Goal: Information Seeking & Learning: Learn about a topic

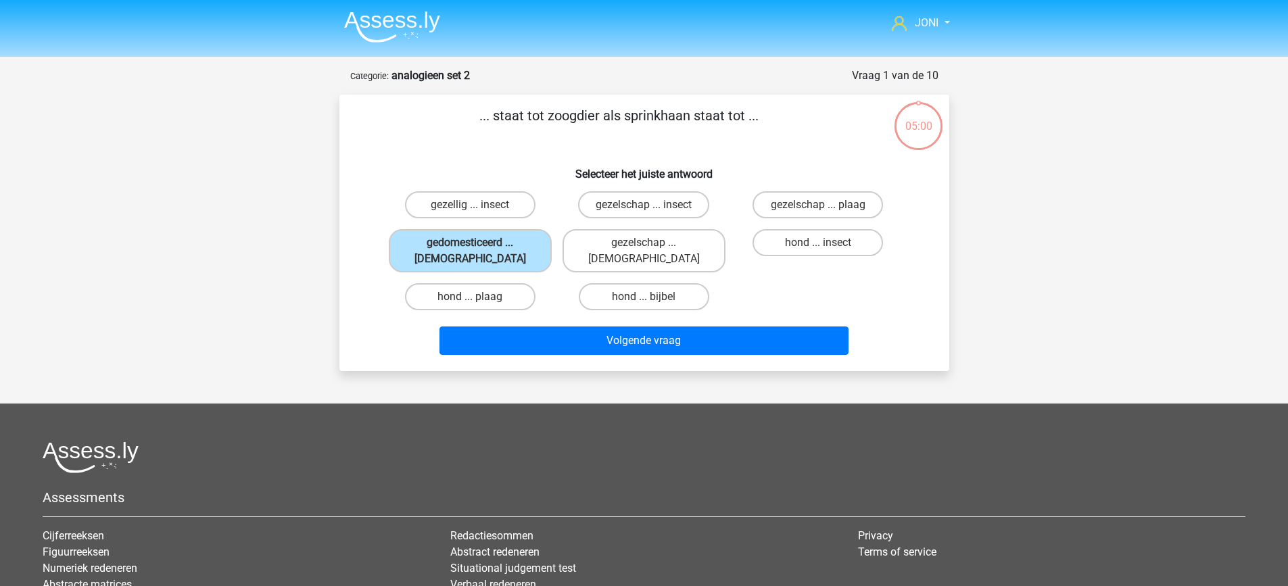
scroll to position [68, 0]
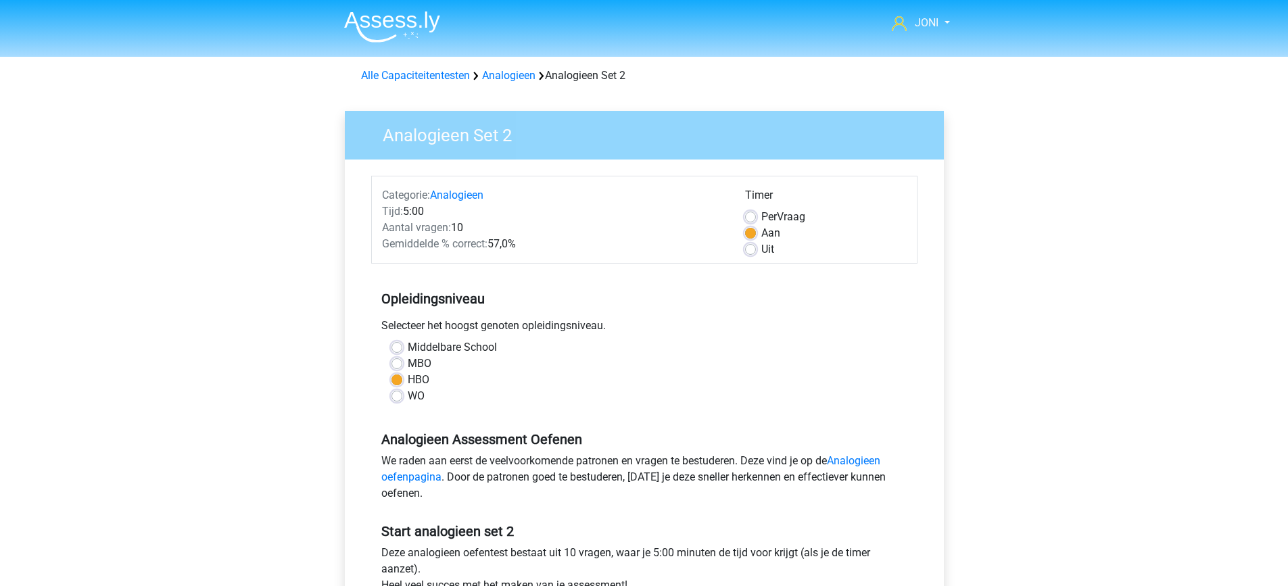
click at [402, 30] on img at bounding box center [392, 27] width 96 height 32
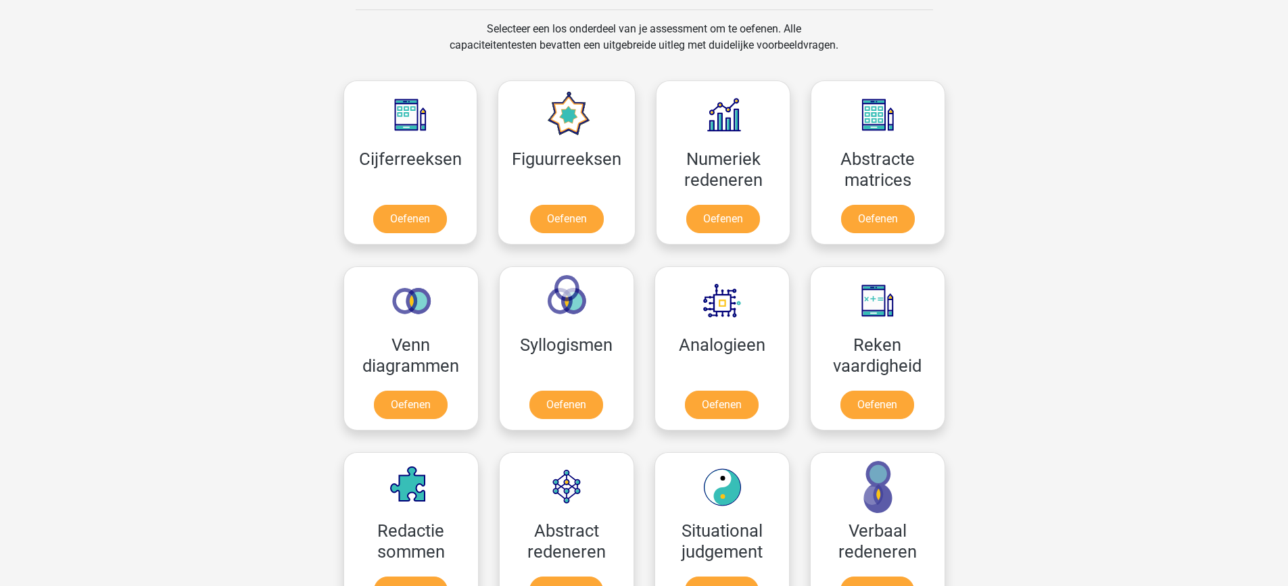
scroll to position [554, 0]
click at [429, 412] on link "Oefenen" at bounding box center [410, 407] width 77 height 30
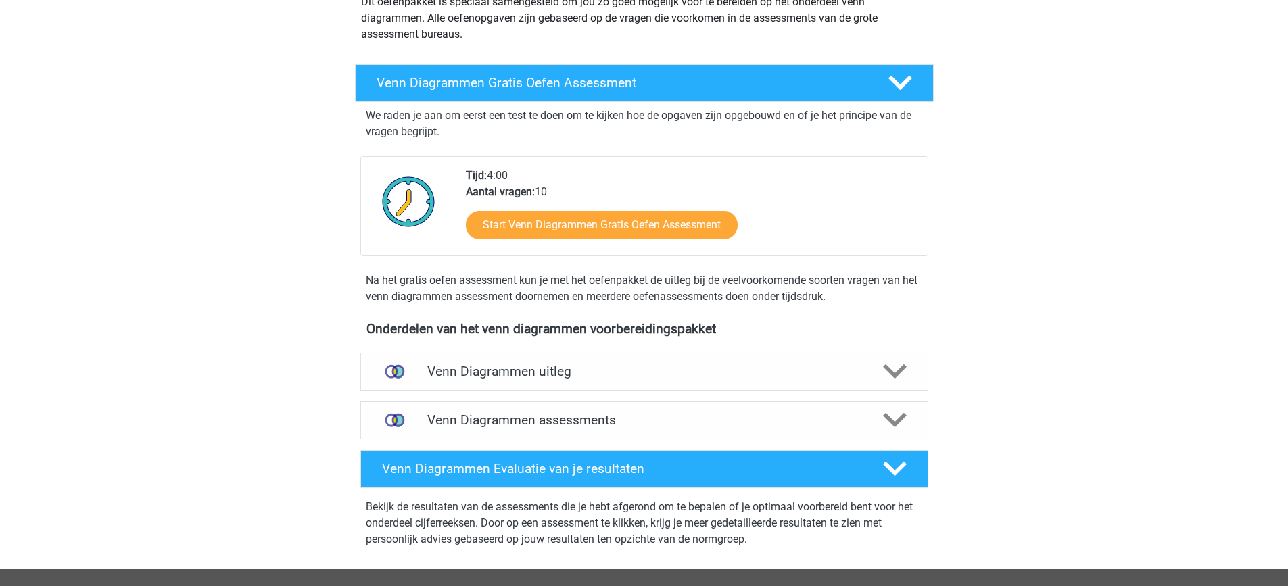
scroll to position [177, 0]
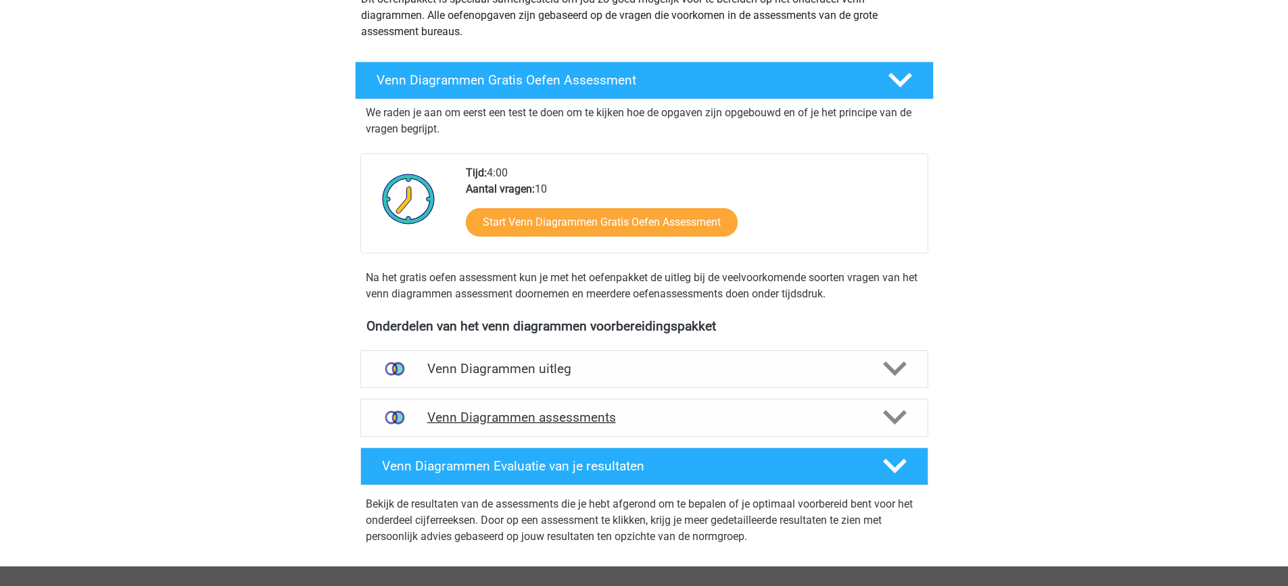
click at [523, 422] on h4 "Venn Diagrammen assessments" at bounding box center [644, 418] width 434 height 16
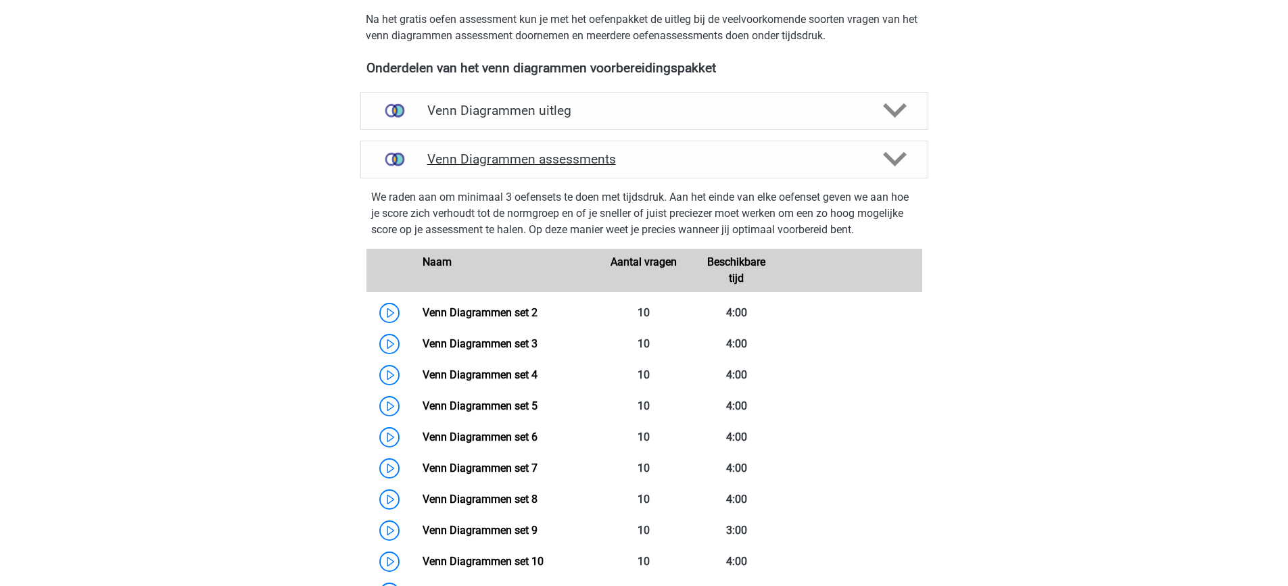
scroll to position [439, 0]
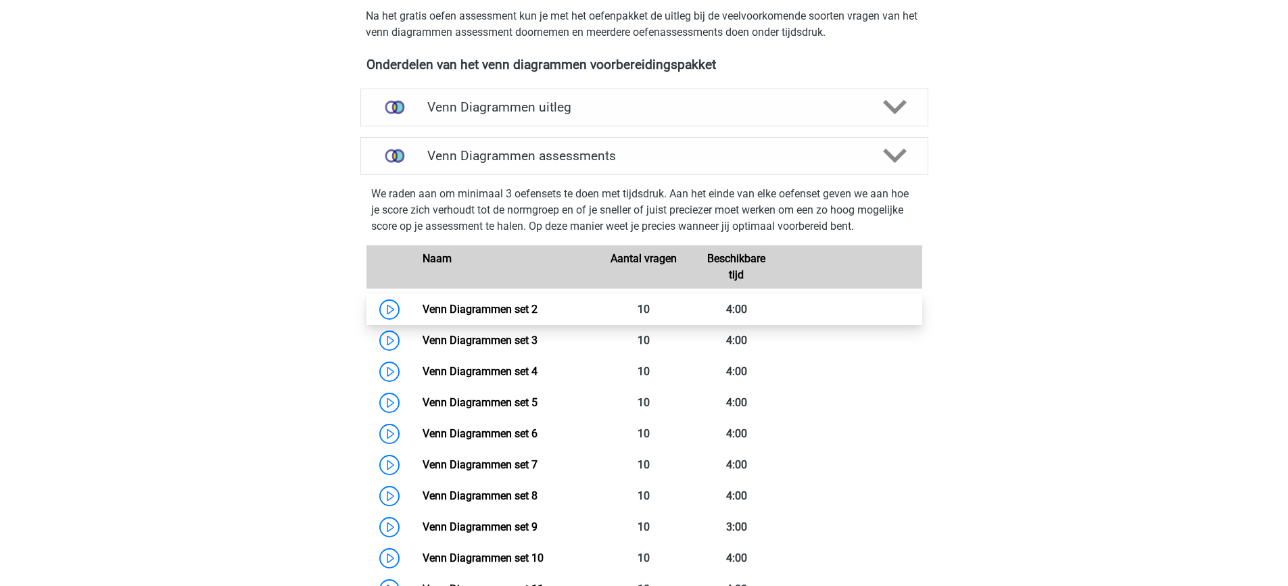
click at [511, 316] on link "Venn Diagrammen set 2" at bounding box center [479, 309] width 115 height 13
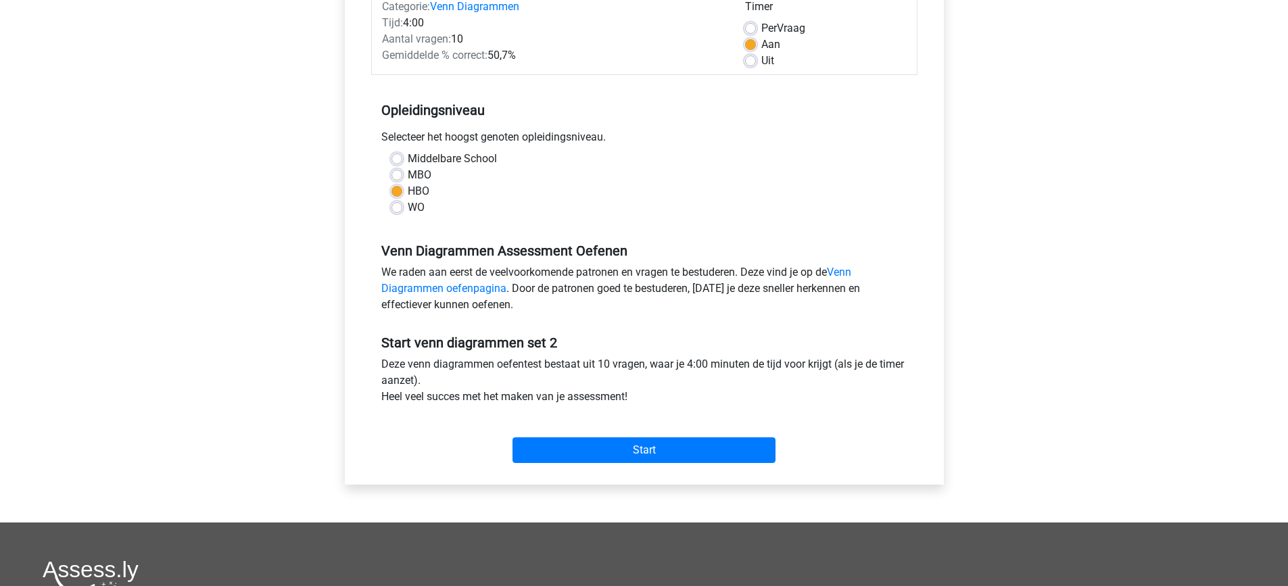
scroll to position [192, 0]
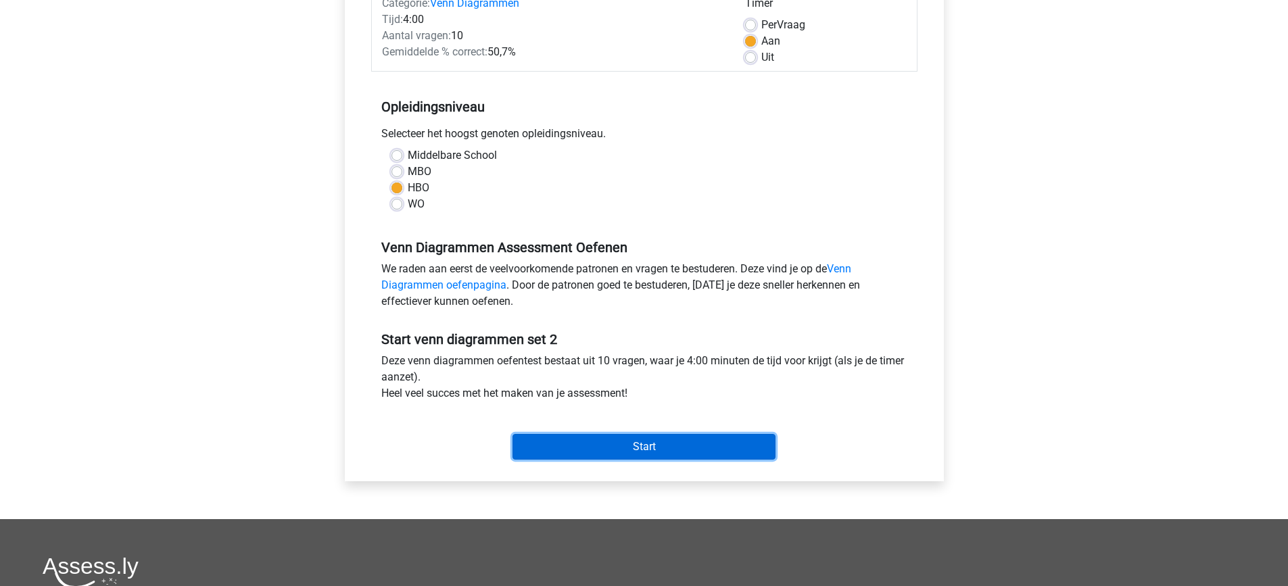
click at [560, 446] on input "Start" at bounding box center [643, 447] width 263 height 26
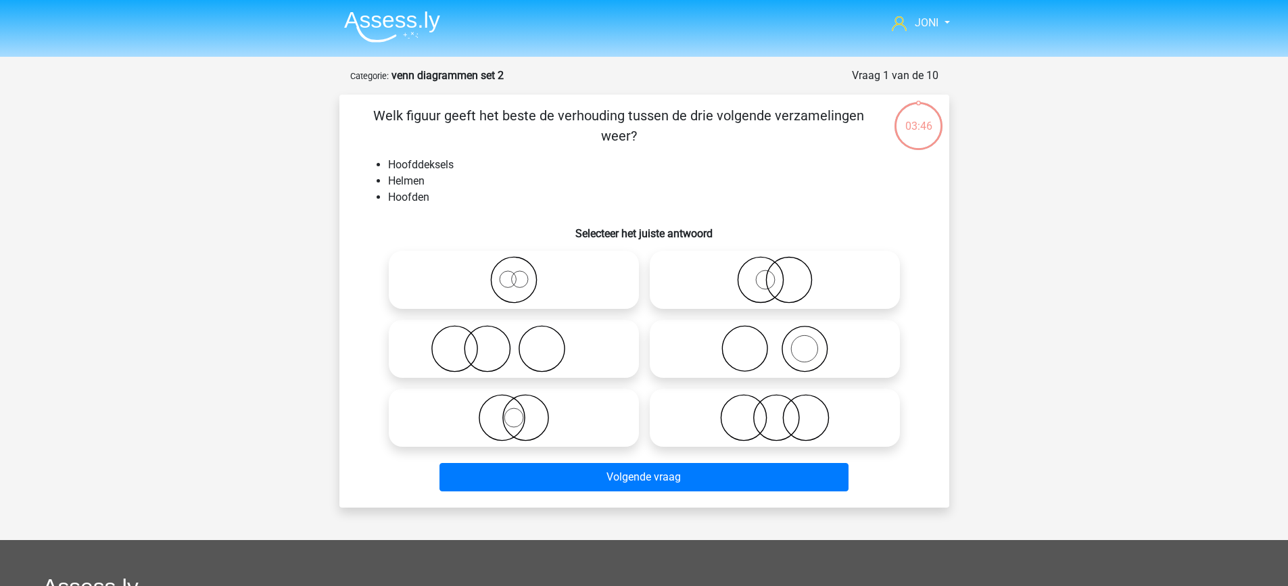
click at [512, 284] on circle at bounding box center [519, 279] width 16 height 16
click at [514, 273] on input "radio" at bounding box center [518, 268] width 9 height 9
radio input "true"
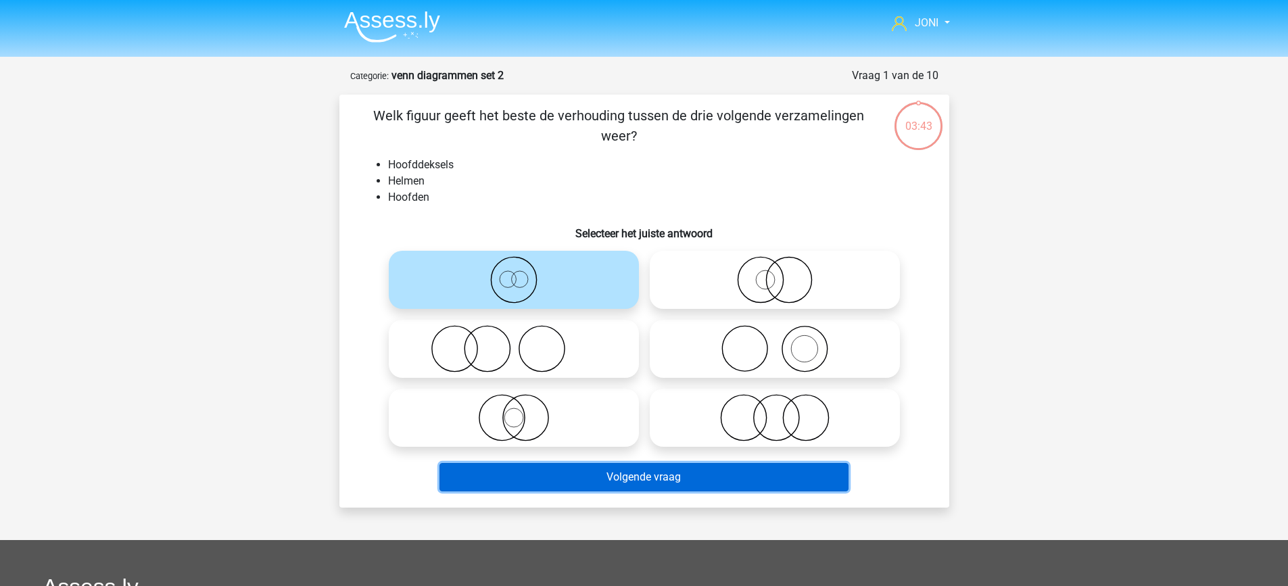
click at [594, 479] on button "Volgende vraag" at bounding box center [643, 477] width 409 height 28
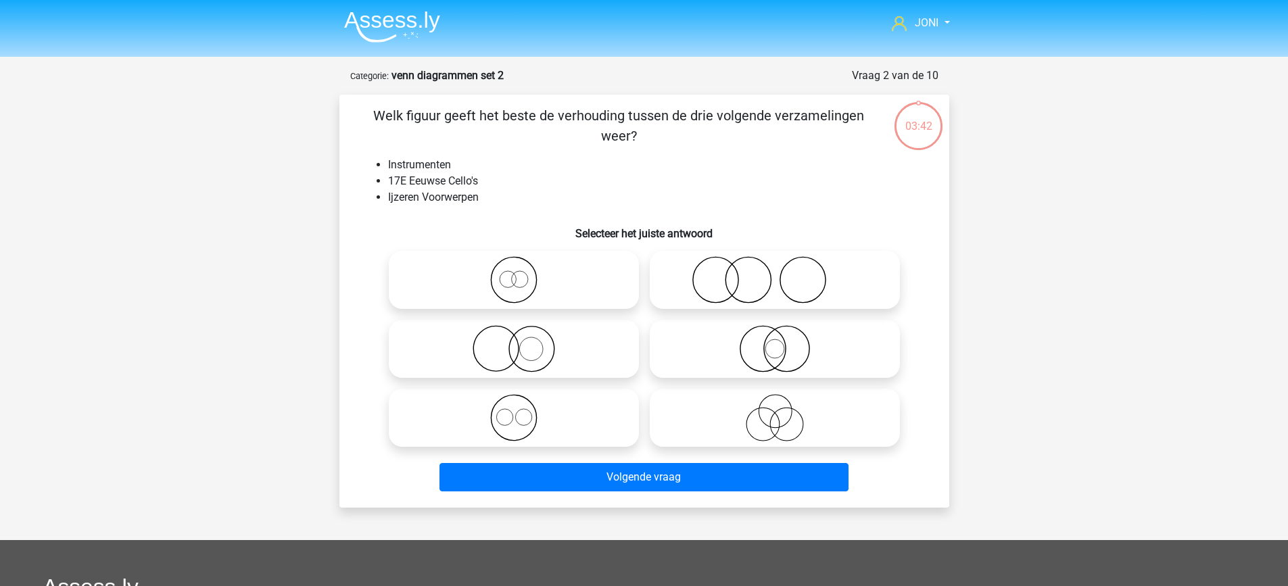
scroll to position [68, 0]
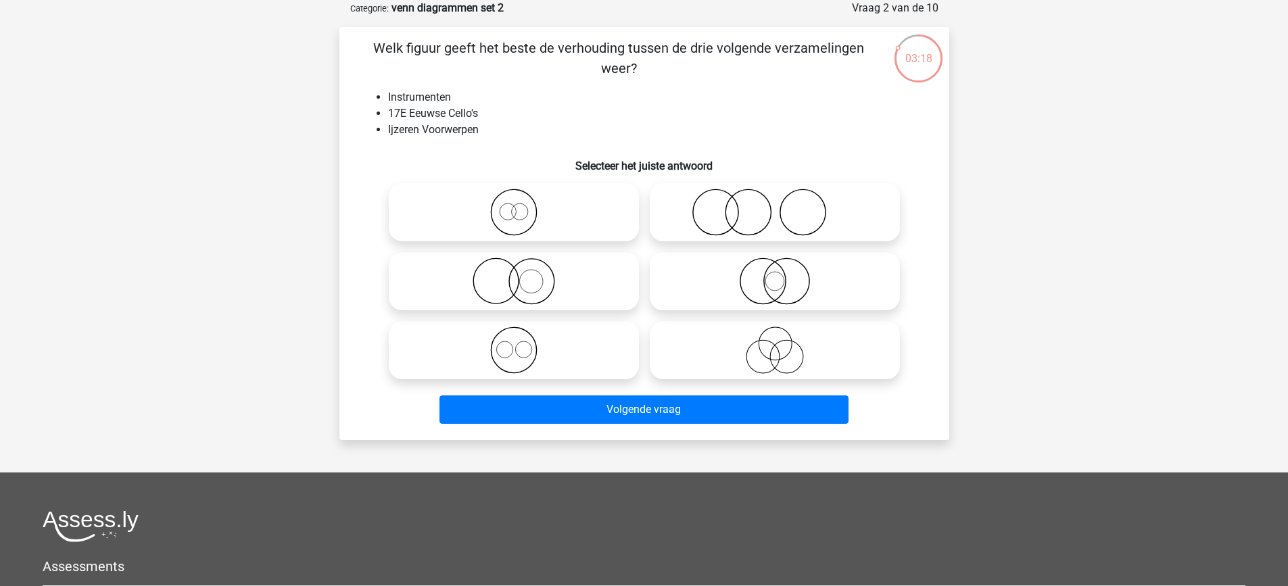
click at [757, 218] on icon at bounding box center [774, 212] width 239 height 47
click at [775, 206] on input "radio" at bounding box center [779, 201] width 9 height 9
radio input "true"
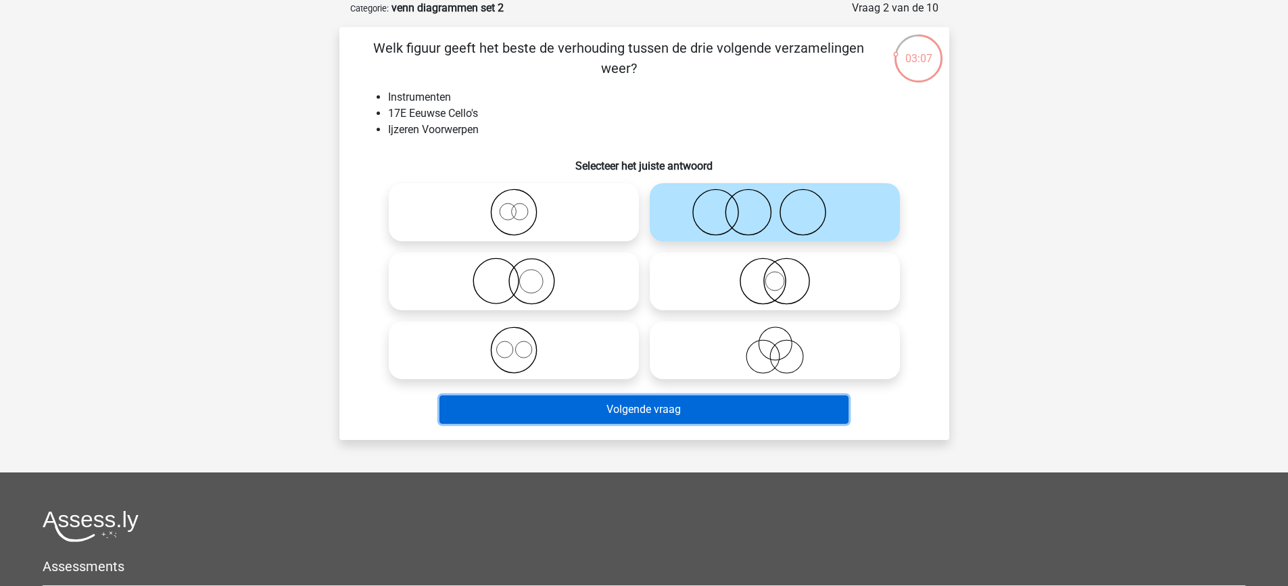
click at [649, 419] on button "Volgende vraag" at bounding box center [643, 409] width 409 height 28
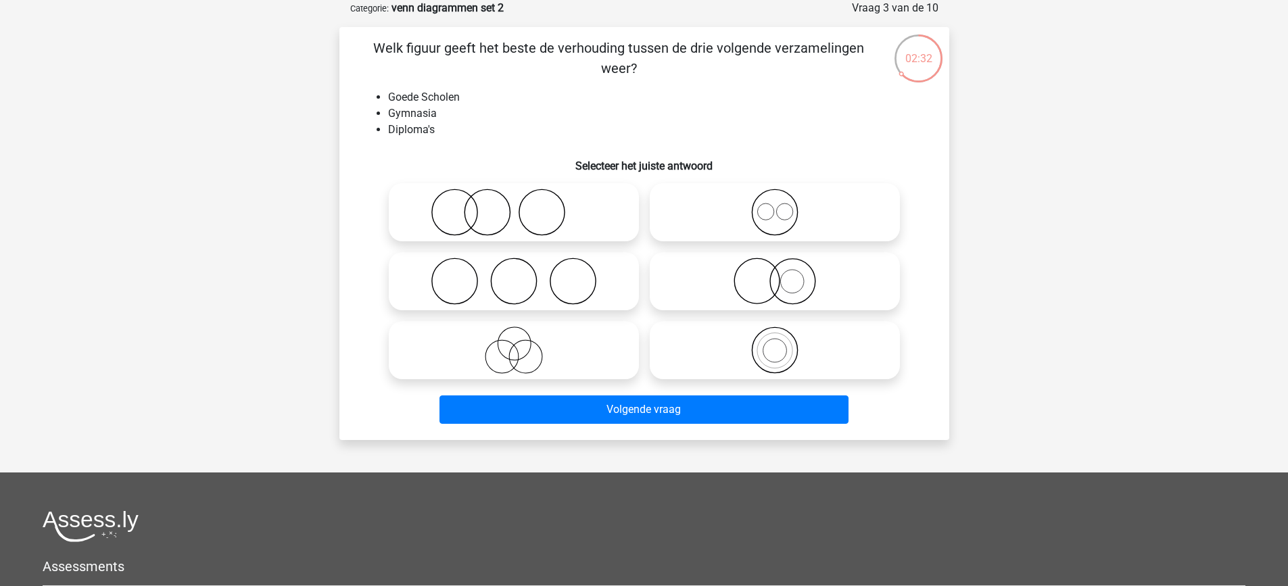
click at [796, 289] on icon at bounding box center [774, 281] width 239 height 47
click at [783, 274] on input "radio" at bounding box center [779, 270] width 9 height 9
radio input "true"
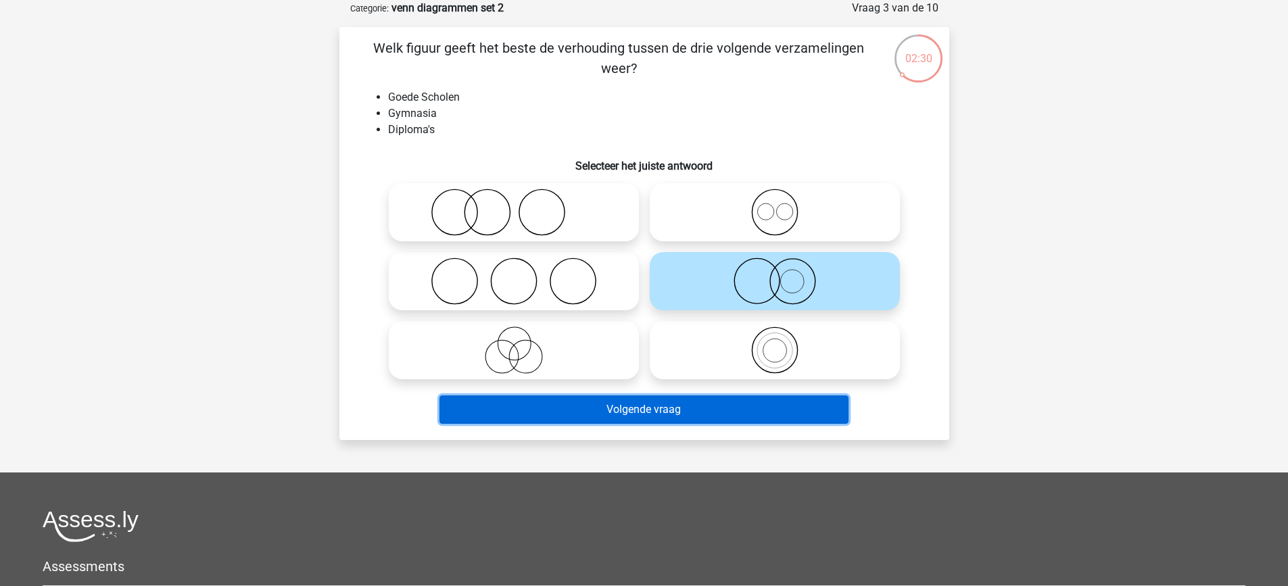
click at [760, 410] on button "Volgende vraag" at bounding box center [643, 409] width 409 height 28
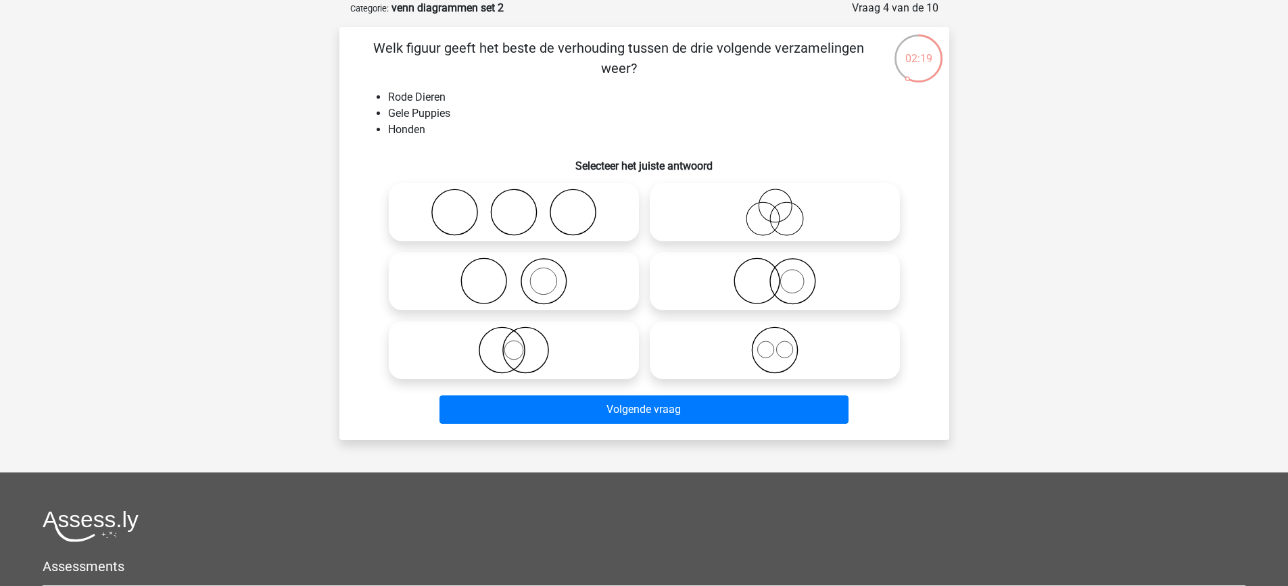
click at [541, 293] on icon at bounding box center [513, 281] width 239 height 47
click at [523, 274] on input "radio" at bounding box center [518, 270] width 9 height 9
radio input "true"
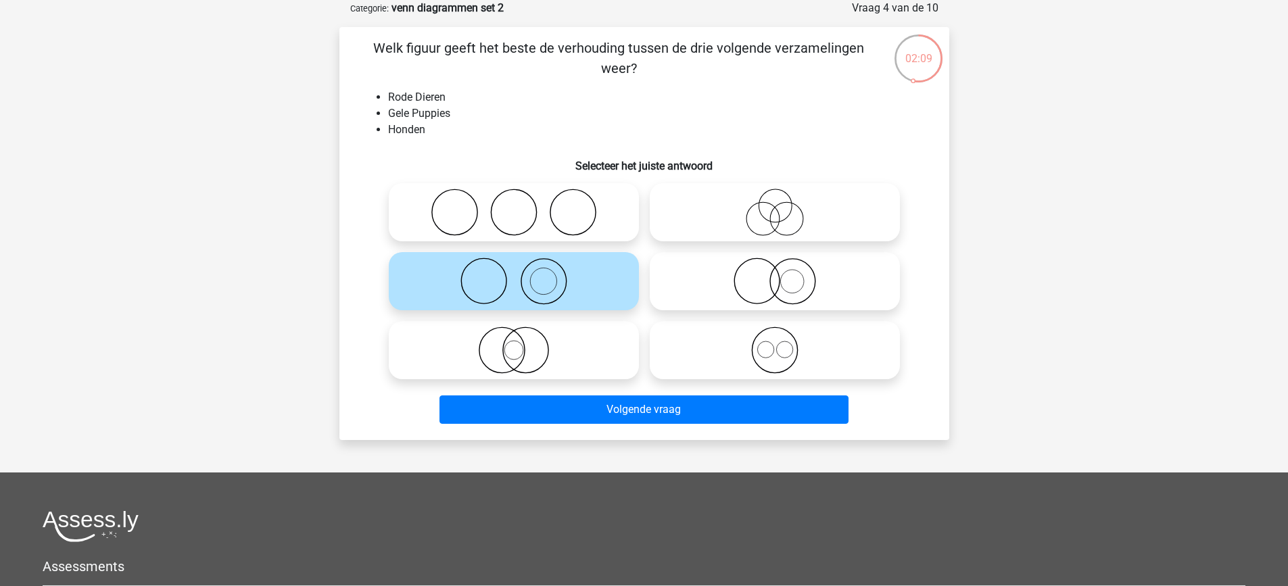
click at [790, 290] on icon at bounding box center [774, 281] width 239 height 47
click at [783, 274] on input "radio" at bounding box center [779, 270] width 9 height 9
radio input "true"
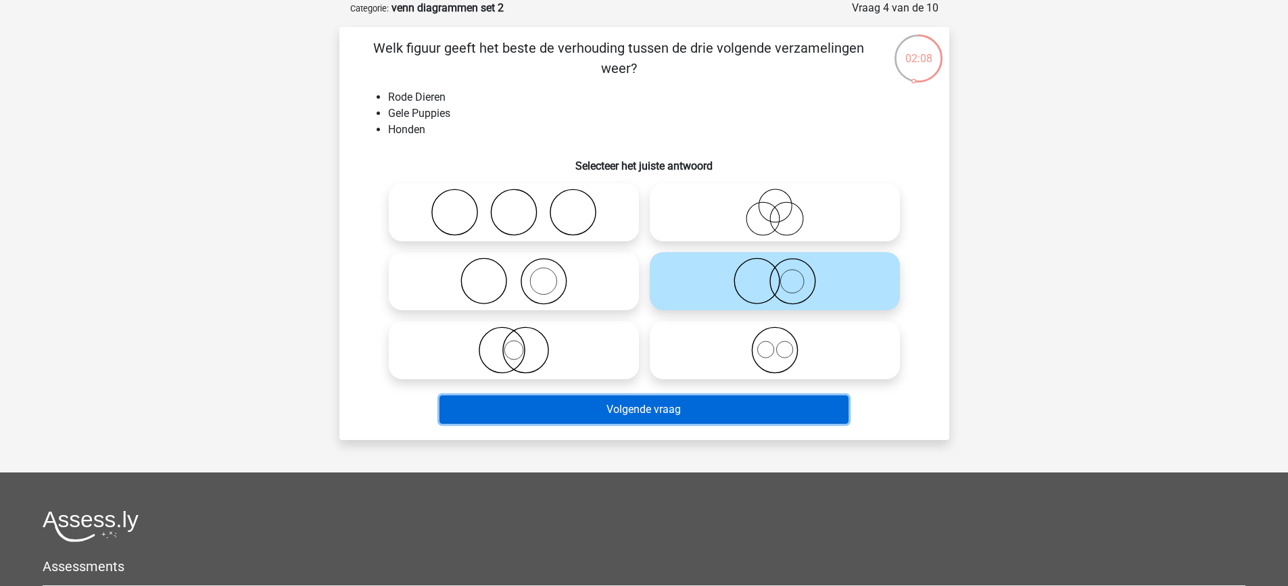
click at [764, 410] on button "Volgende vraag" at bounding box center [643, 409] width 409 height 28
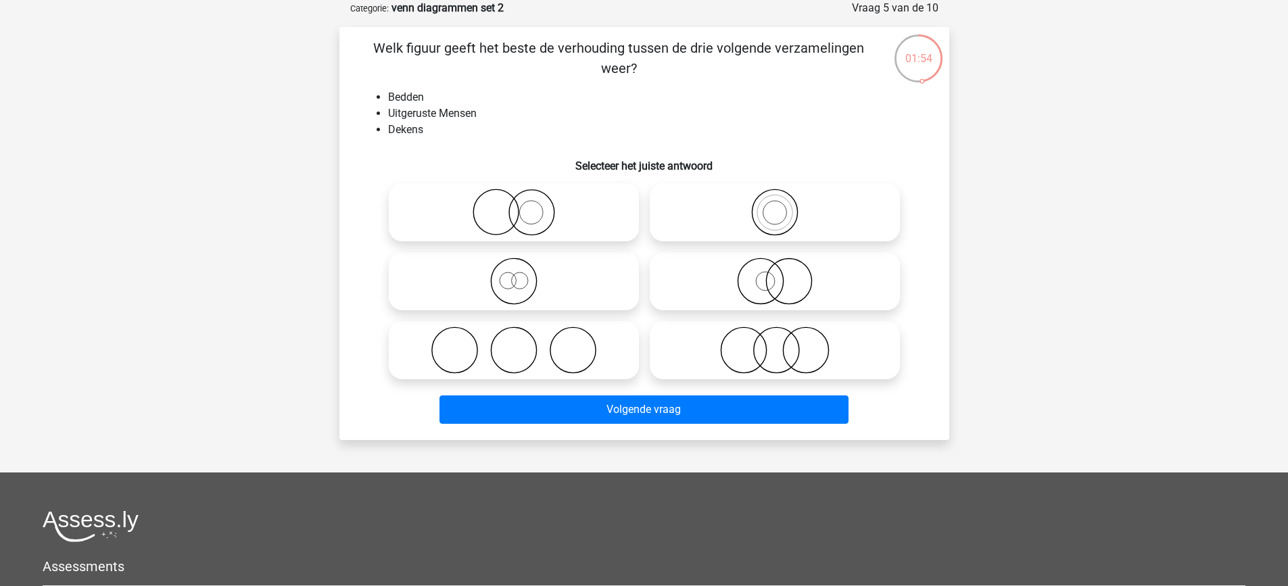
click at [542, 216] on icon at bounding box center [513, 212] width 239 height 47
click at [523, 206] on input "radio" at bounding box center [518, 201] width 9 height 9
radio input "true"
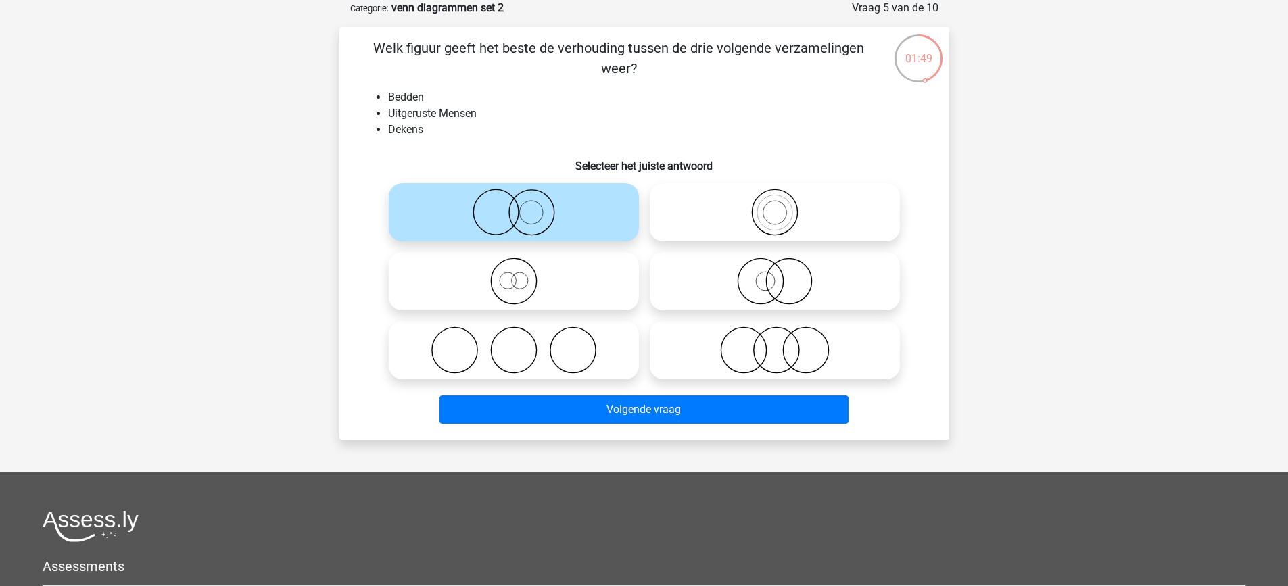
click at [760, 295] on icon at bounding box center [774, 281] width 239 height 47
click at [775, 274] on input "radio" at bounding box center [779, 270] width 9 height 9
radio input "true"
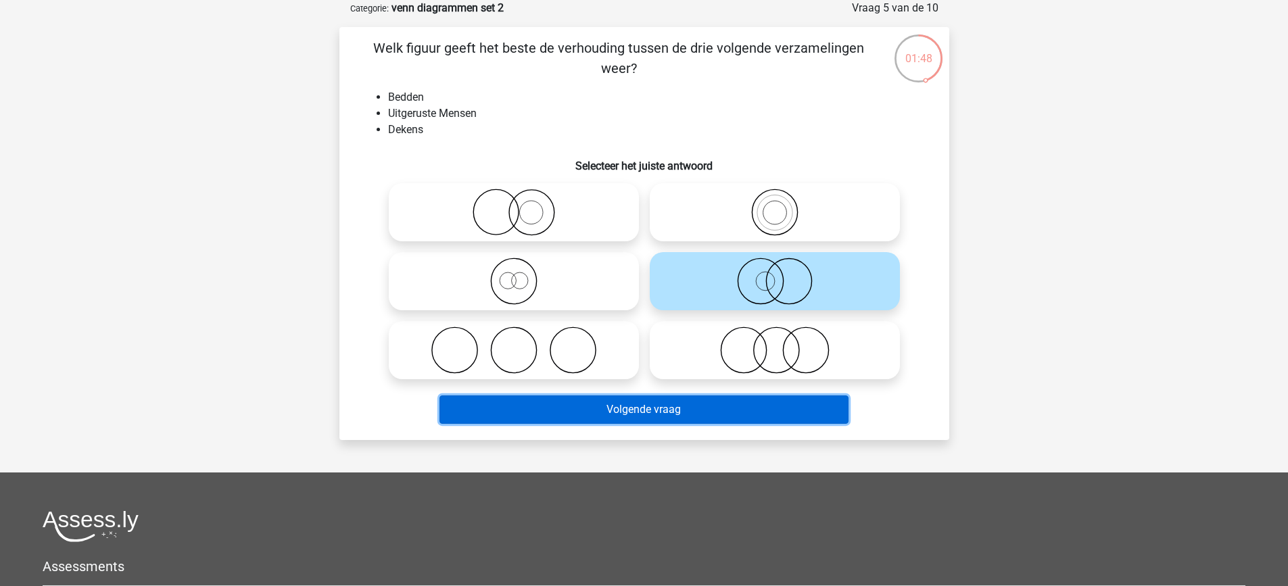
click at [730, 404] on button "Volgende vraag" at bounding box center [643, 409] width 409 height 28
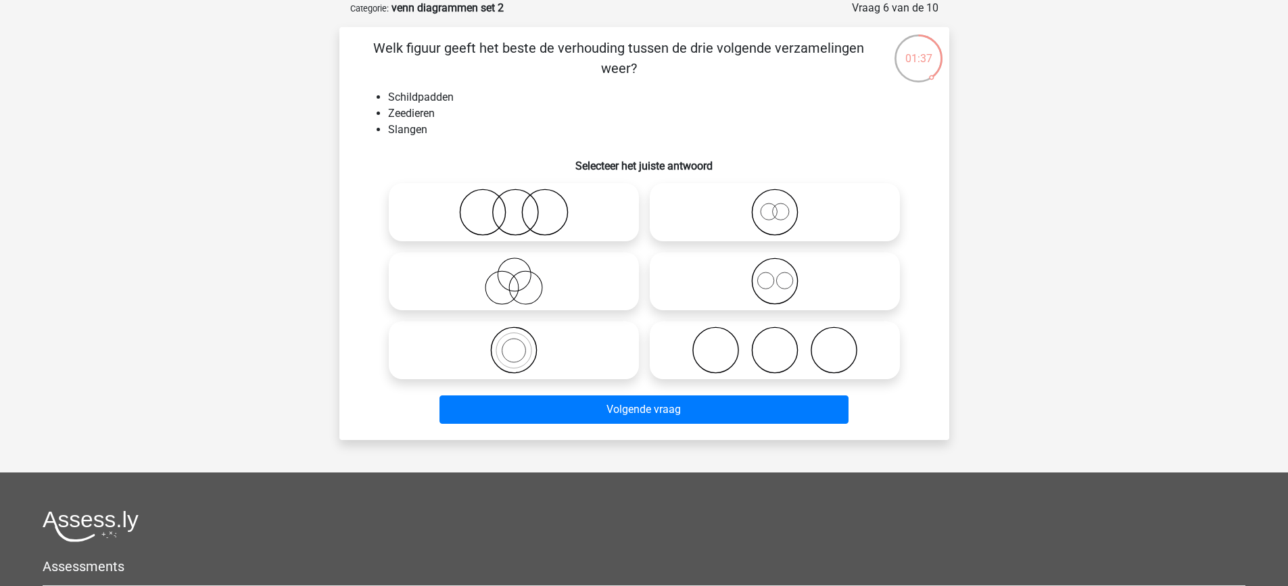
click at [500, 222] on icon at bounding box center [513, 212] width 239 height 47
click at [514, 206] on input "radio" at bounding box center [518, 201] width 9 height 9
radio input "true"
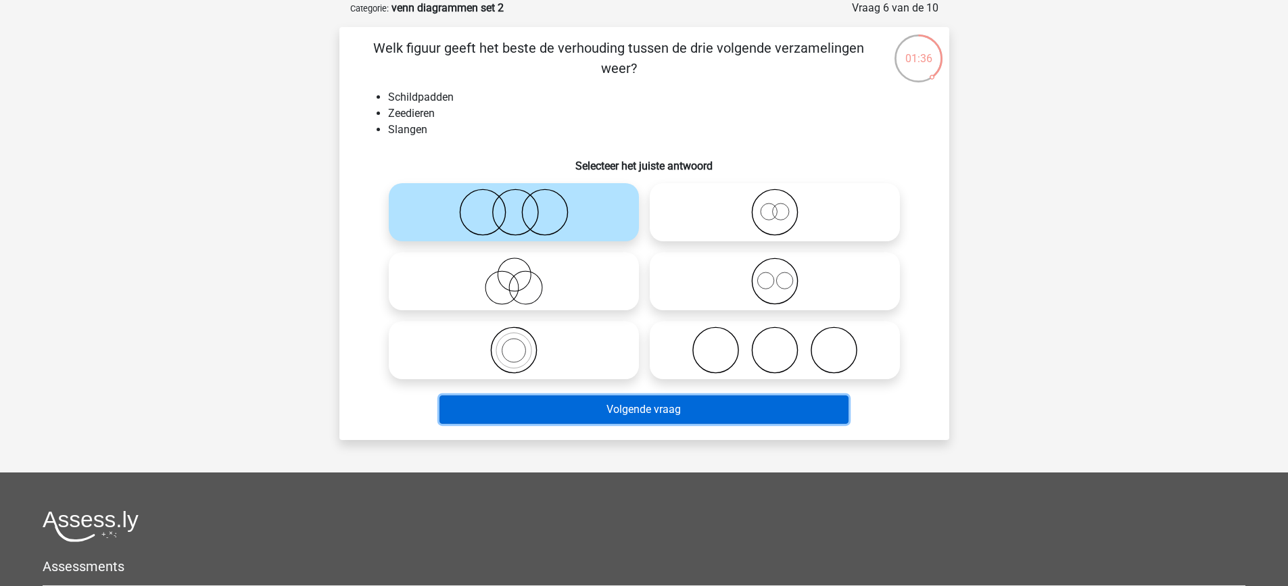
click at [647, 406] on button "Volgende vraag" at bounding box center [643, 409] width 409 height 28
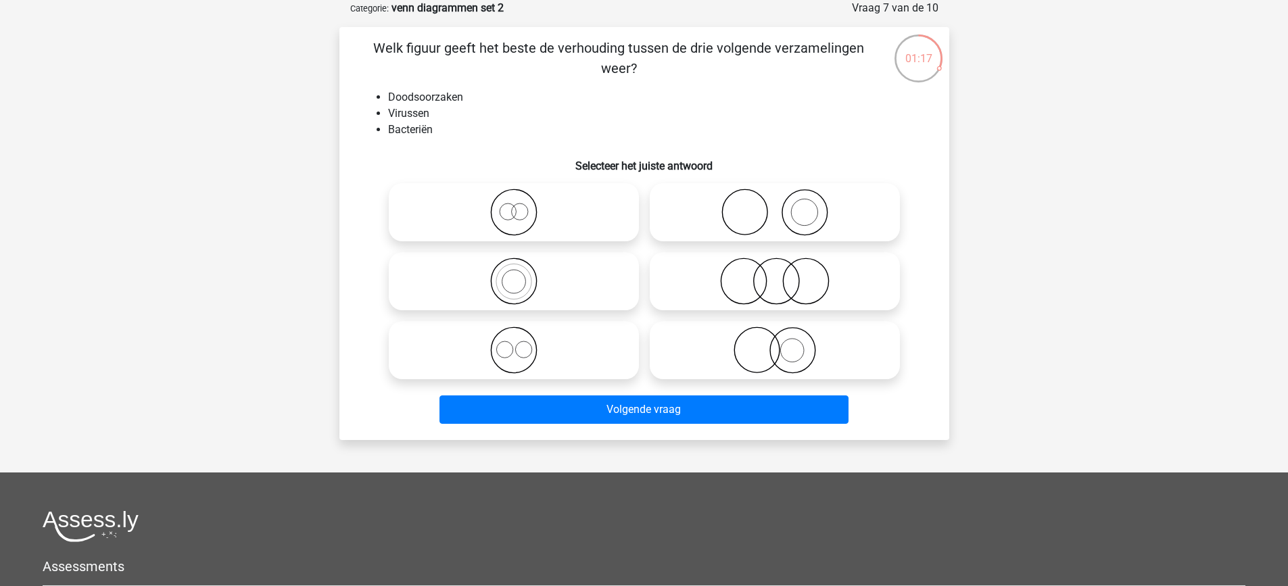
click at [524, 356] on icon at bounding box center [513, 350] width 239 height 47
click at [523, 343] on input "radio" at bounding box center [518, 339] width 9 height 9
radio input "true"
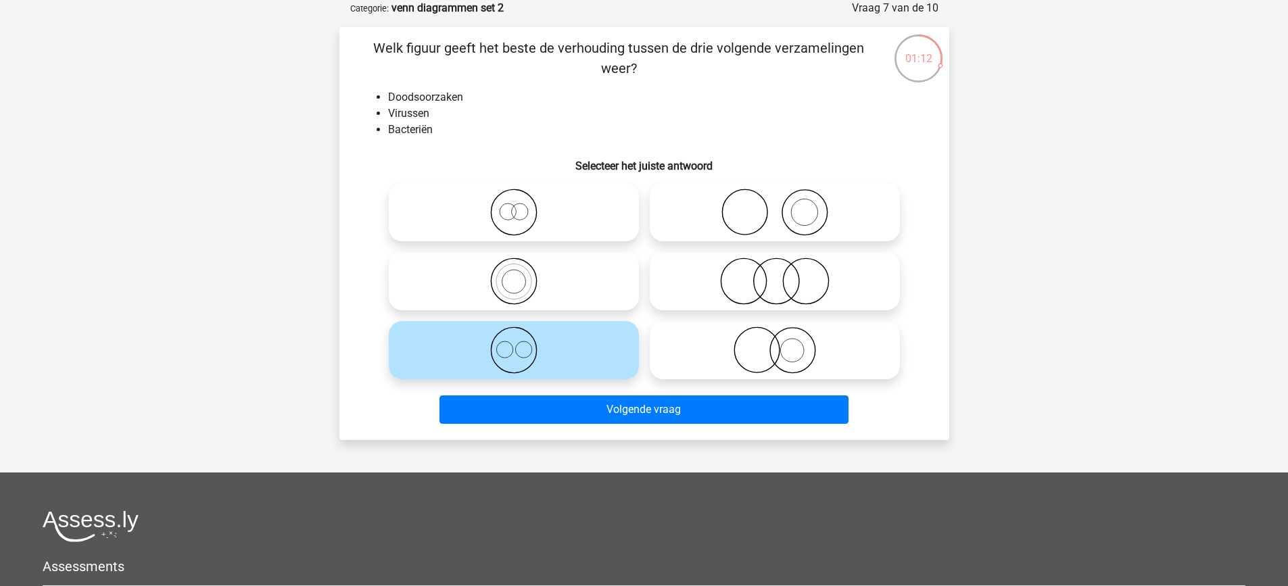
click at [809, 219] on icon at bounding box center [774, 212] width 239 height 47
click at [783, 206] on input "radio" at bounding box center [779, 201] width 9 height 9
radio input "true"
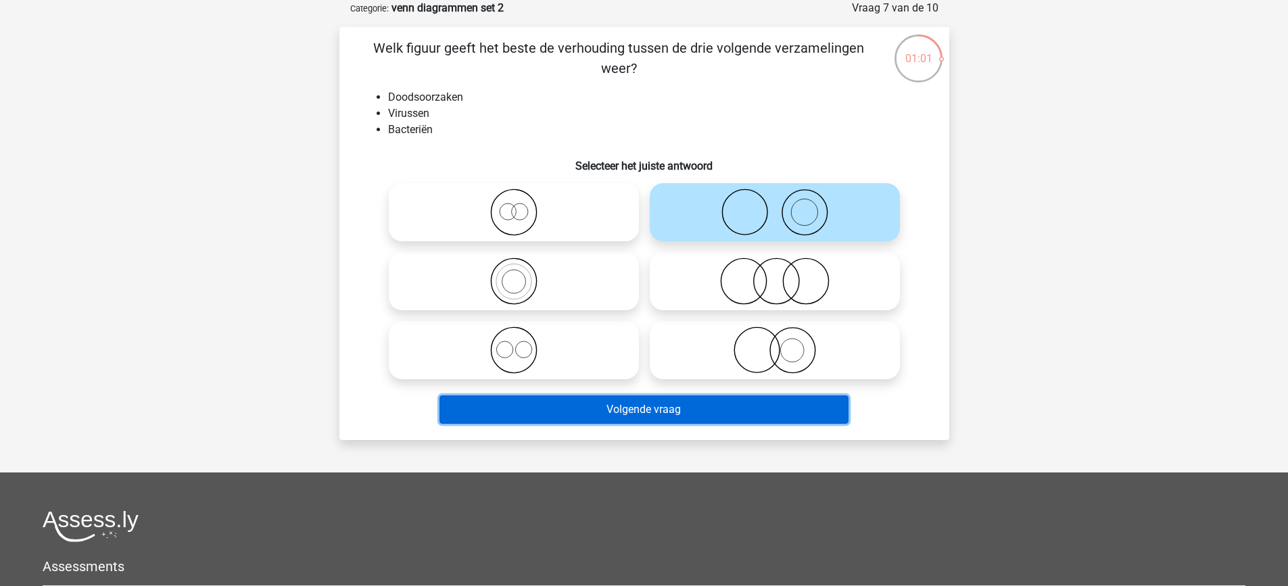
click at [769, 413] on button "Volgende vraag" at bounding box center [643, 409] width 409 height 28
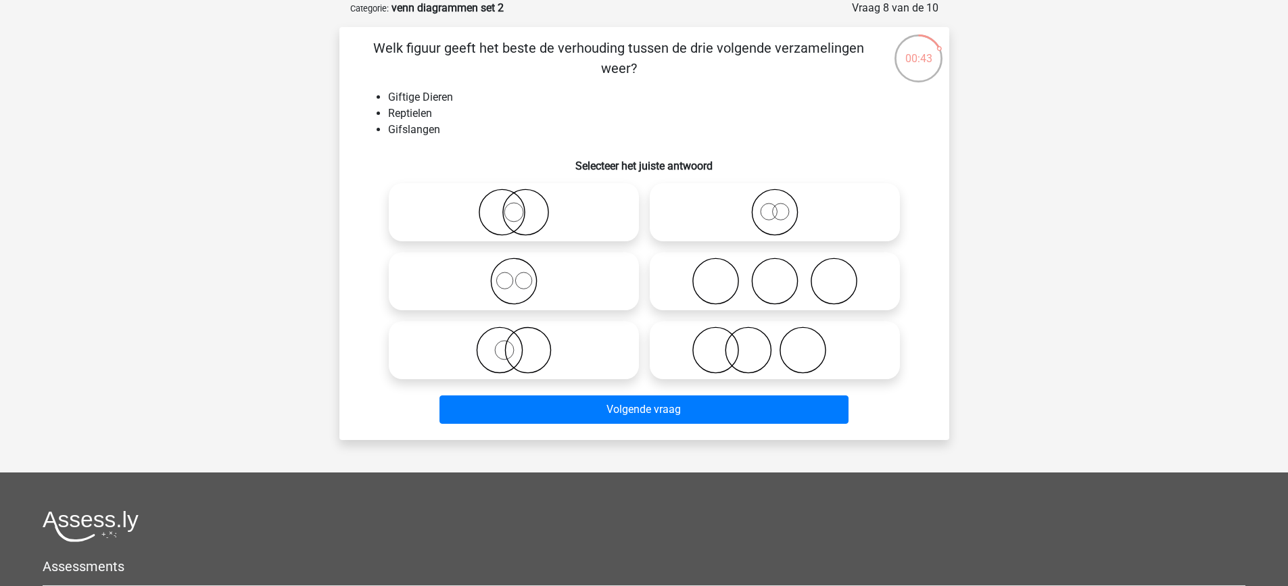
click at [521, 226] on icon at bounding box center [513, 212] width 239 height 47
click at [521, 206] on input "radio" at bounding box center [518, 201] width 9 height 9
radio input "true"
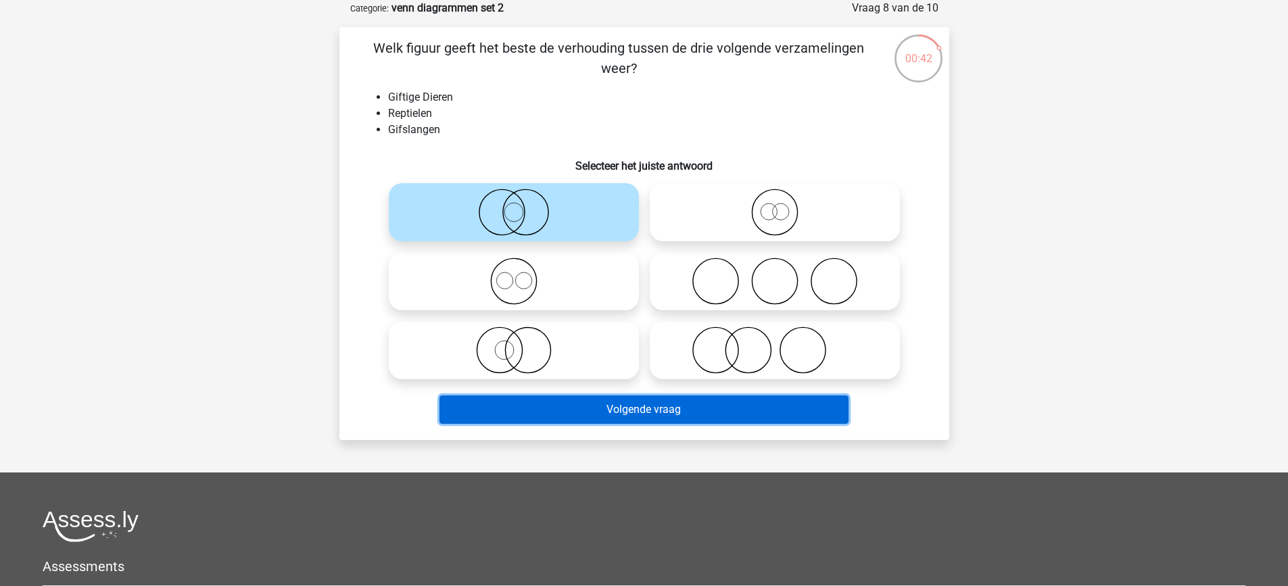
click at [623, 404] on button "Volgende vraag" at bounding box center [643, 409] width 409 height 28
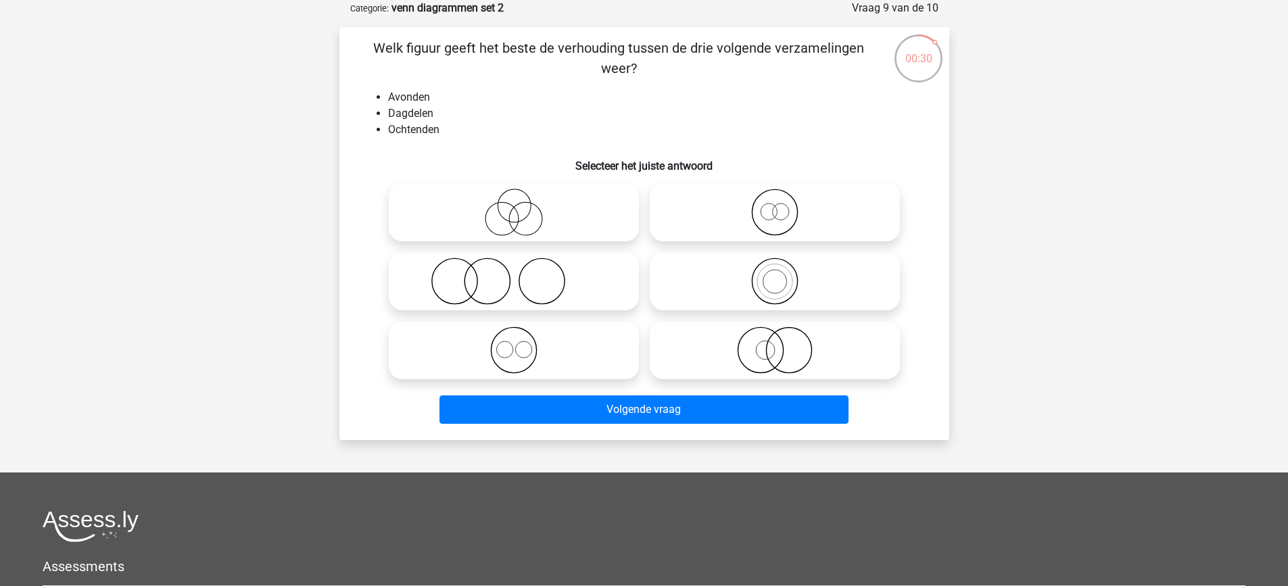
click at [523, 340] on icon at bounding box center [513, 350] width 239 height 47
click at [523, 340] on input "radio" at bounding box center [518, 339] width 9 height 9
radio input "true"
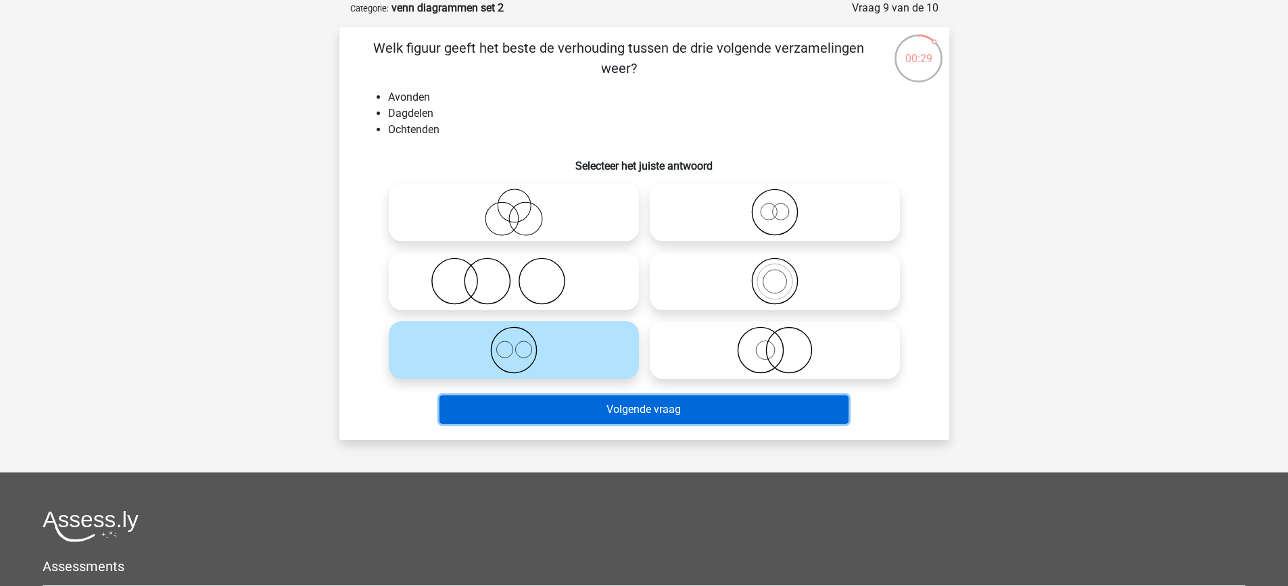
click at [596, 404] on button "Volgende vraag" at bounding box center [643, 409] width 409 height 28
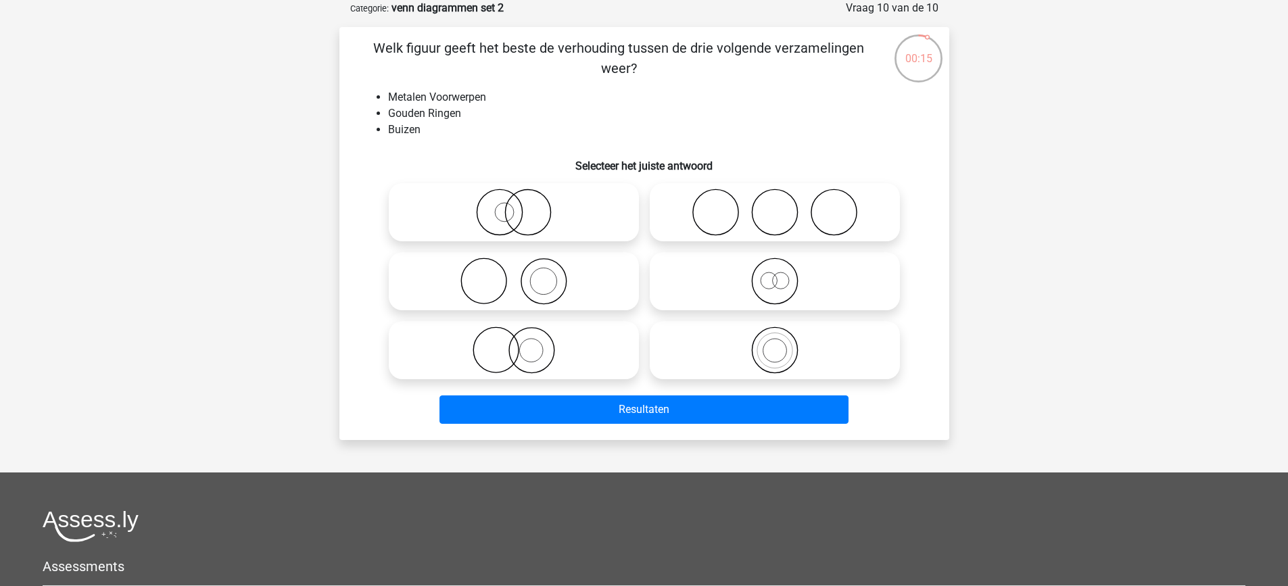
click at [774, 219] on icon at bounding box center [774, 212] width 239 height 47
click at [775, 206] on input "radio" at bounding box center [779, 201] width 9 height 9
radio input "true"
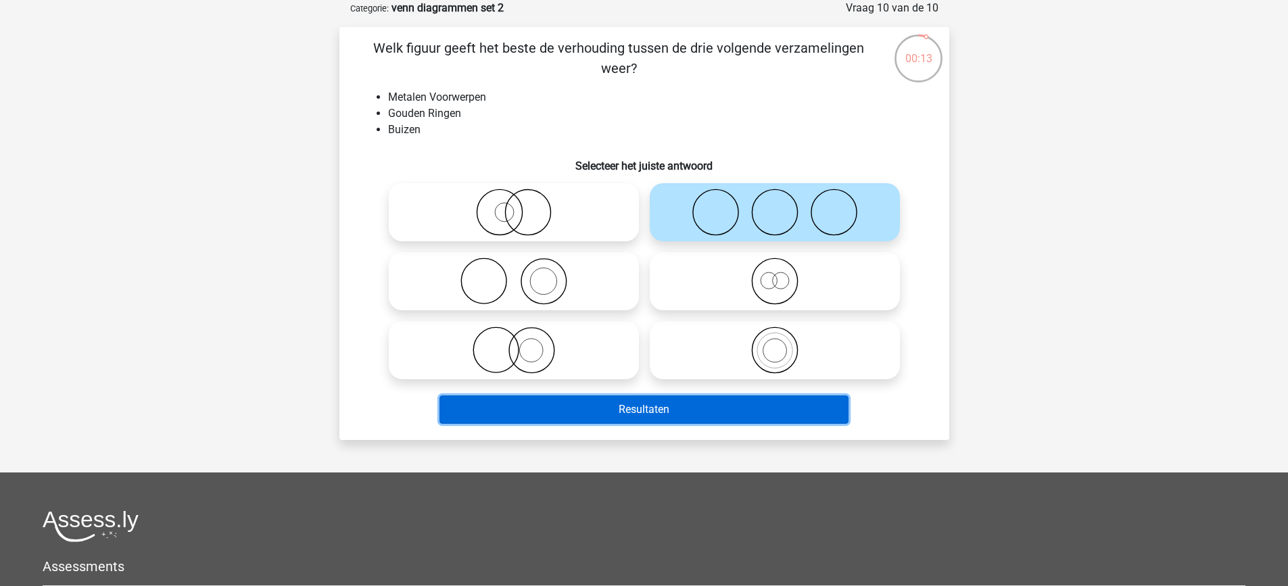
click at [707, 411] on button "Resultaten" at bounding box center [643, 409] width 409 height 28
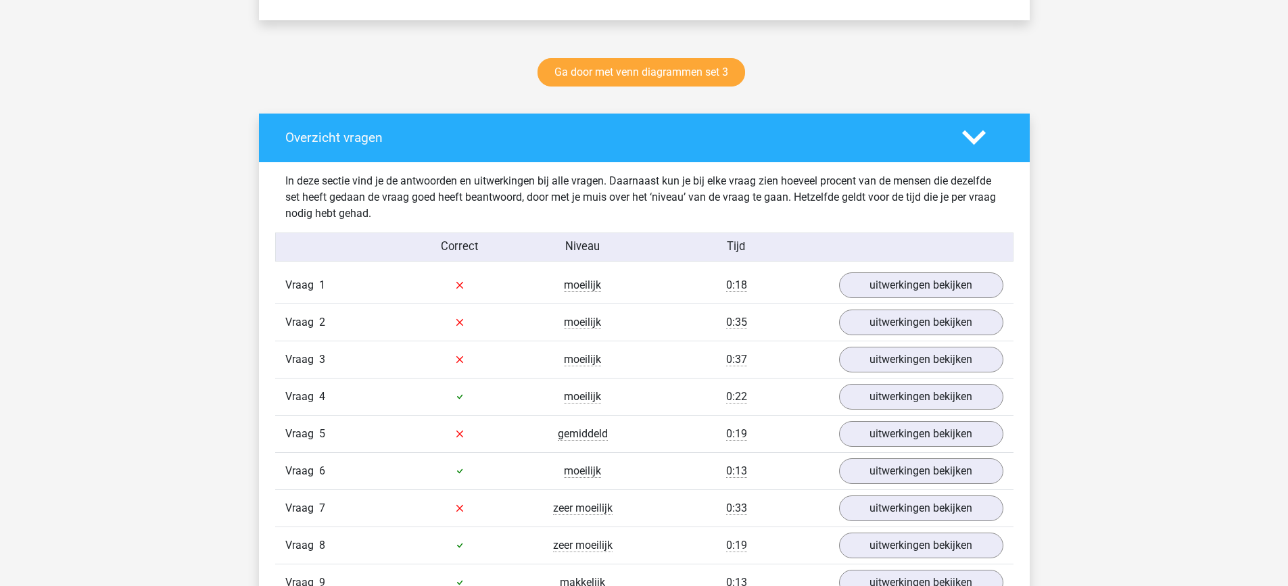
scroll to position [680, 0]
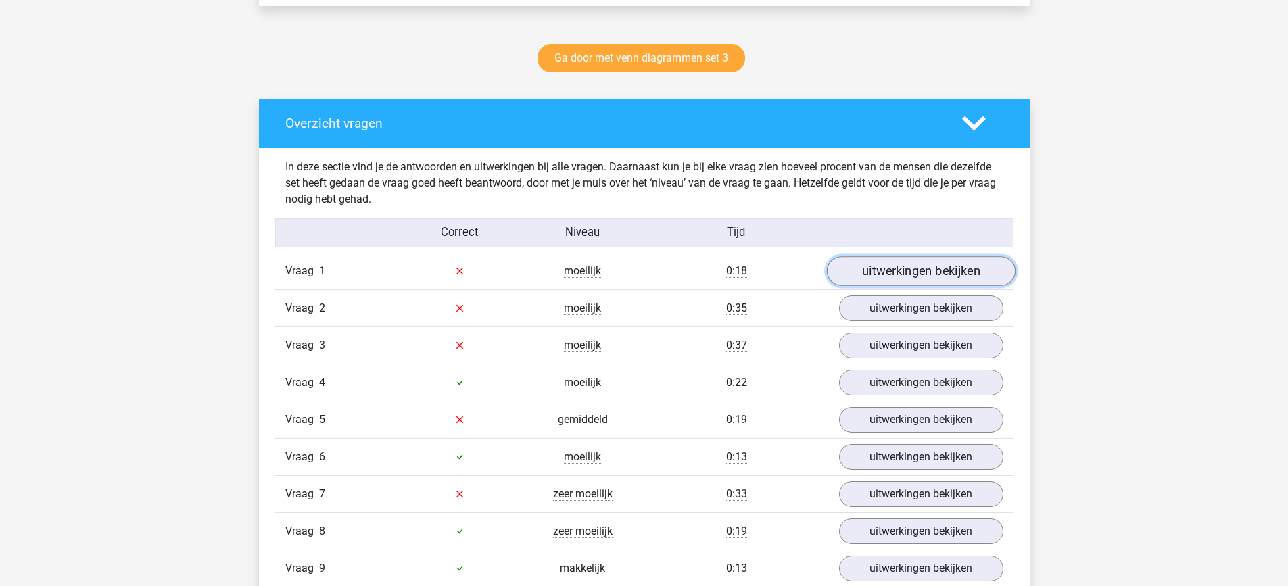
click at [924, 270] on link "uitwerkingen bekijken" at bounding box center [920, 271] width 189 height 30
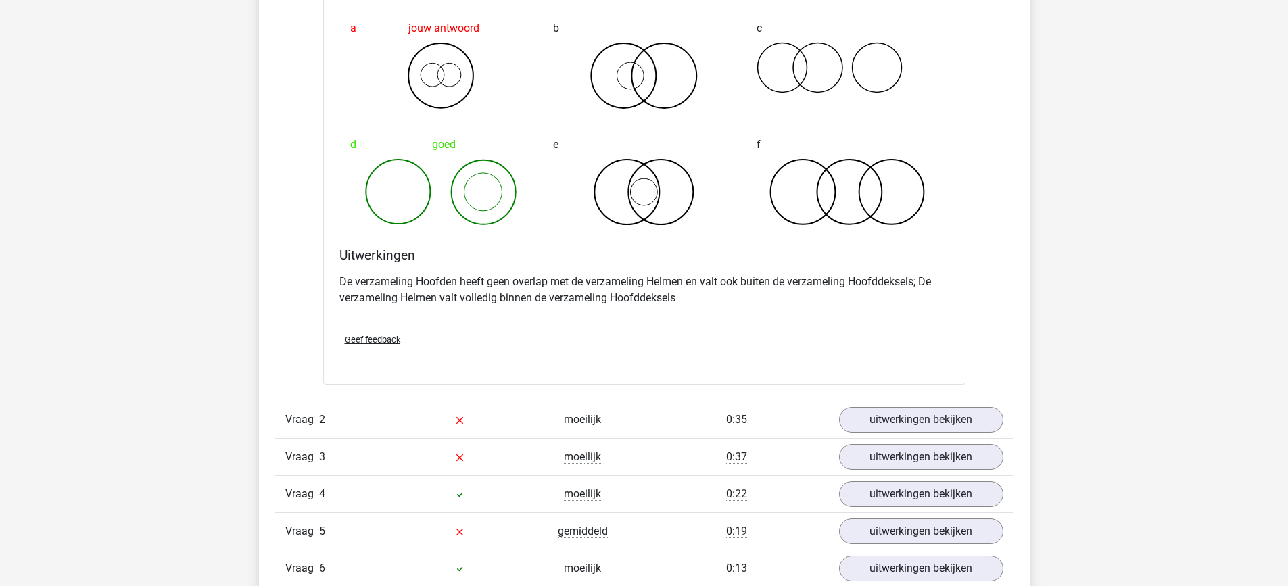
scroll to position [1102, 0]
click at [899, 417] on link "uitwerkingen bekijken" at bounding box center [920, 419] width 189 height 30
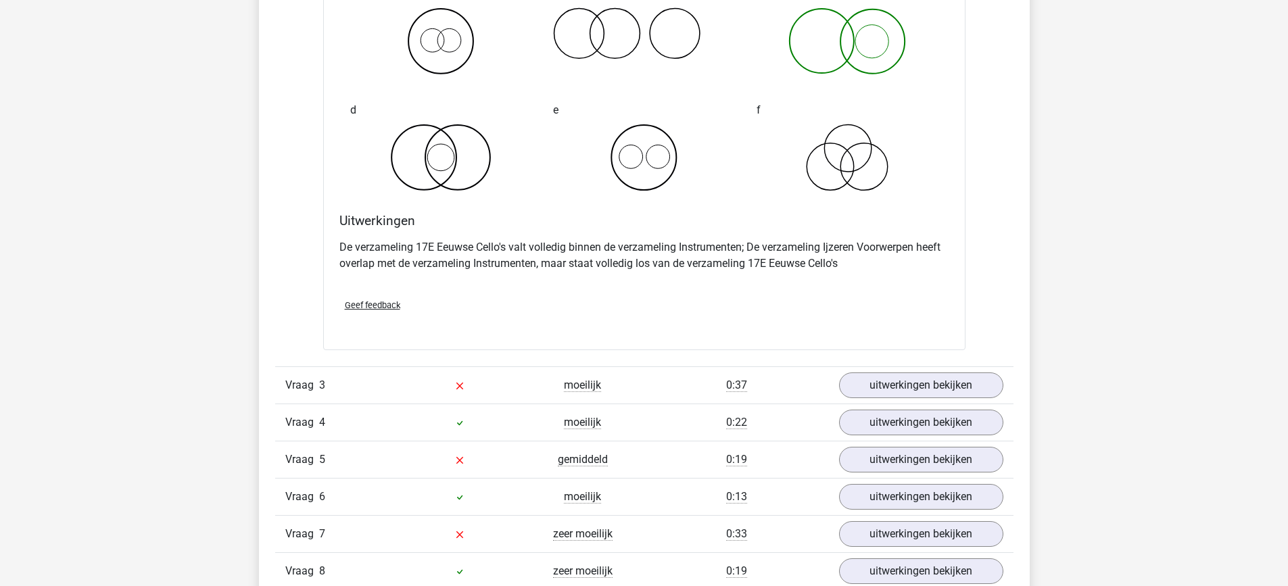
scroll to position [1690, 0]
click at [900, 389] on link "uitwerkingen bekijken" at bounding box center [920, 385] width 189 height 30
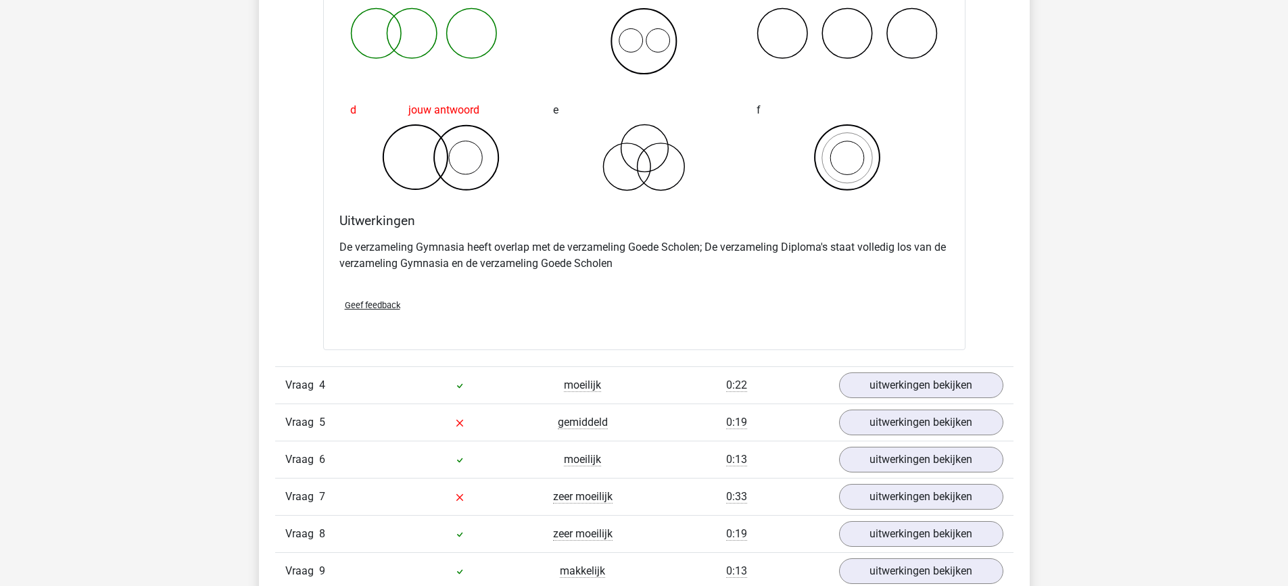
scroll to position [2249, 0]
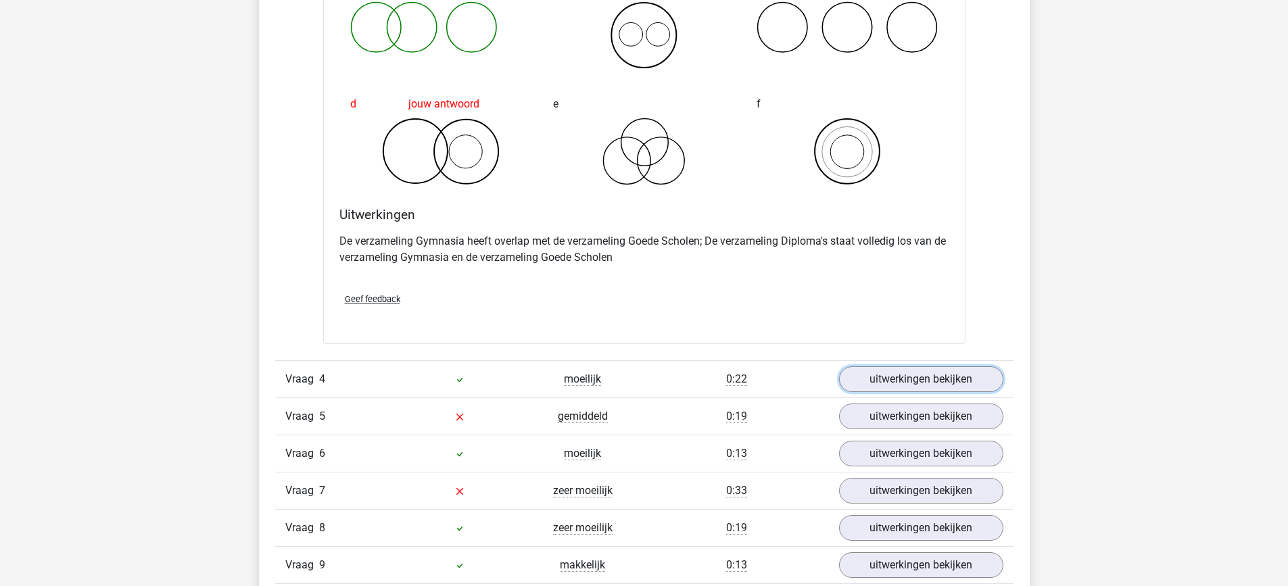
click at [900, 389] on link "uitwerkingen bekijken" at bounding box center [921, 379] width 164 height 26
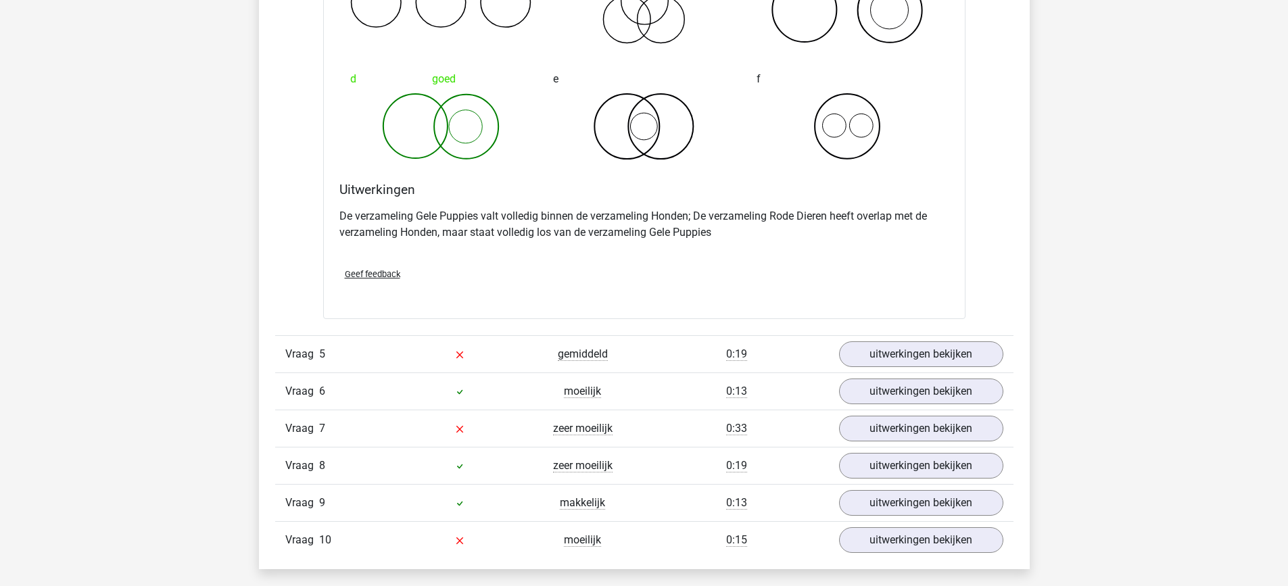
scroll to position [2835, 0]
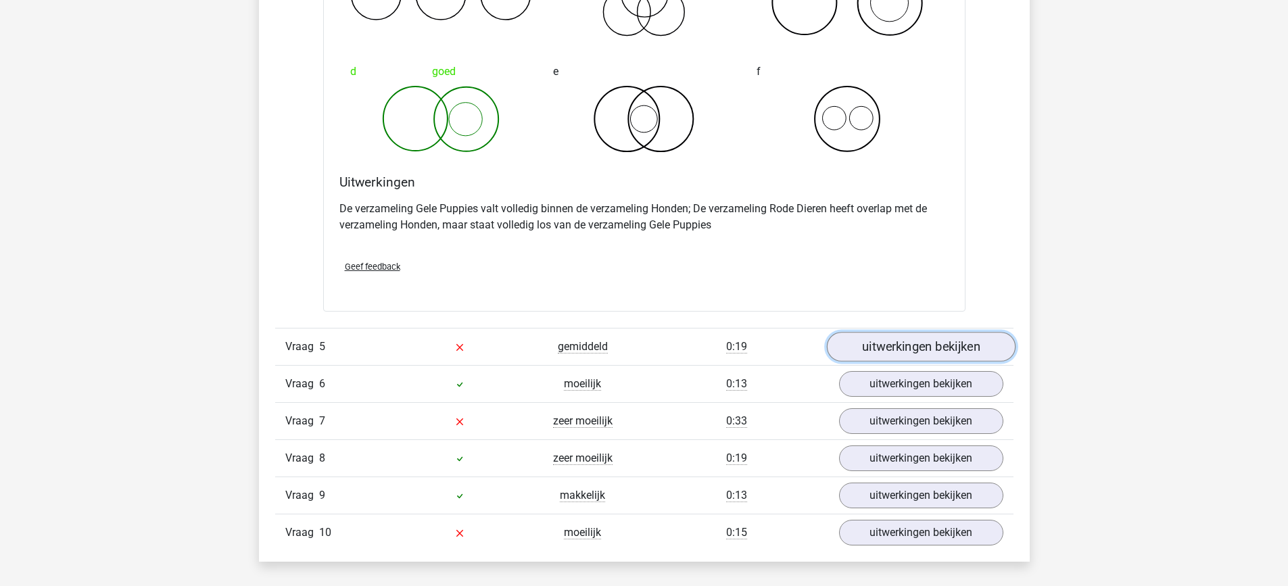
click at [900, 346] on link "uitwerkingen bekijken" at bounding box center [920, 348] width 189 height 30
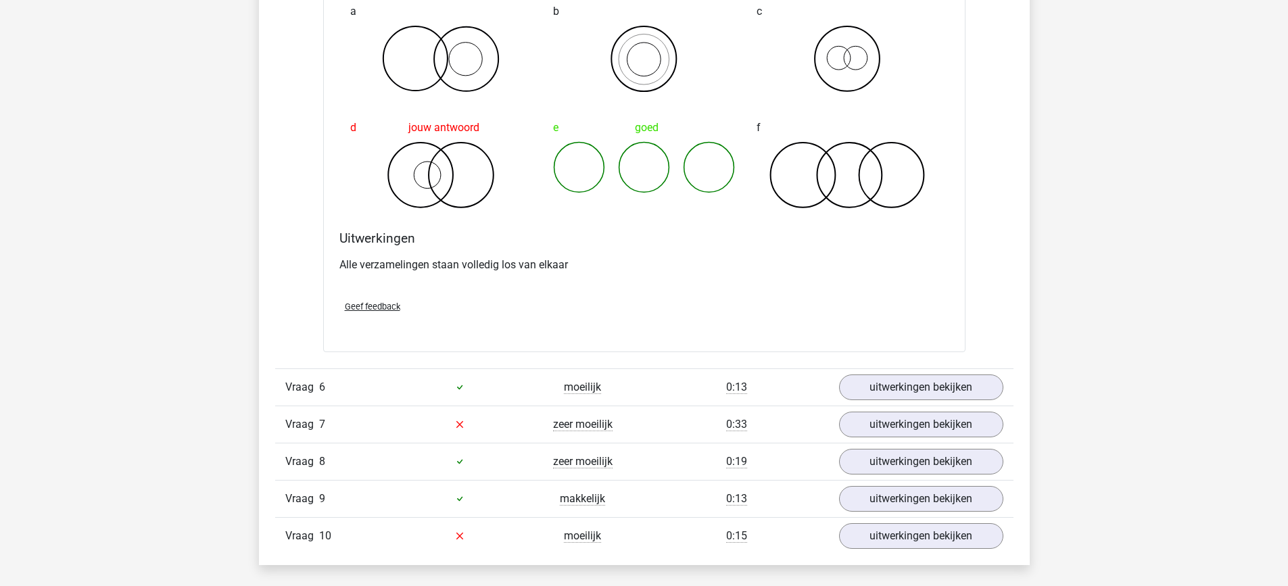
scroll to position [3337, 0]
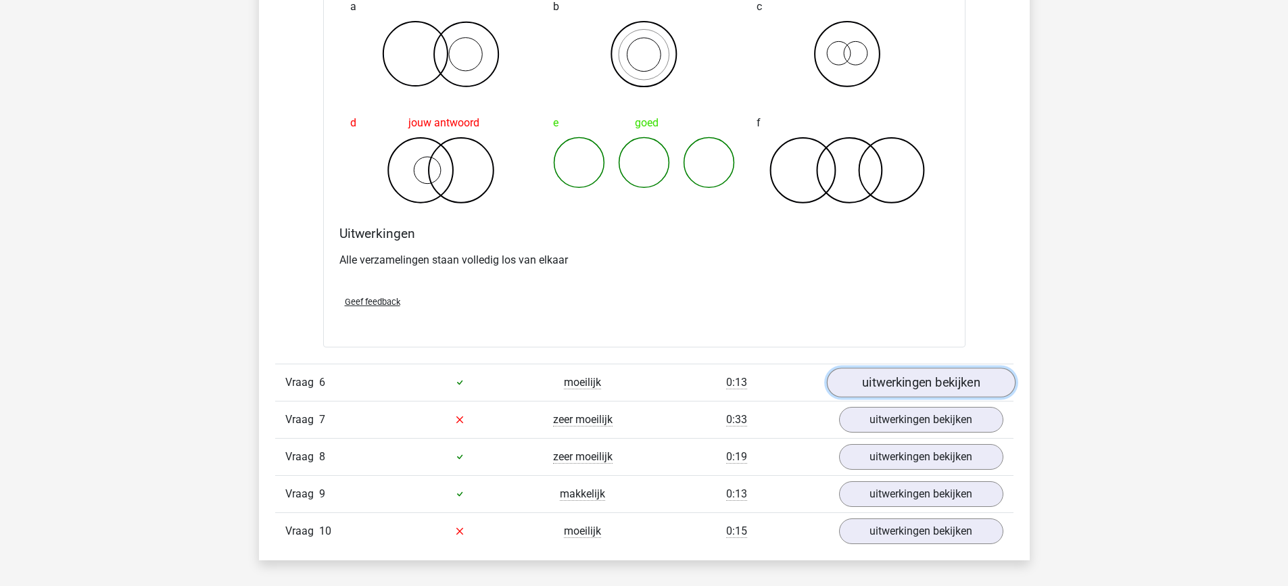
click at [904, 375] on link "uitwerkingen bekijken" at bounding box center [920, 383] width 189 height 30
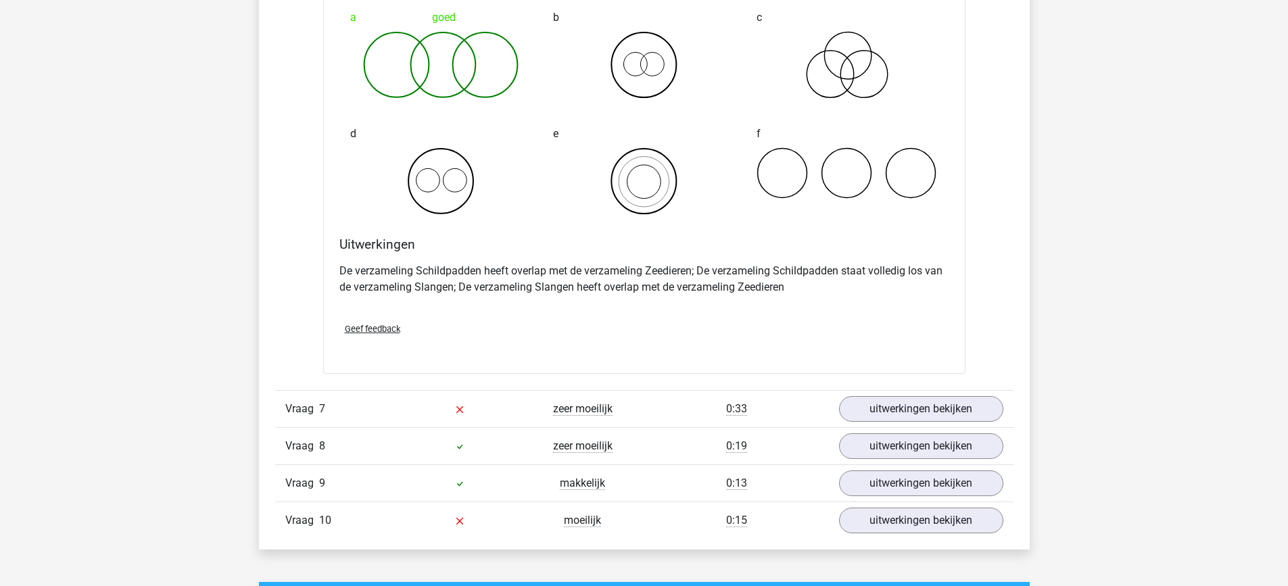
scroll to position [3865, 0]
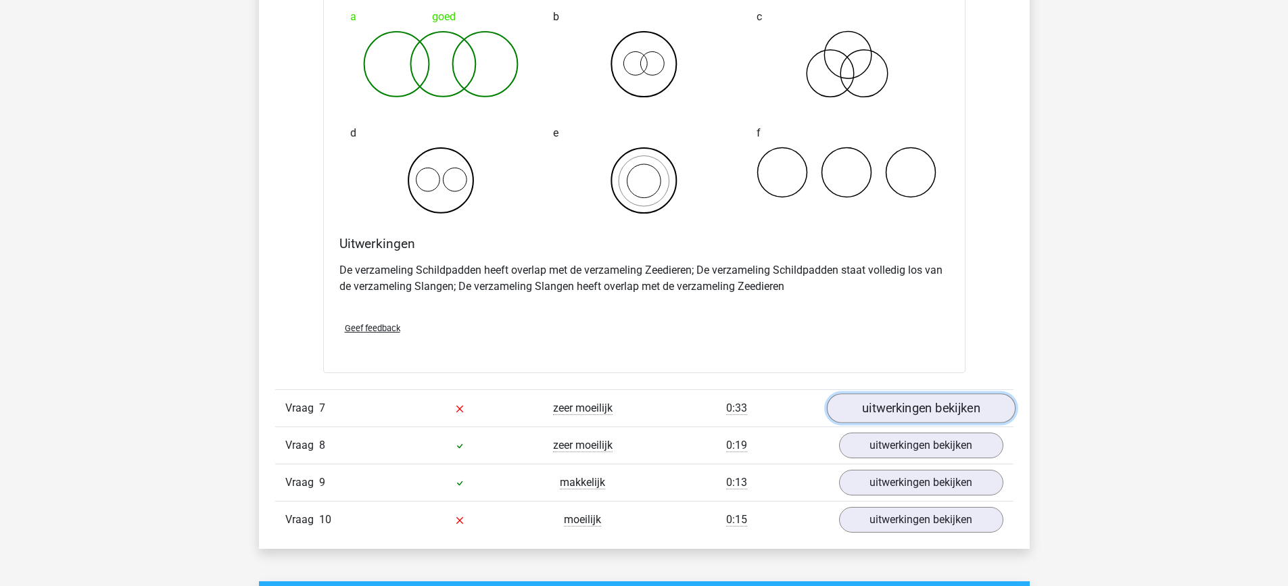
click at [906, 410] on link "uitwerkingen bekijken" at bounding box center [920, 408] width 189 height 30
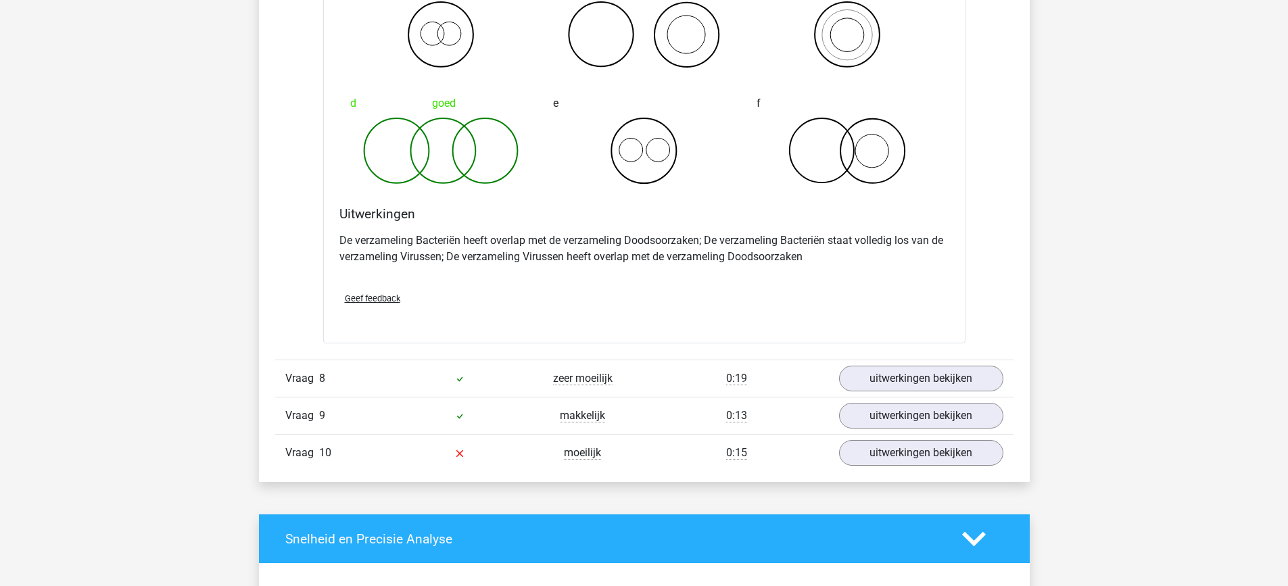
scroll to position [4449, 0]
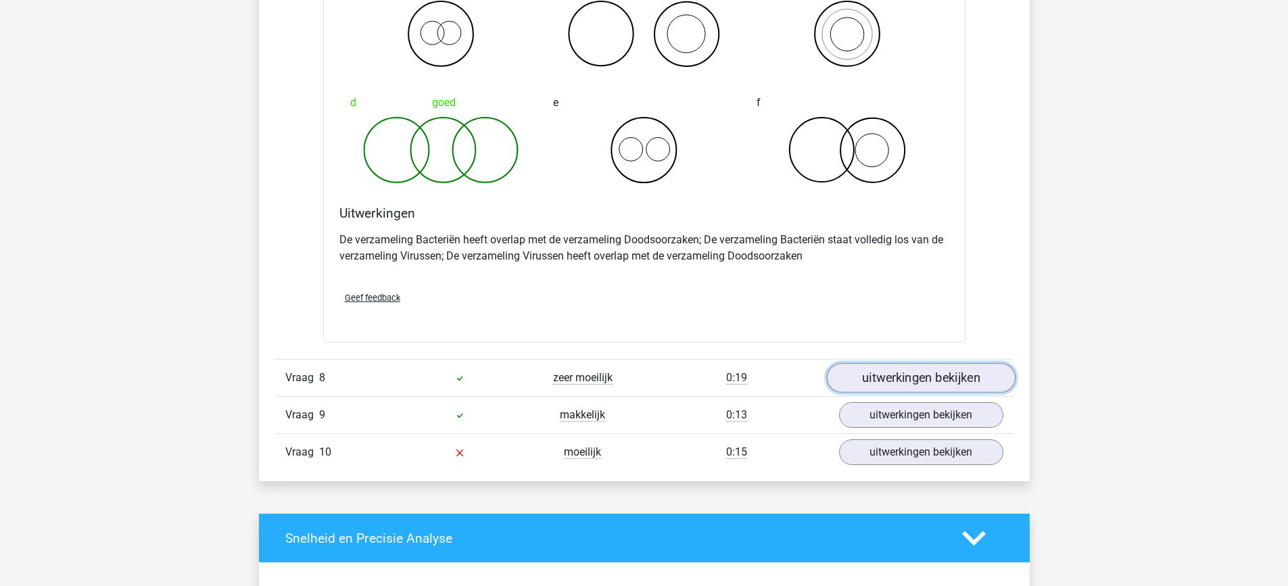
click at [915, 379] on link "uitwerkingen bekijken" at bounding box center [920, 378] width 189 height 30
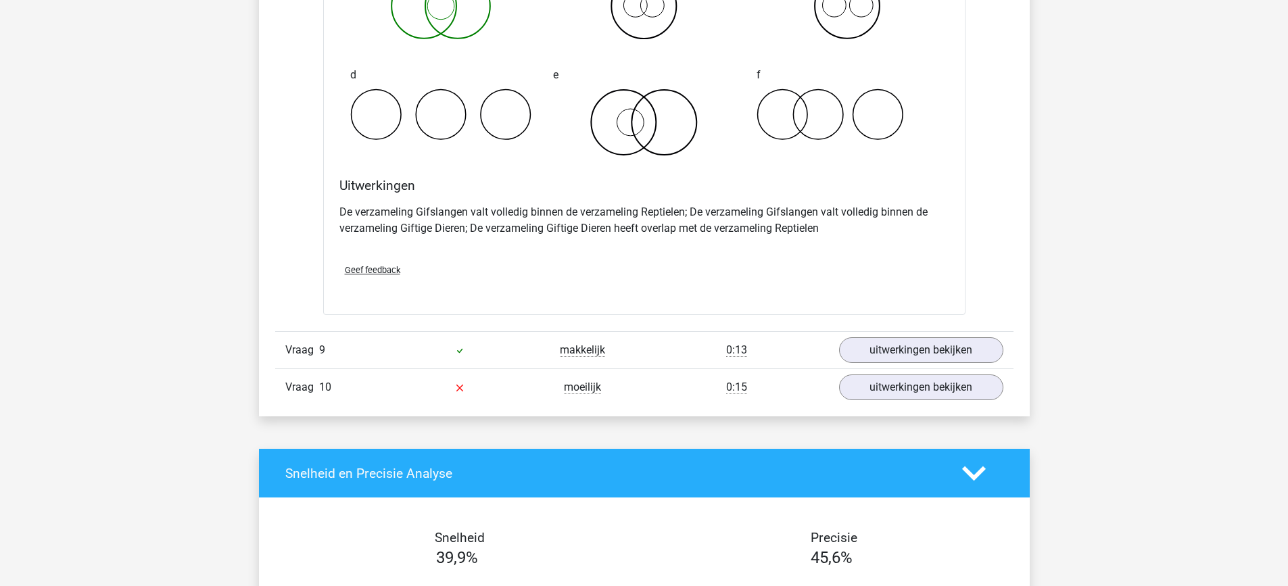
scroll to position [5031, 0]
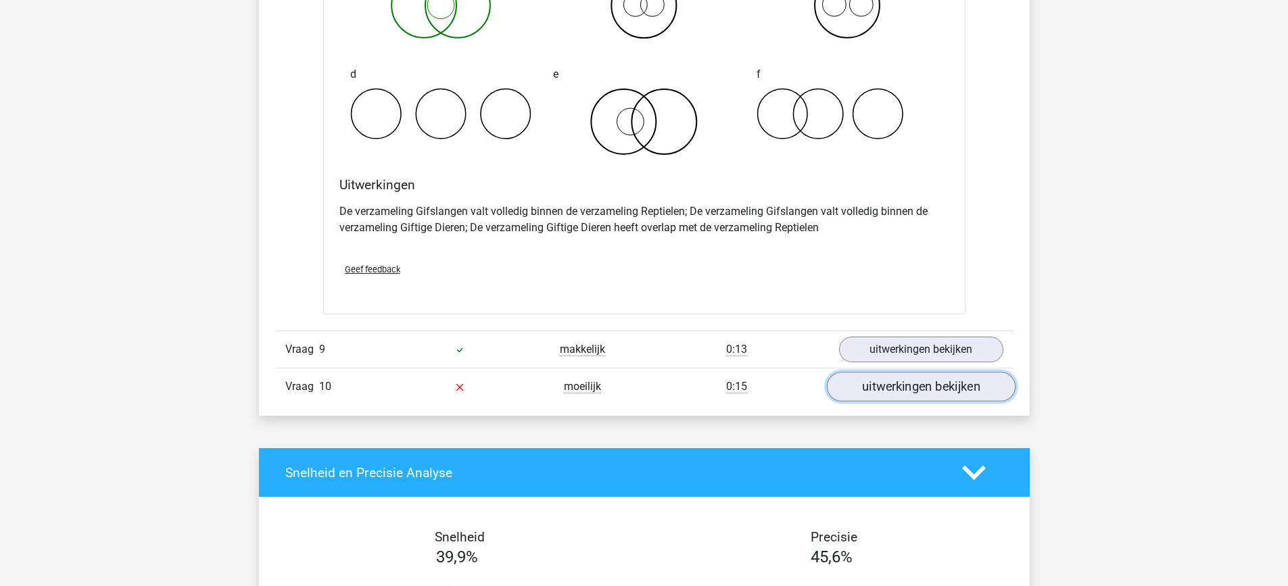
click at [908, 395] on link "uitwerkingen bekijken" at bounding box center [920, 387] width 189 height 30
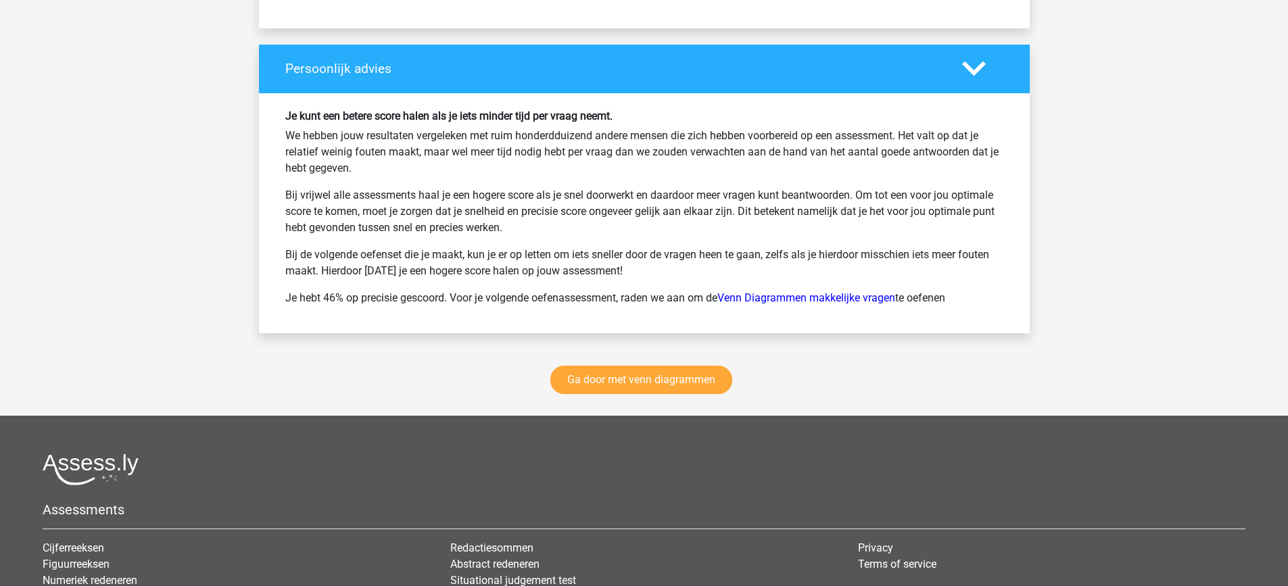
scroll to position [6407, 0]
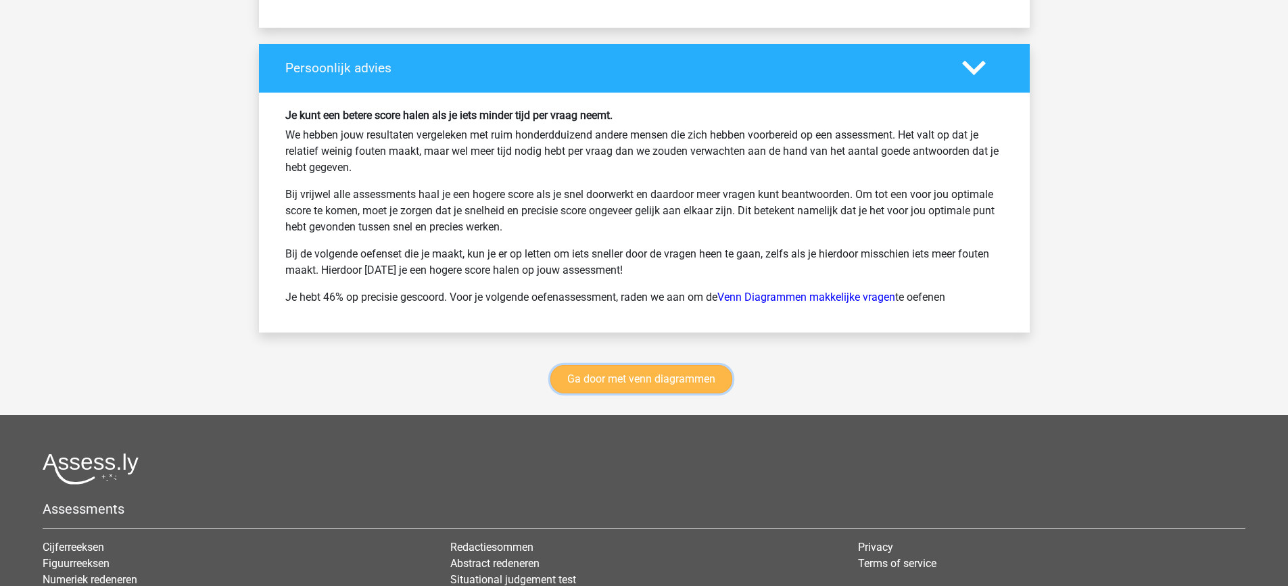
click at [695, 374] on link "Ga door met venn diagrammen" at bounding box center [641, 379] width 182 height 28
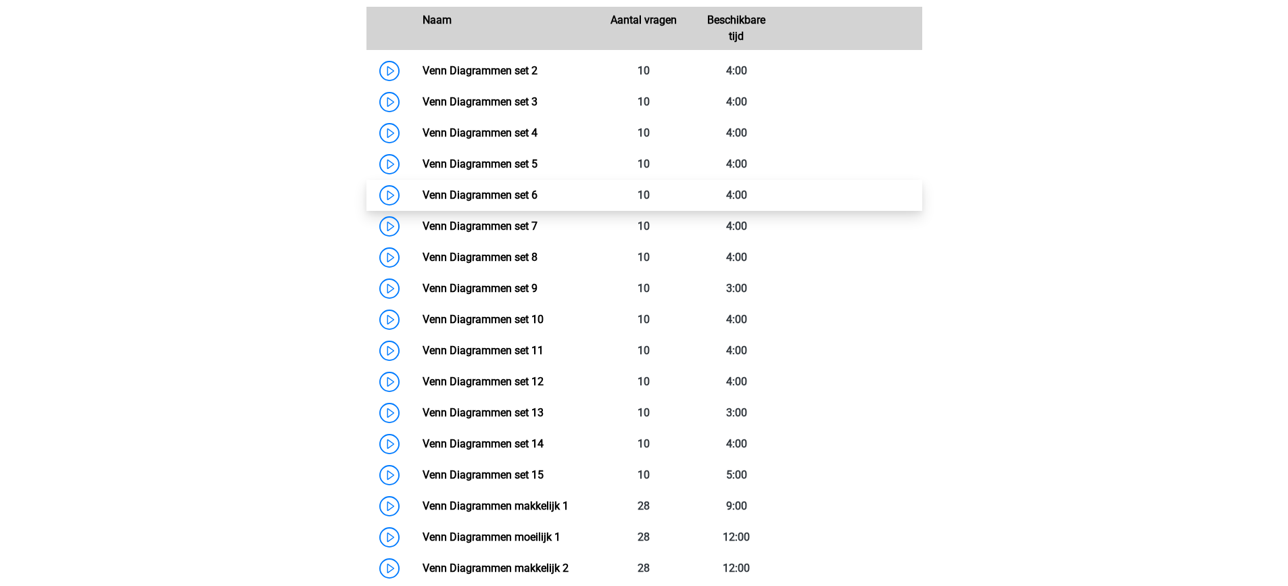
scroll to position [653, 0]
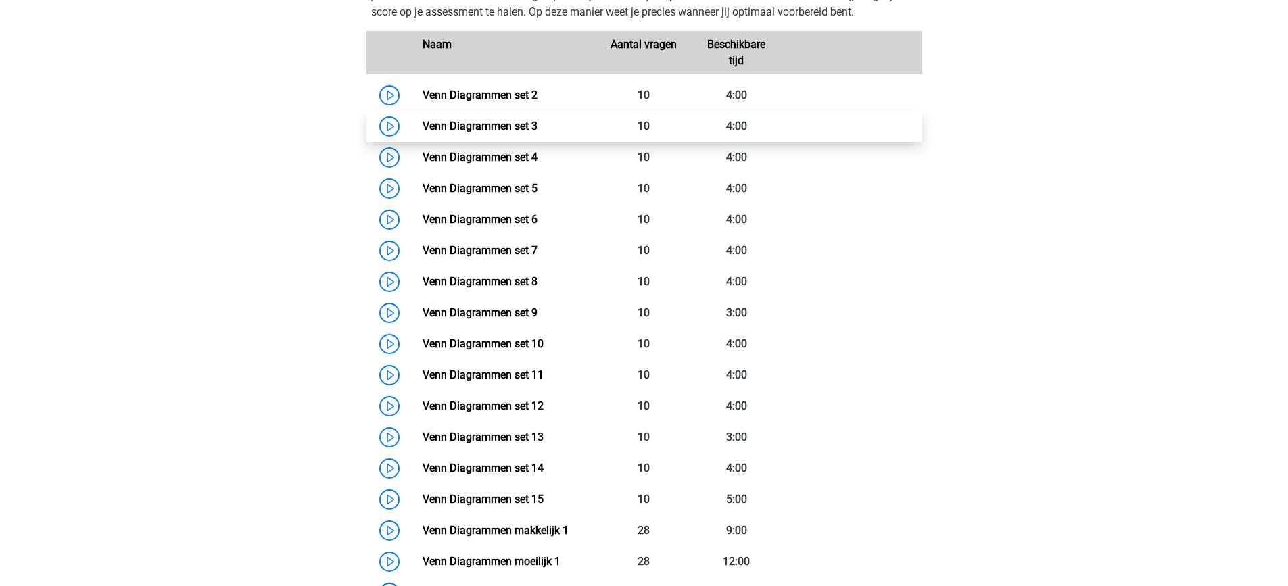
click at [537, 128] on link "Venn Diagrammen set 3" at bounding box center [479, 126] width 115 height 13
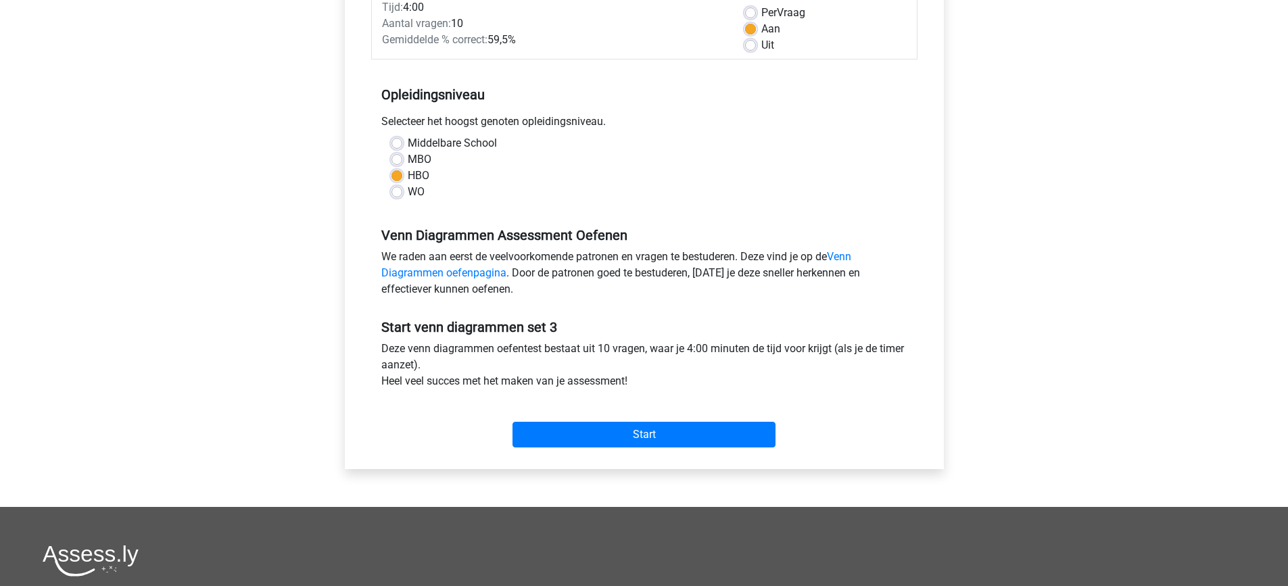
scroll to position [205, 0]
click at [580, 429] on input "Start" at bounding box center [643, 434] width 263 height 26
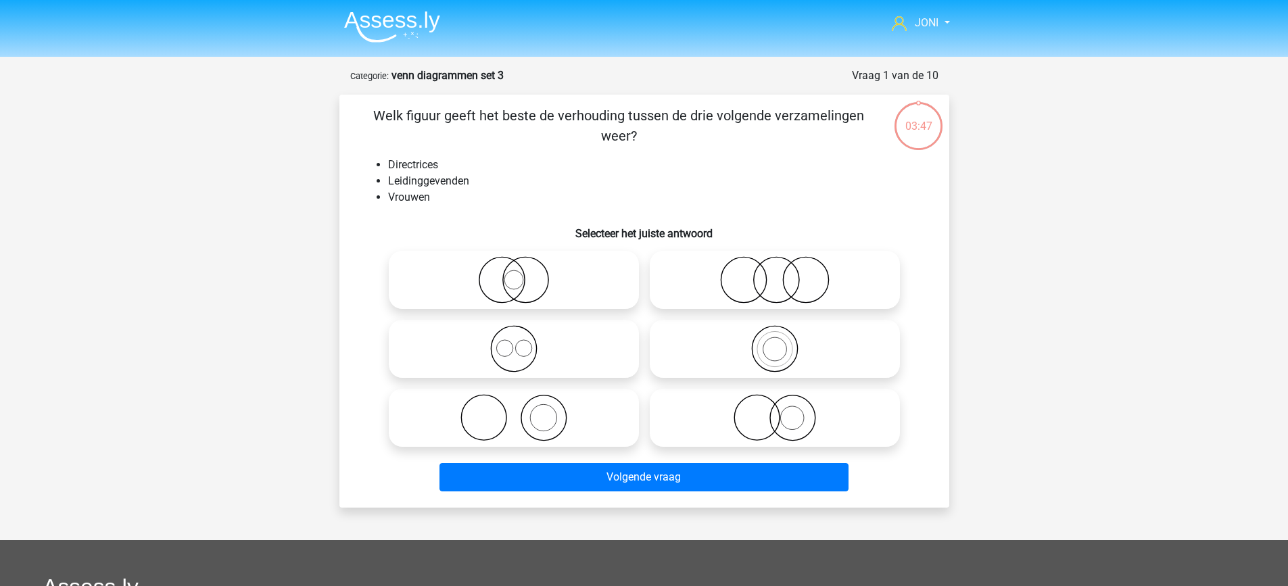
click at [562, 424] on icon at bounding box center [513, 417] width 239 height 47
click at [523, 411] on input "radio" at bounding box center [518, 406] width 9 height 9
radio input "true"
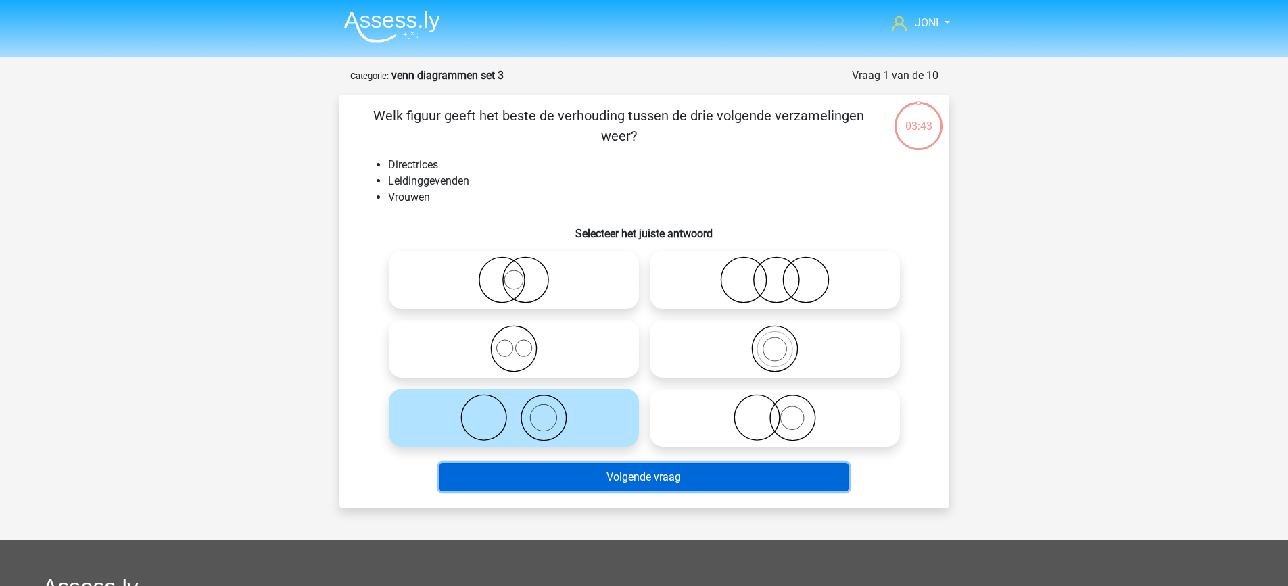
click at [619, 482] on button "Volgende vraag" at bounding box center [643, 477] width 409 height 28
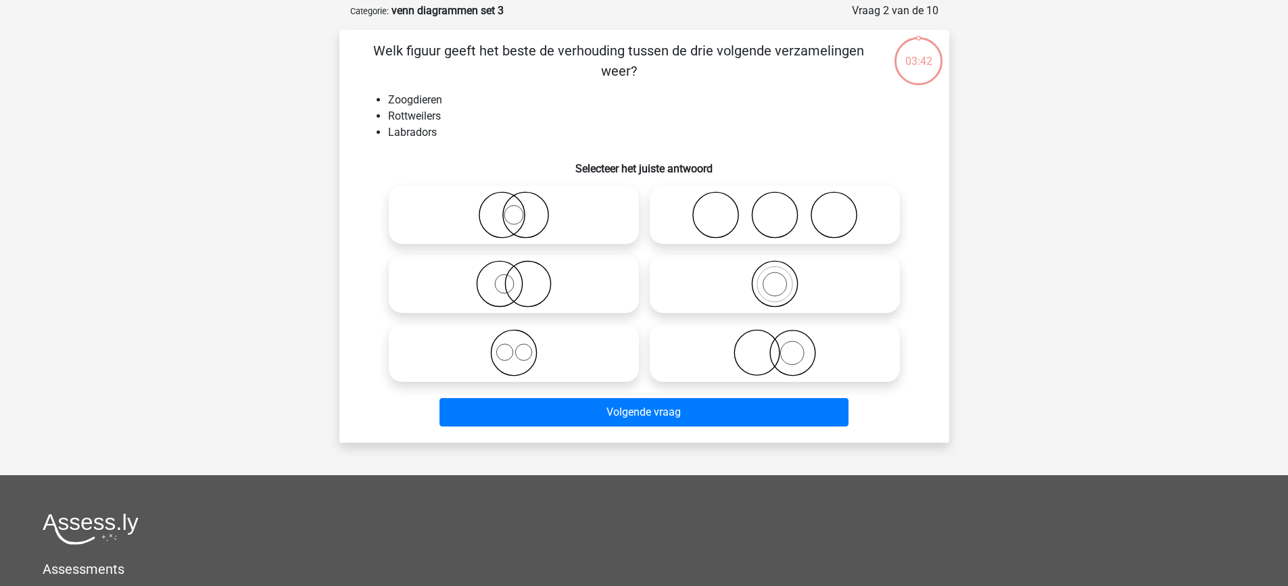
scroll to position [68, 0]
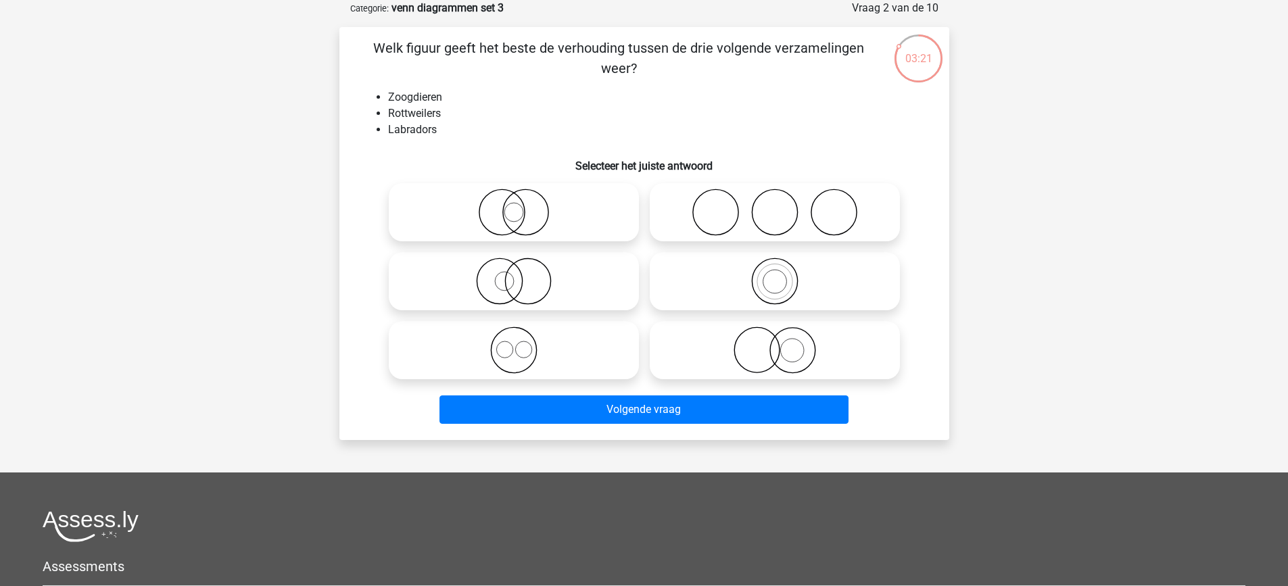
click at [512, 221] on icon at bounding box center [513, 212] width 239 height 47
click at [514, 206] on input "radio" at bounding box center [518, 201] width 9 height 9
radio input "true"
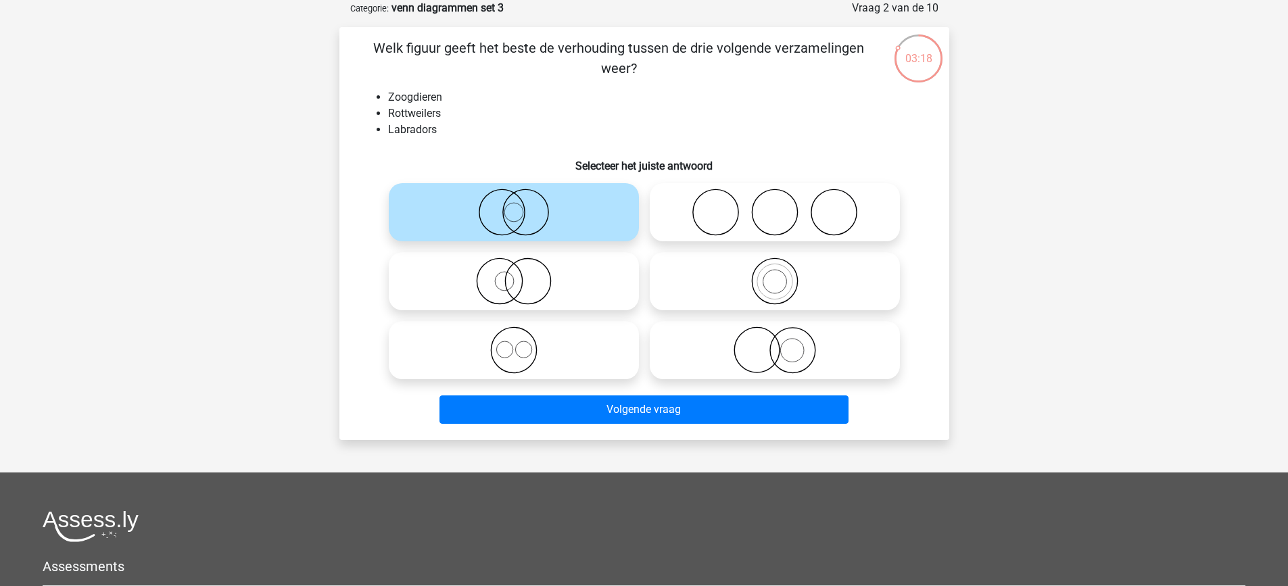
click at [536, 355] on circle at bounding box center [513, 350] width 45 height 45
click at [523, 343] on input "radio" at bounding box center [518, 339] width 9 height 9
radio input "true"
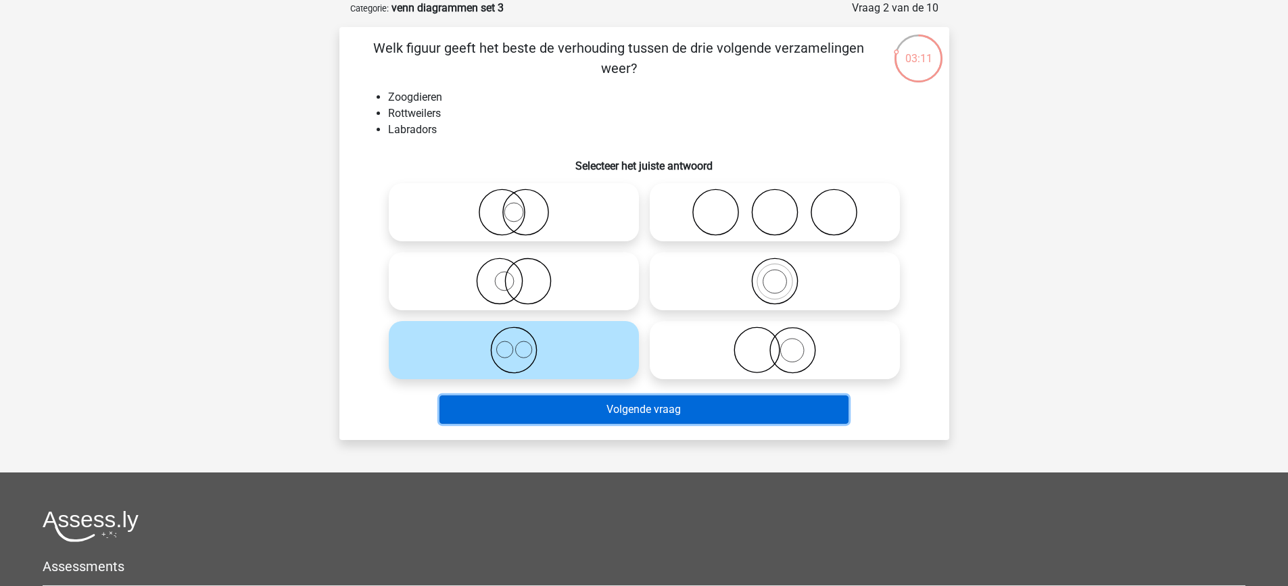
click at [562, 419] on button "Volgende vraag" at bounding box center [643, 409] width 409 height 28
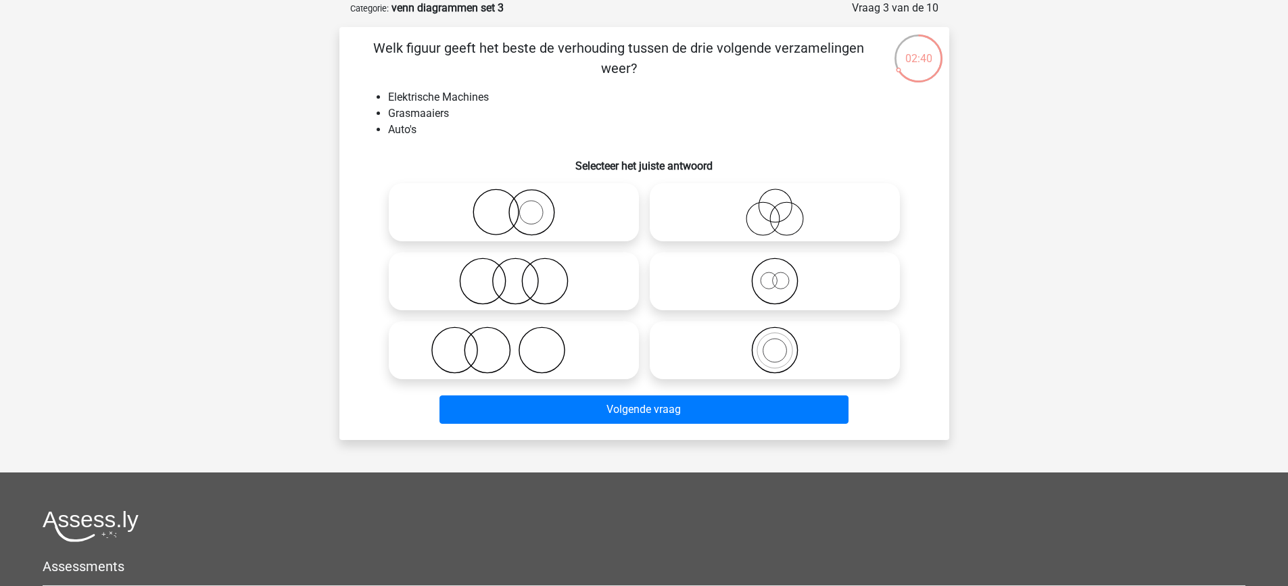
click at [496, 359] on icon at bounding box center [513, 350] width 239 height 47
click at [514, 343] on input "radio" at bounding box center [518, 339] width 9 height 9
radio input "true"
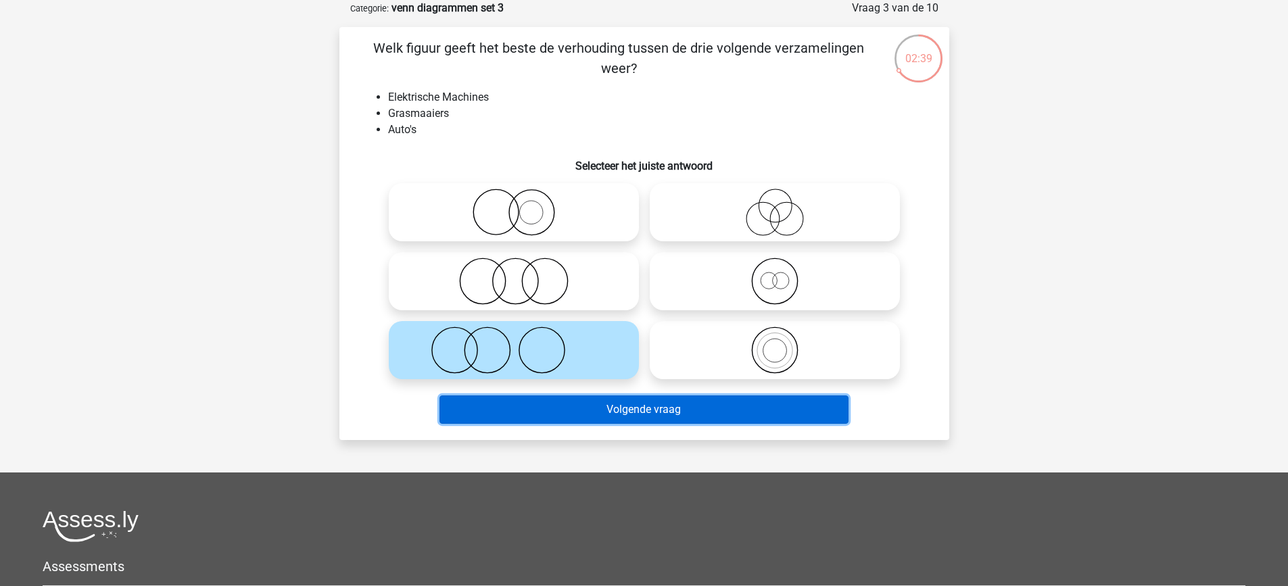
click at [565, 409] on button "Volgende vraag" at bounding box center [643, 409] width 409 height 28
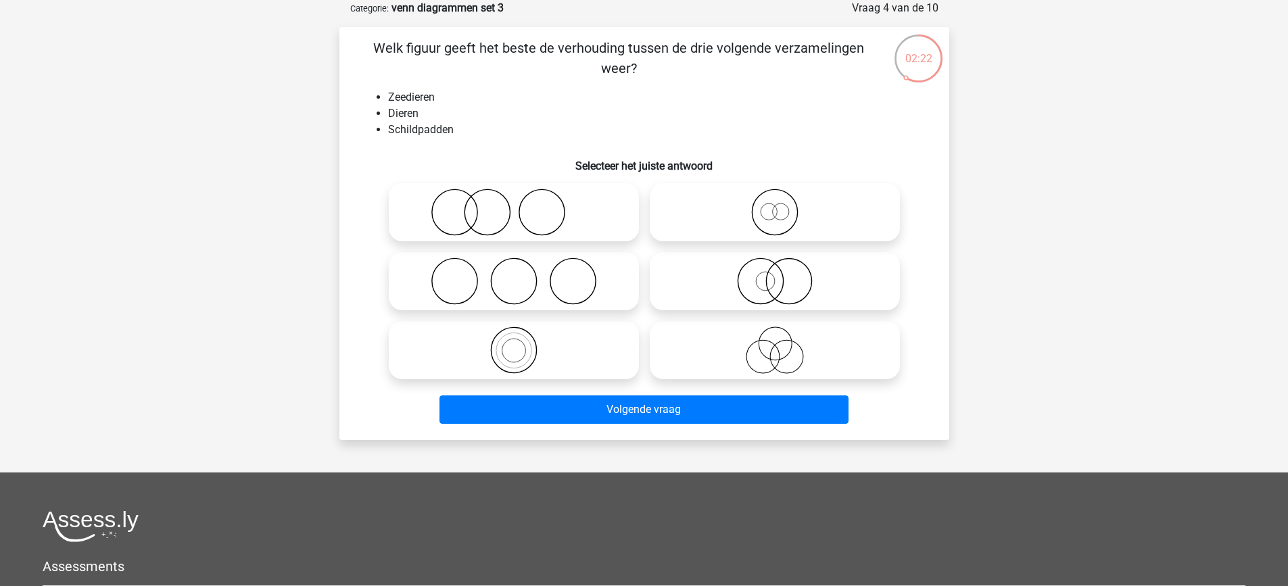
click at [775, 284] on icon at bounding box center [774, 281] width 239 height 47
click at [775, 274] on input "radio" at bounding box center [779, 270] width 9 height 9
radio input "true"
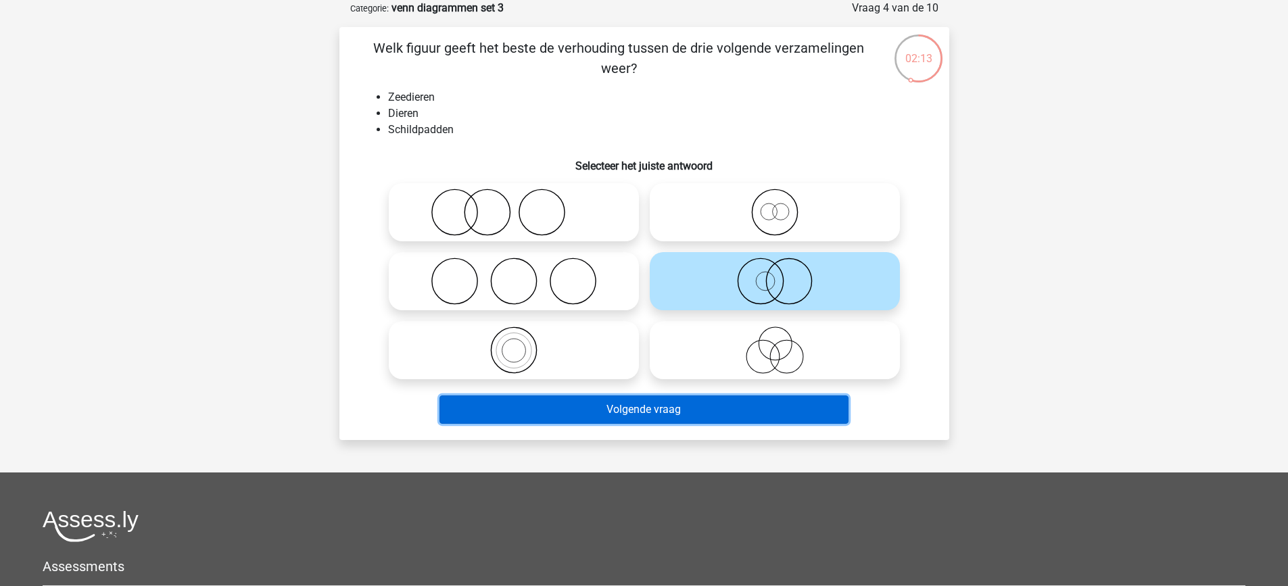
click at [750, 406] on button "Volgende vraag" at bounding box center [643, 409] width 409 height 28
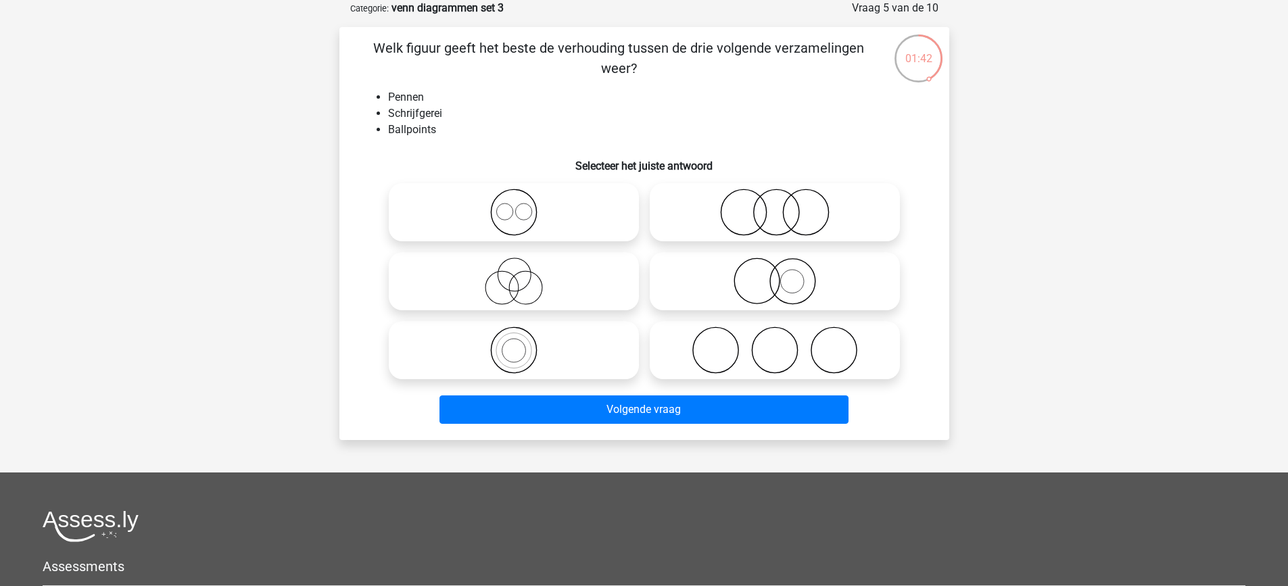
click at [486, 222] on icon at bounding box center [513, 212] width 239 height 47
click at [514, 206] on input "radio" at bounding box center [518, 201] width 9 height 9
radio input "true"
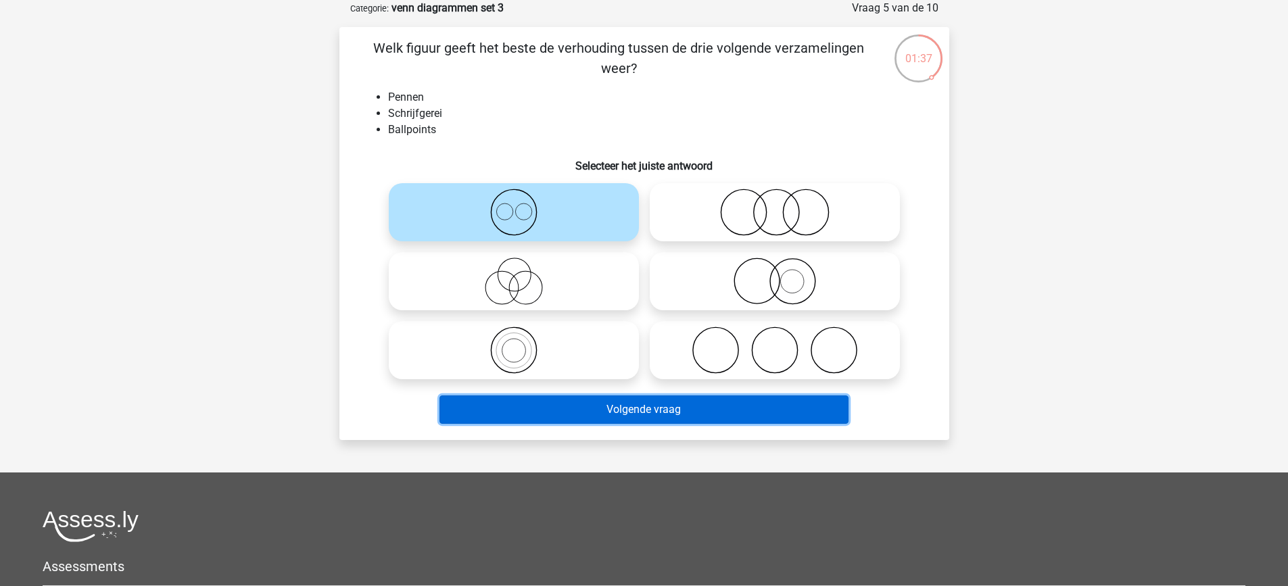
click at [650, 411] on button "Volgende vraag" at bounding box center [643, 409] width 409 height 28
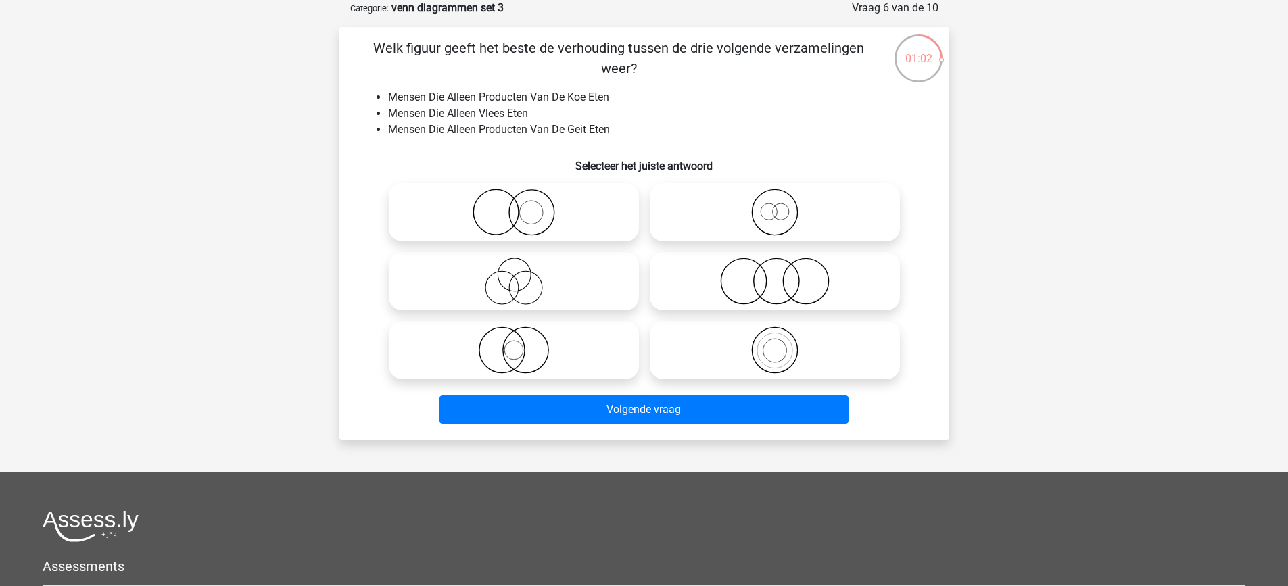
click at [821, 293] on icon at bounding box center [774, 281] width 239 height 47
click at [783, 274] on input "radio" at bounding box center [779, 270] width 9 height 9
radio input "true"
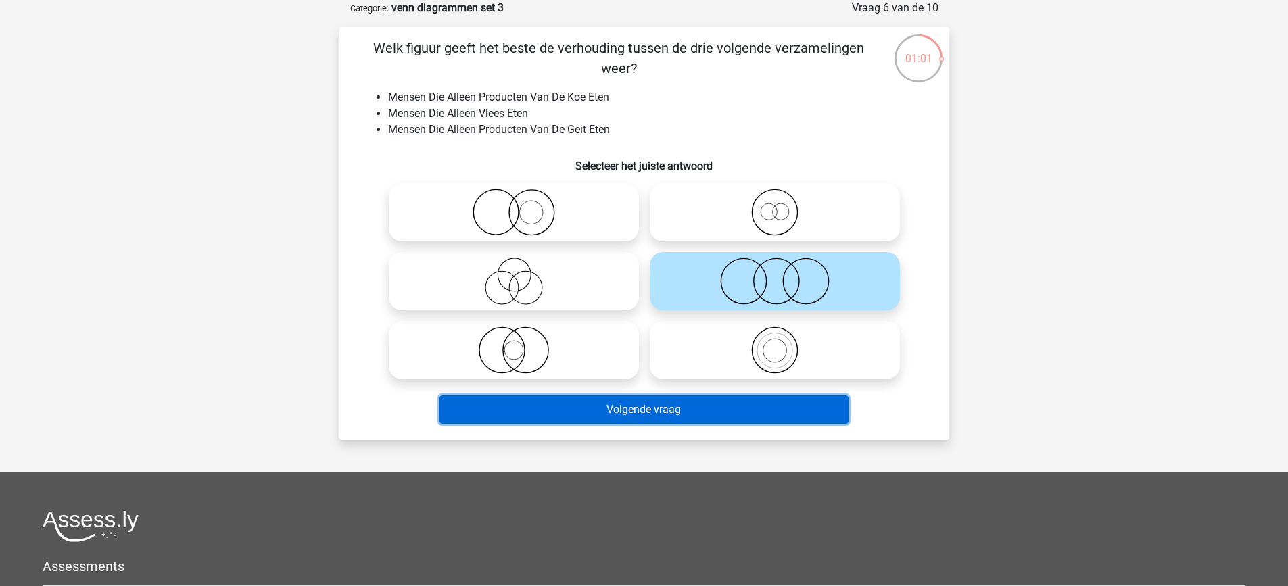
click at [740, 407] on button "Volgende vraag" at bounding box center [643, 409] width 409 height 28
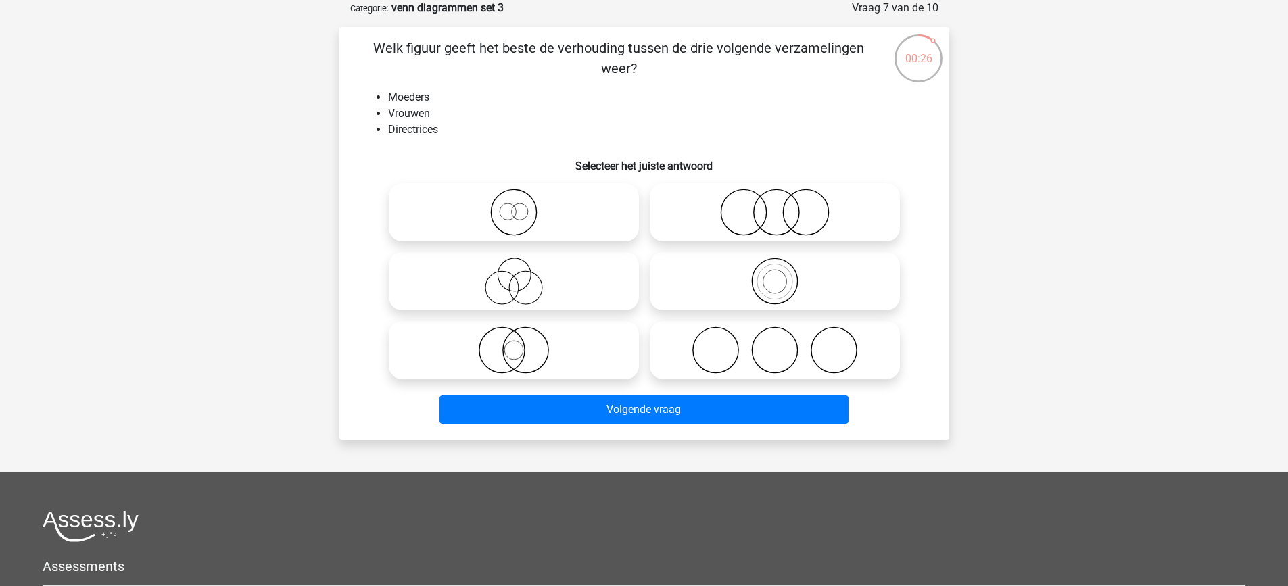
click at [780, 219] on icon at bounding box center [774, 212] width 239 height 47
click at [780, 206] on input "radio" at bounding box center [779, 201] width 9 height 9
radio input "true"
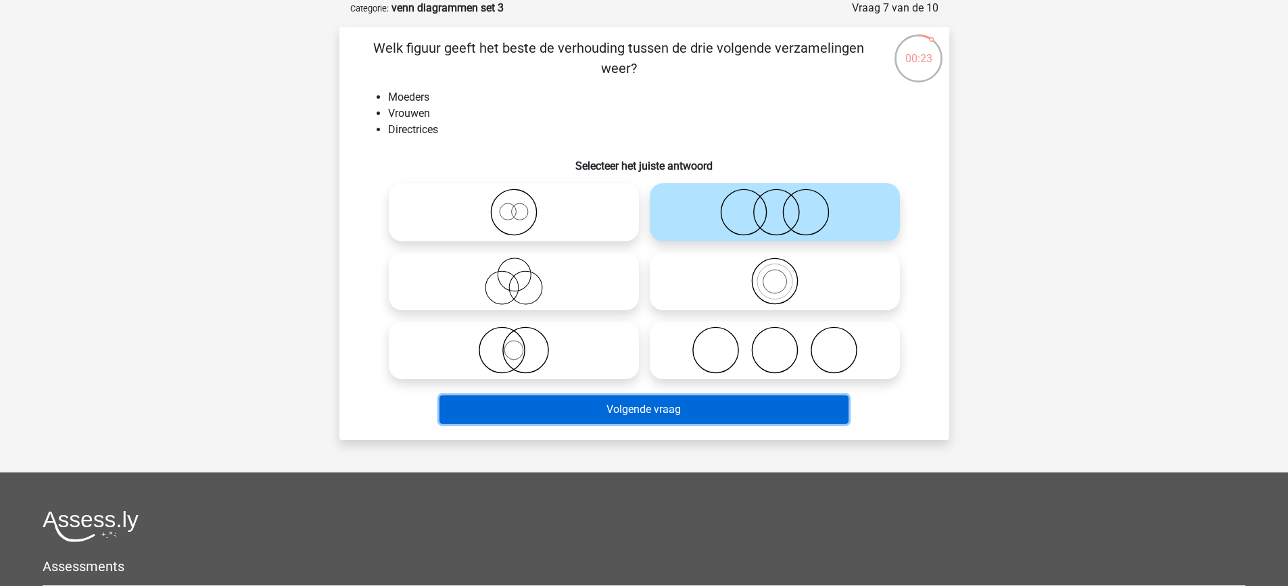
click at [758, 407] on button "Volgende vraag" at bounding box center [643, 409] width 409 height 28
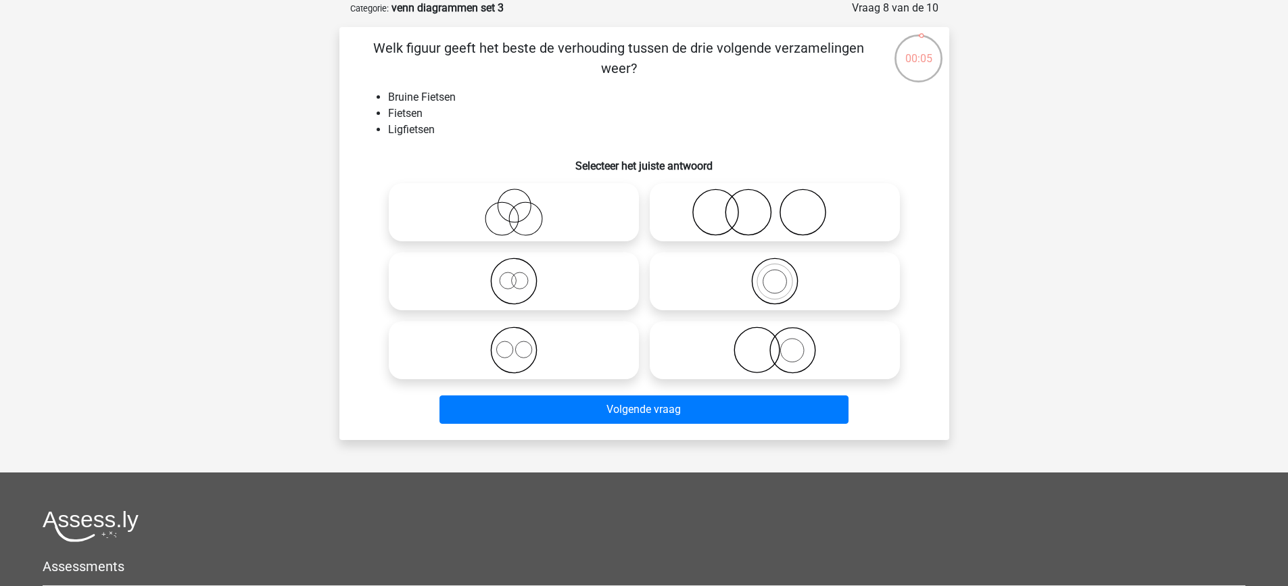
click at [523, 283] on icon at bounding box center [513, 281] width 239 height 47
click at [523, 274] on input "radio" at bounding box center [518, 270] width 9 height 9
radio input "true"
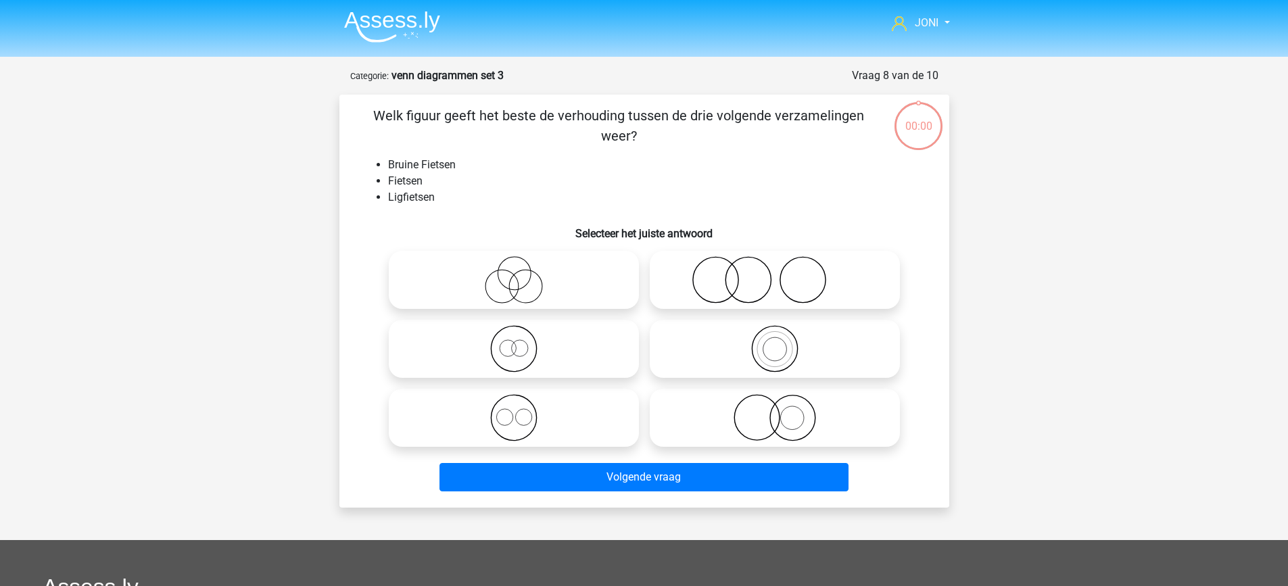
scroll to position [68, 0]
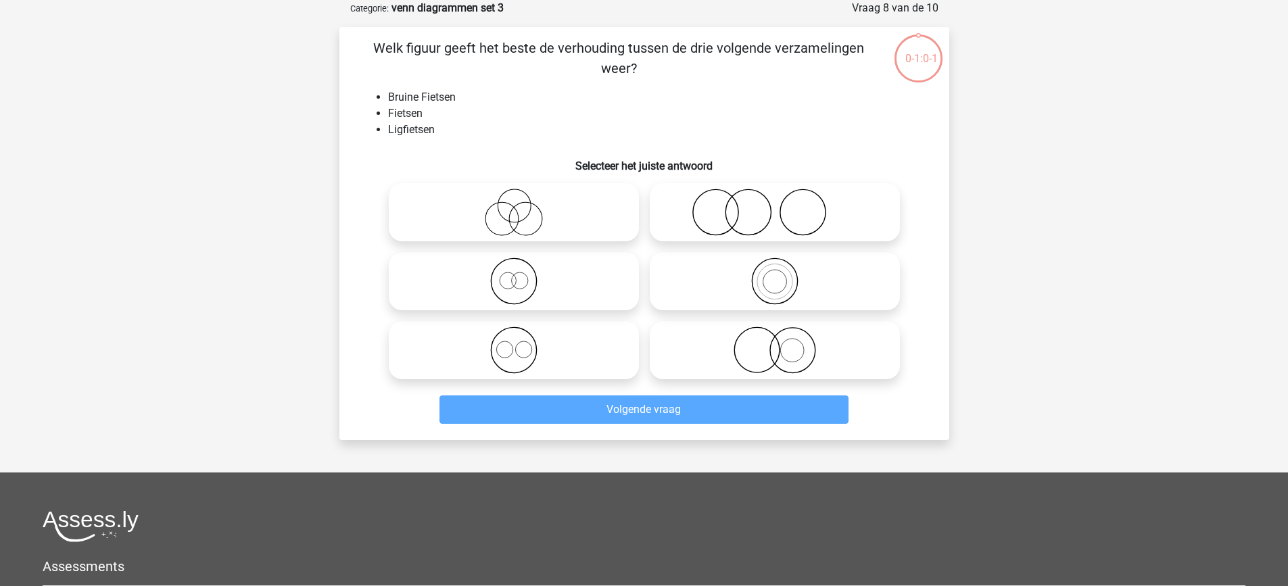
click at [520, 299] on icon at bounding box center [513, 281] width 239 height 47
click at [520, 274] on input "radio" at bounding box center [518, 270] width 9 height 9
radio input "true"
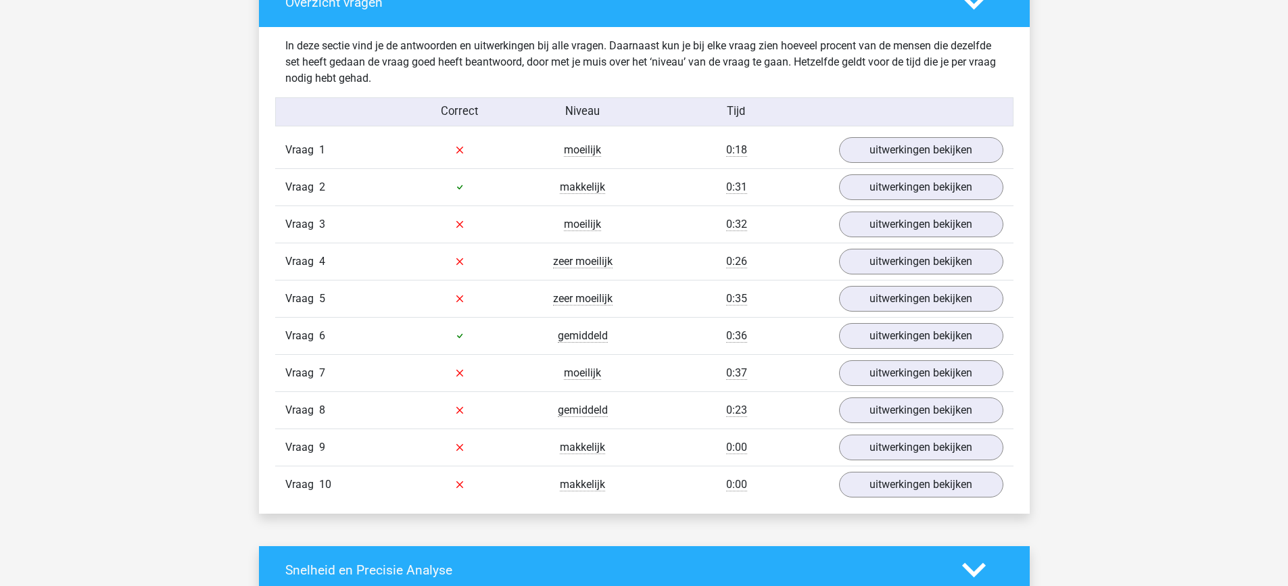
scroll to position [802, 0]
click at [933, 144] on link "uitwerkingen bekijken" at bounding box center [920, 150] width 189 height 30
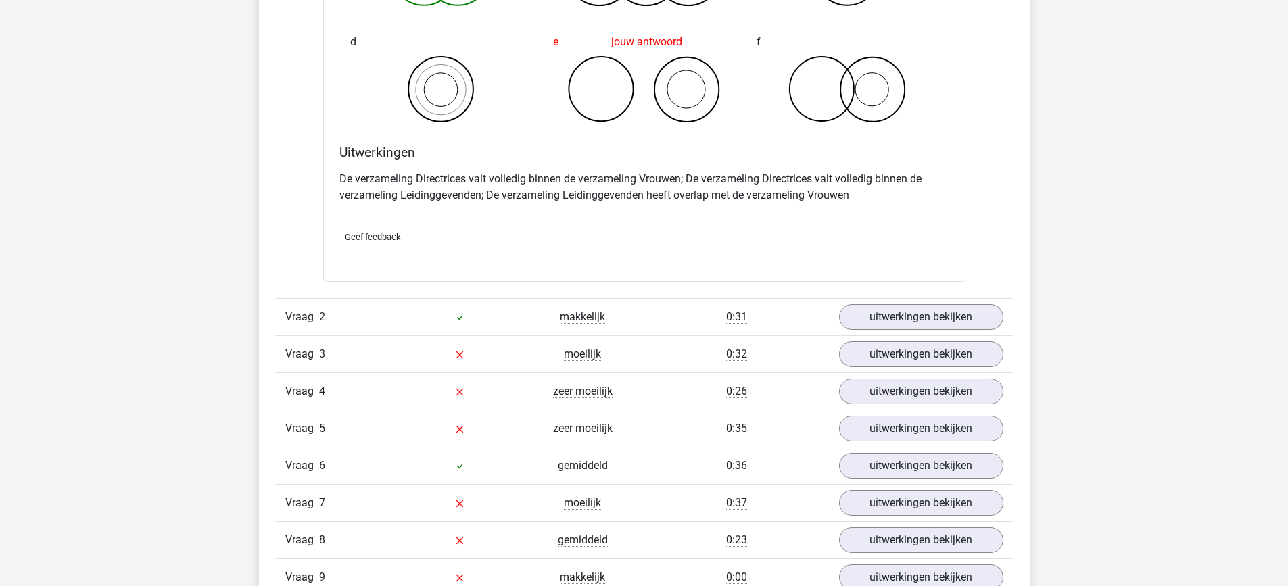
scroll to position [1188, 0]
click at [910, 316] on link "uitwerkingen bekijken" at bounding box center [920, 316] width 189 height 30
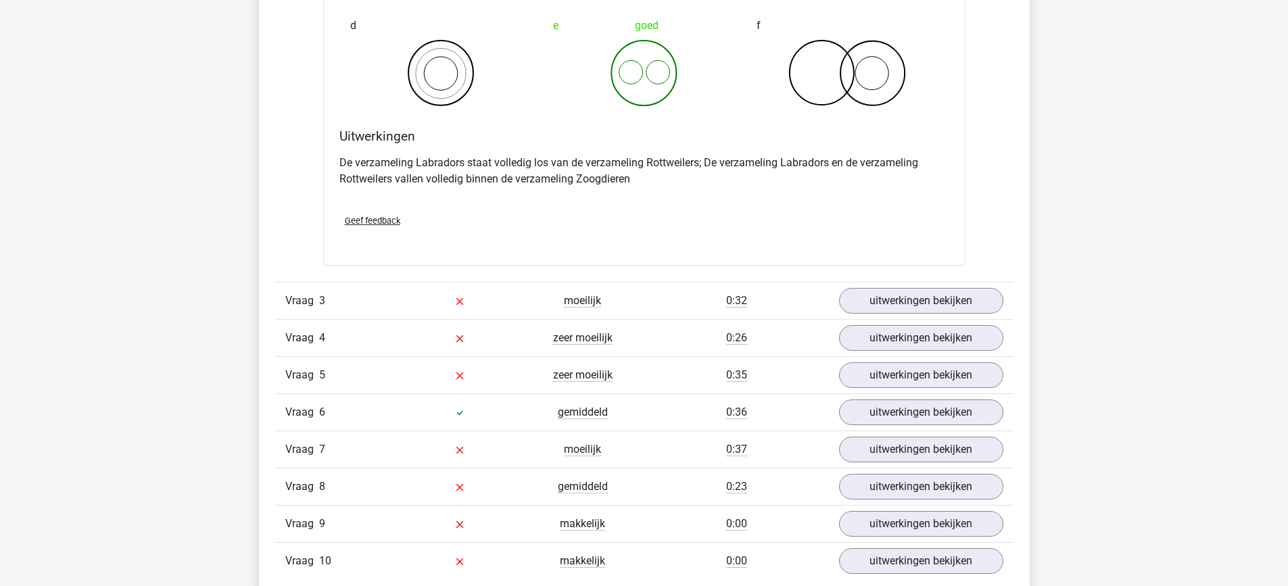
scroll to position [1758, 0]
click at [907, 306] on link "uitwerkingen bekijken" at bounding box center [920, 300] width 189 height 30
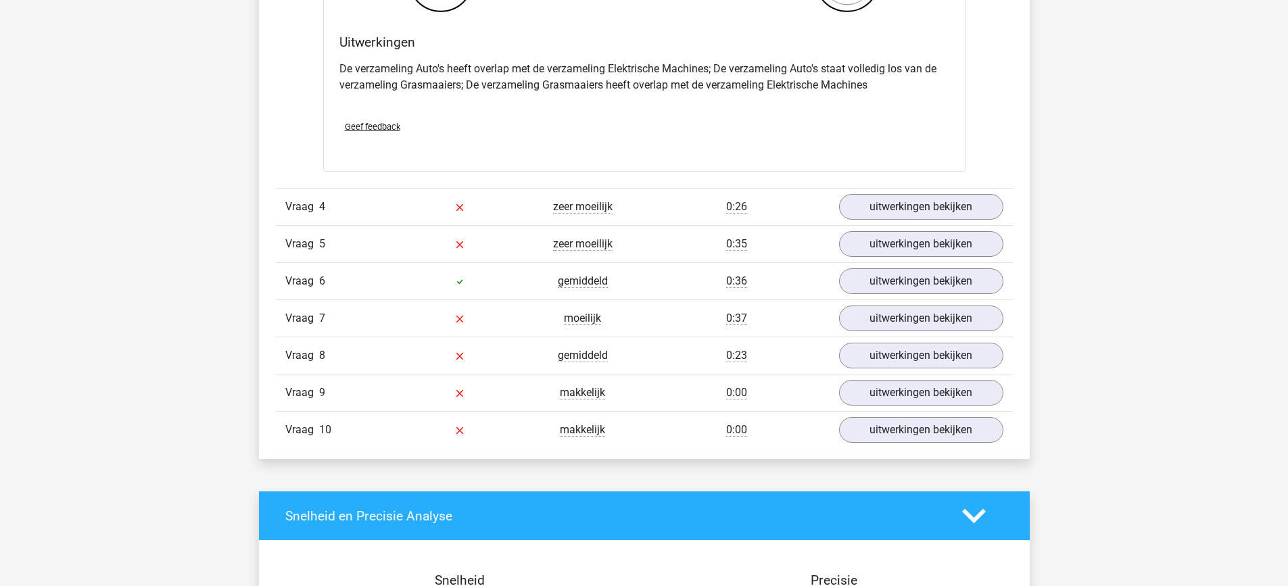
scroll to position [2445, 0]
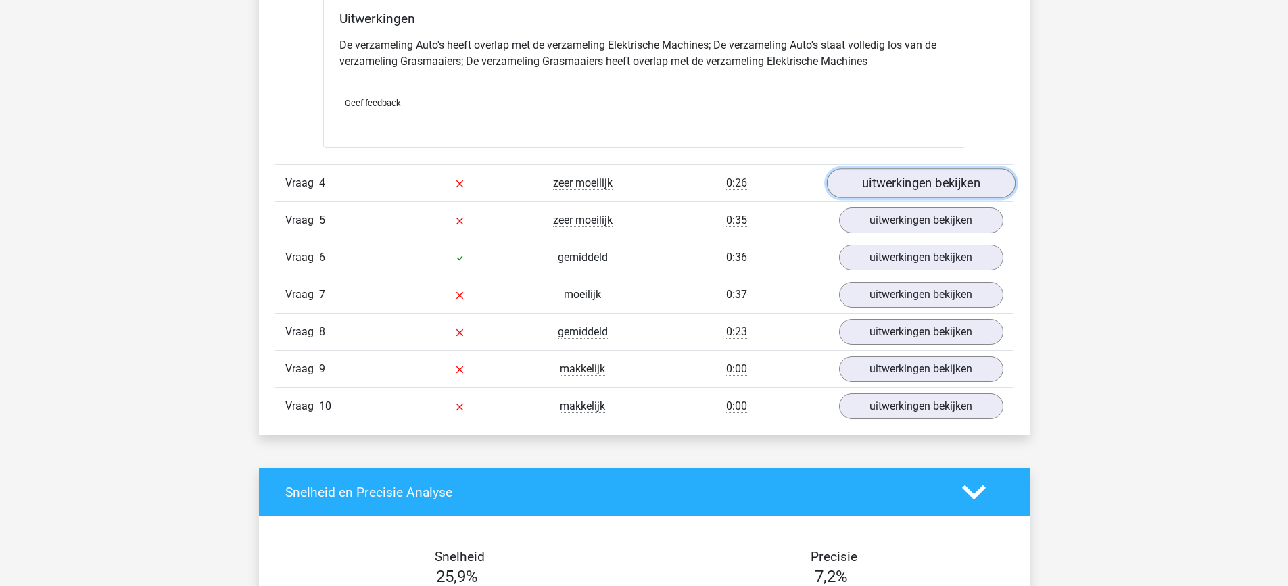
click at [914, 187] on link "uitwerkingen bekijken" at bounding box center [920, 183] width 189 height 30
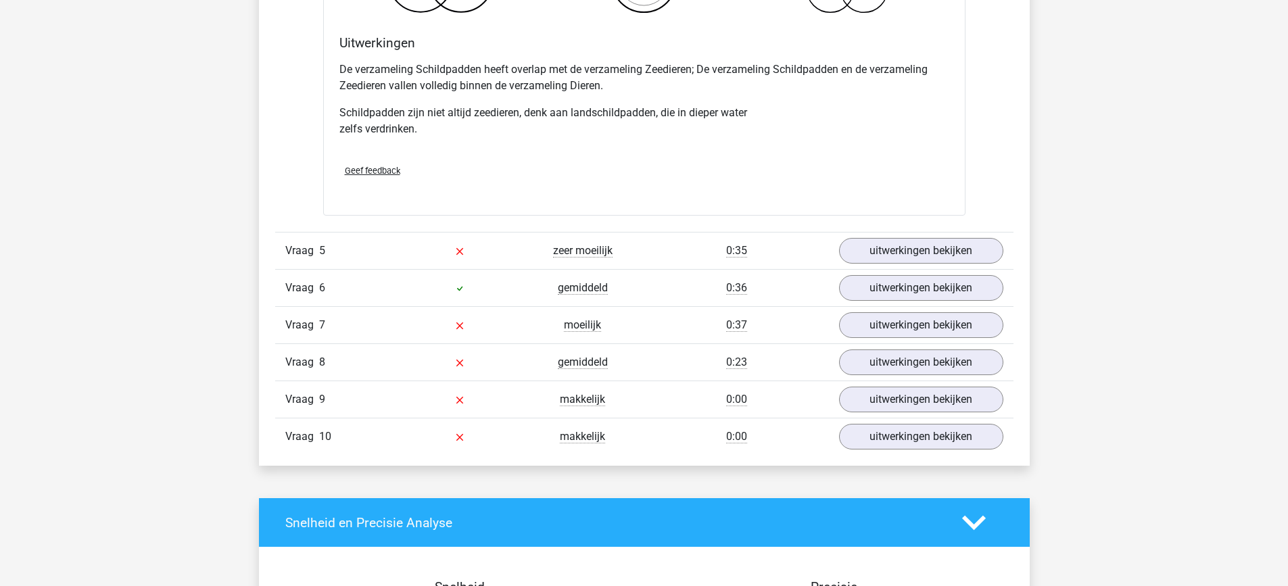
scroll to position [2992, 0]
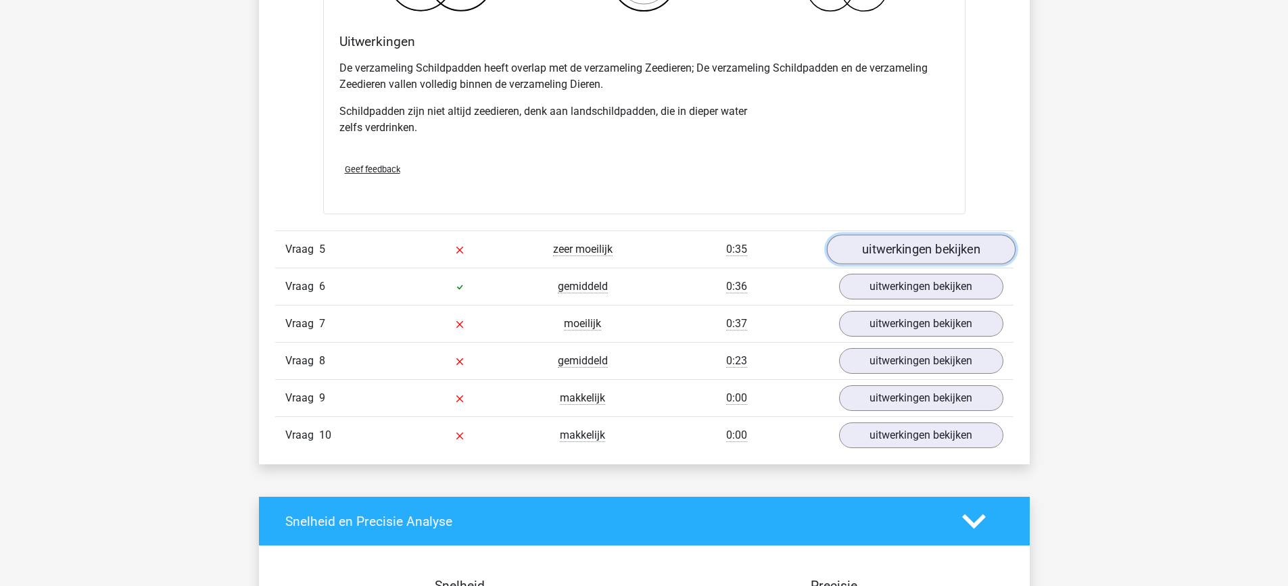
click at [909, 249] on link "uitwerkingen bekijken" at bounding box center [920, 250] width 189 height 30
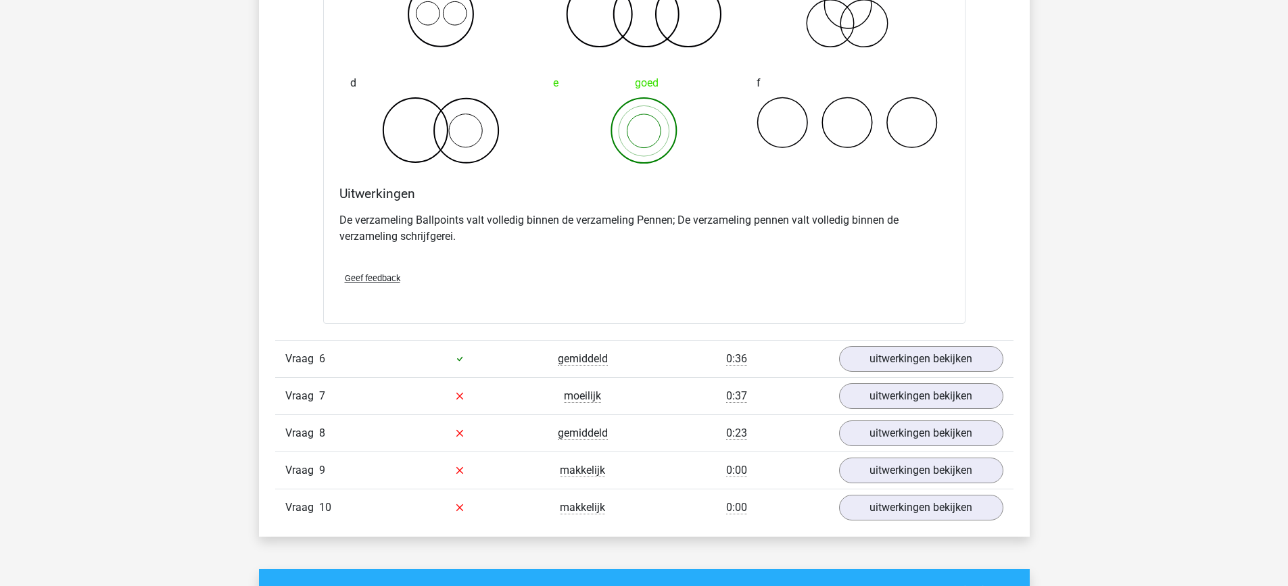
scroll to position [3454, 0]
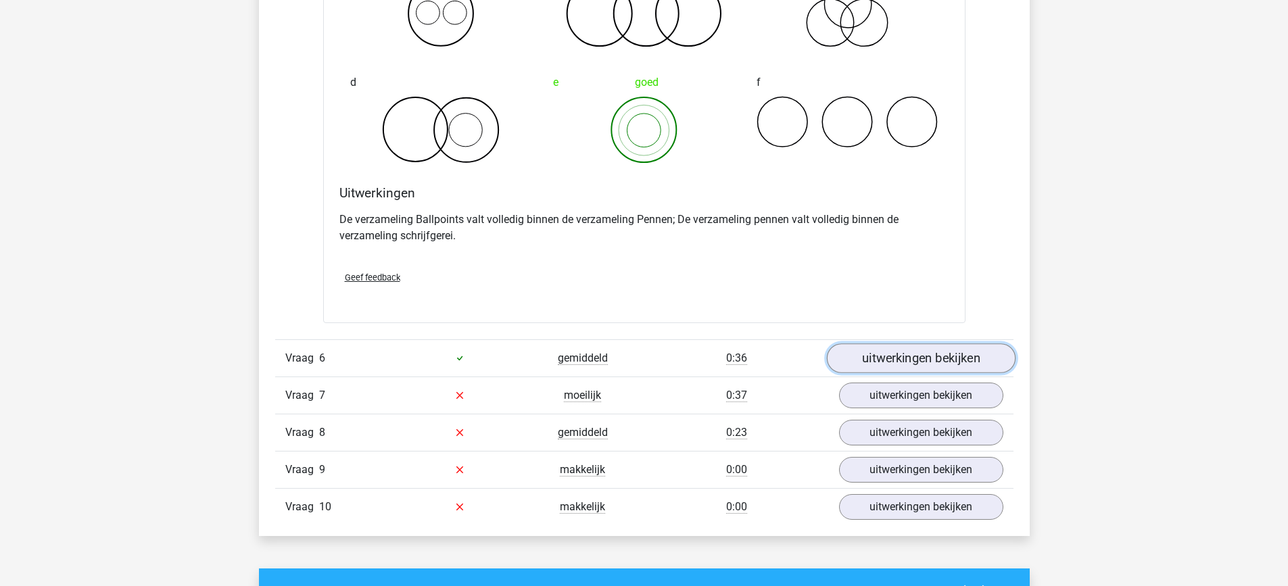
click at [900, 366] on link "uitwerkingen bekijken" at bounding box center [920, 358] width 189 height 30
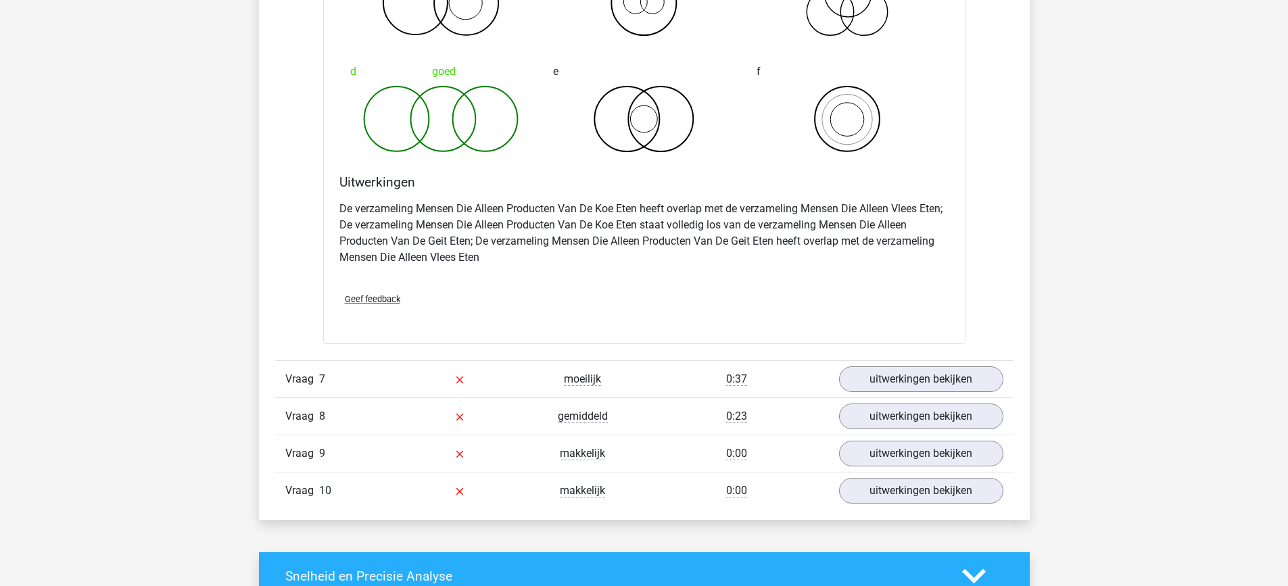
scroll to position [4019, 0]
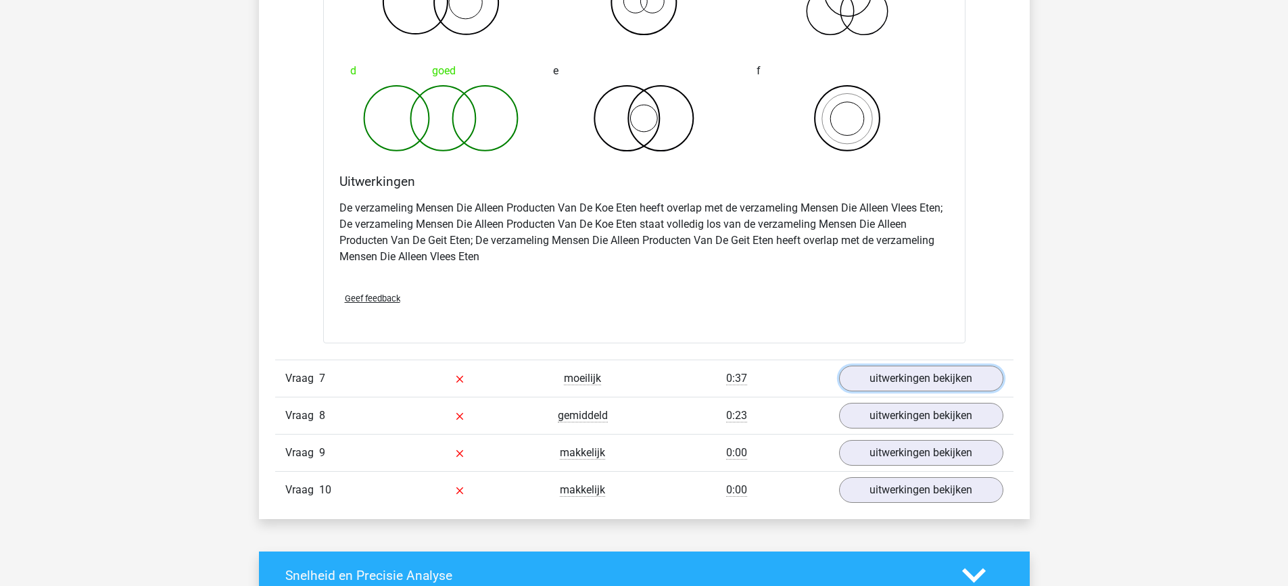
click at [900, 366] on link "uitwerkingen bekijken" at bounding box center [921, 379] width 164 height 26
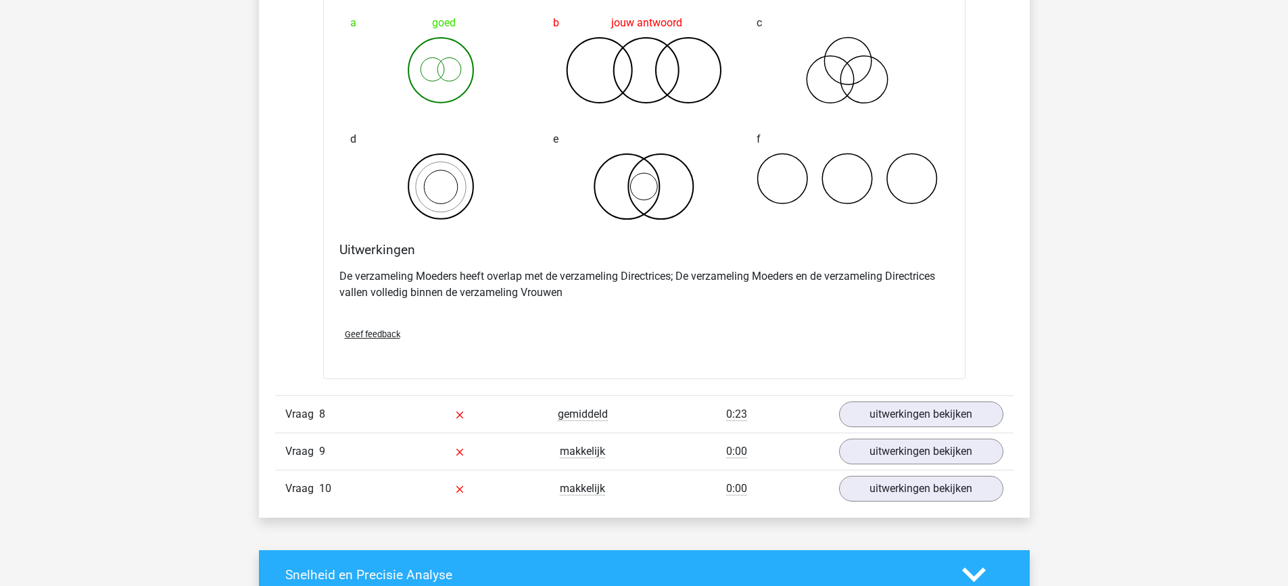
scroll to position [4540, 0]
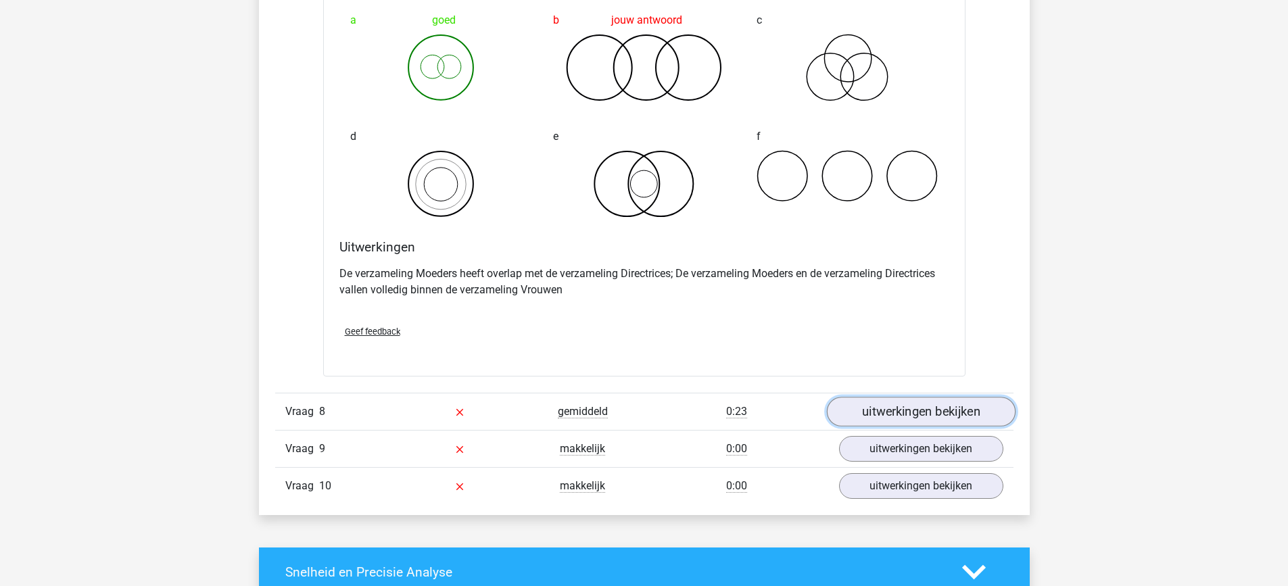
click at [901, 408] on link "uitwerkingen bekijken" at bounding box center [920, 412] width 189 height 30
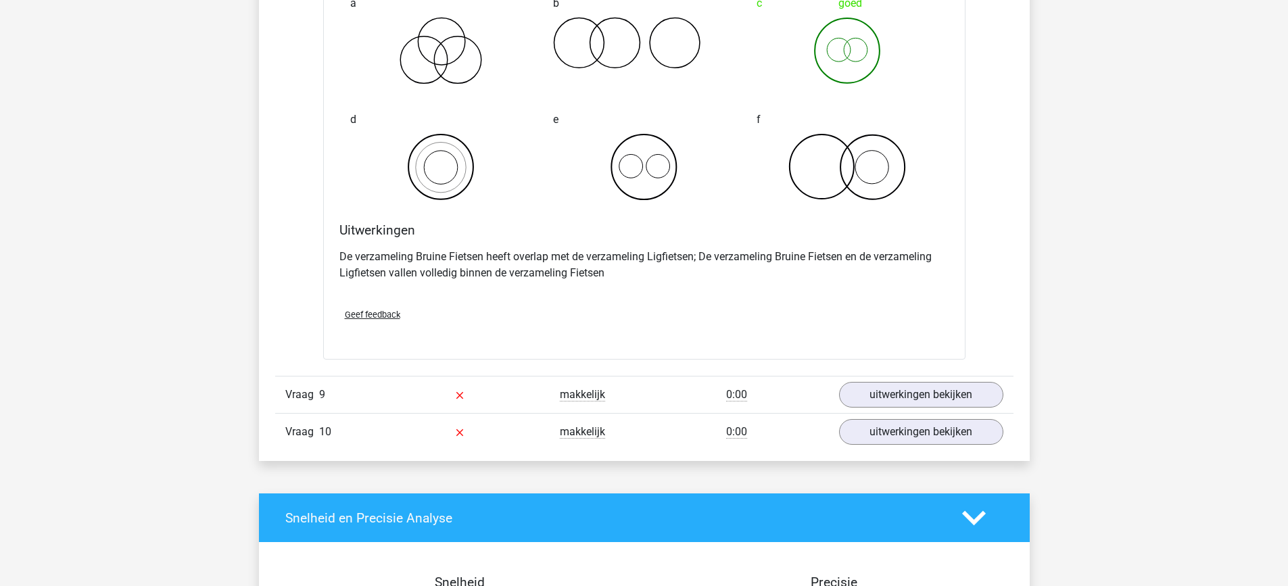
scroll to position [5111, 0]
click at [901, 408] on div "Vraag 9 makkelijk 0:00 uitwerkingen bekijken" at bounding box center [644, 393] width 738 height 37
click at [901, 401] on link "uitwerkingen bekijken" at bounding box center [920, 394] width 189 height 30
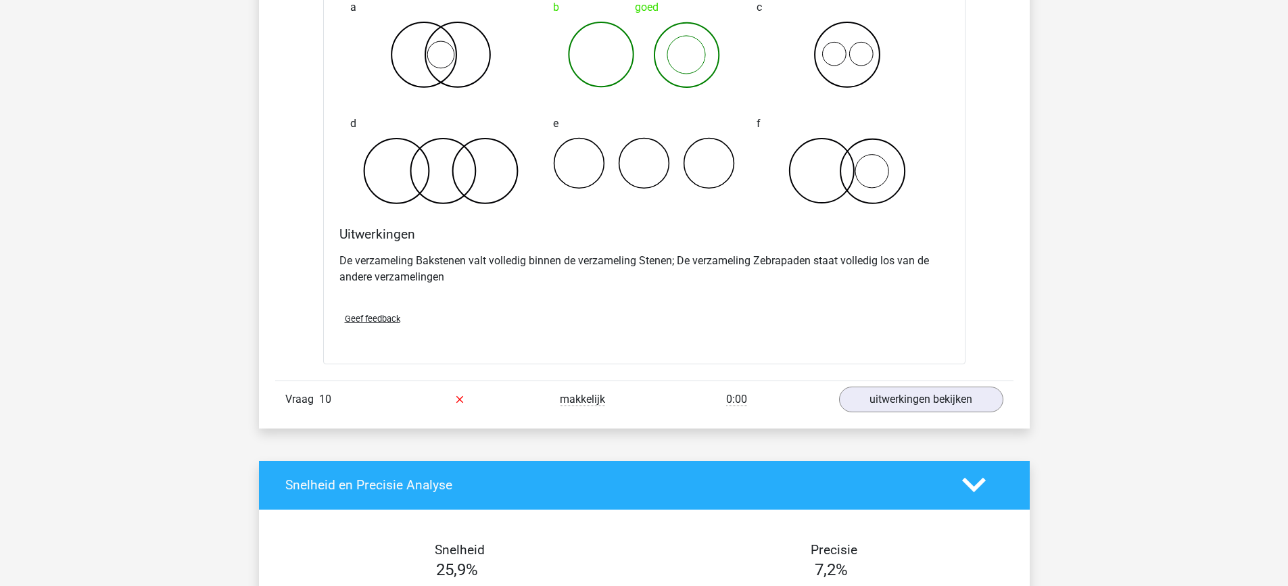
scroll to position [5674, 0]
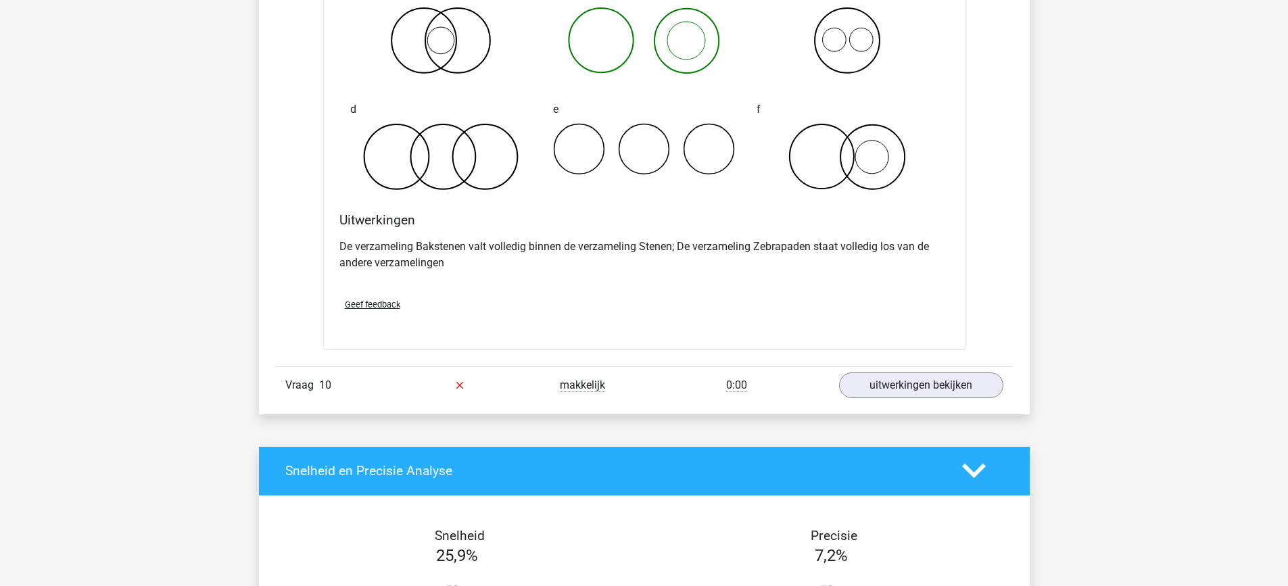
click at [901, 401] on div "Vraag 10 makkelijk 0:00 uitwerkingen bekijken" at bounding box center [644, 384] width 738 height 37
click at [901, 391] on link "uitwerkingen bekijken" at bounding box center [920, 385] width 189 height 30
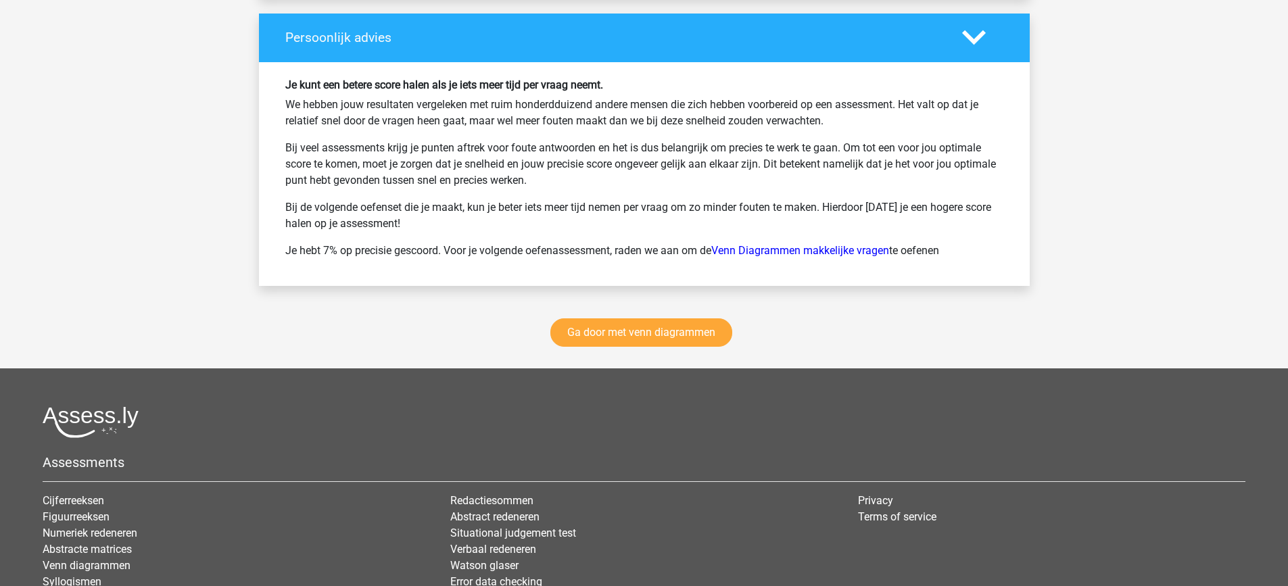
scroll to position [7079, 0]
click at [672, 339] on link "Ga door met venn diagrammen" at bounding box center [641, 332] width 182 height 28
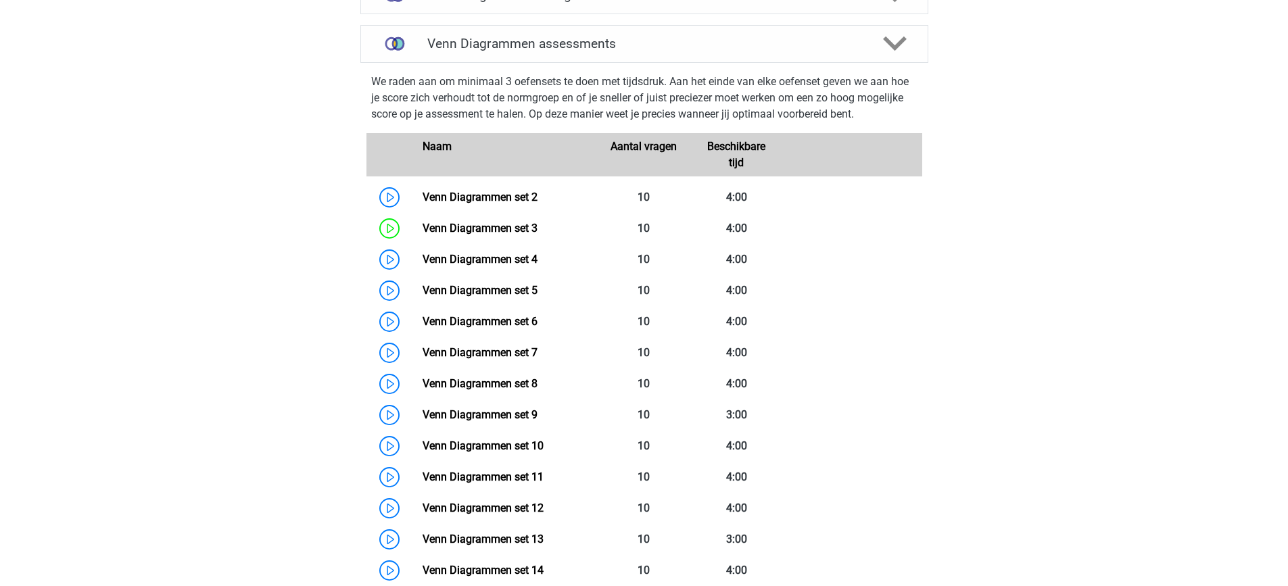
scroll to position [541, 0]
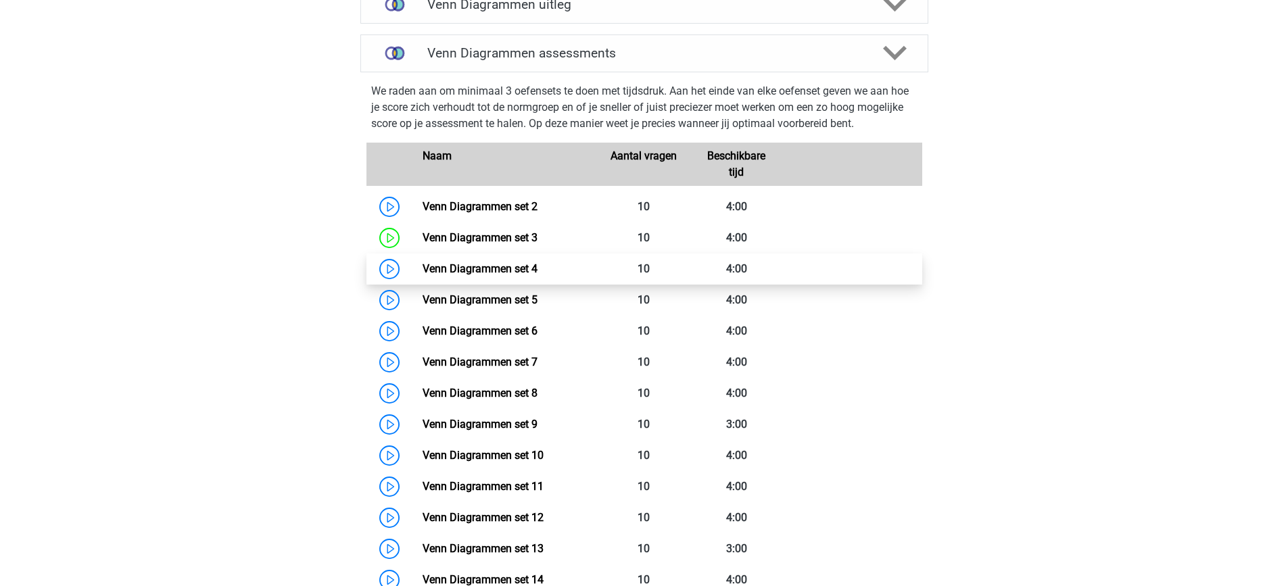
click at [516, 272] on link "Venn Diagrammen set 4" at bounding box center [479, 268] width 115 height 13
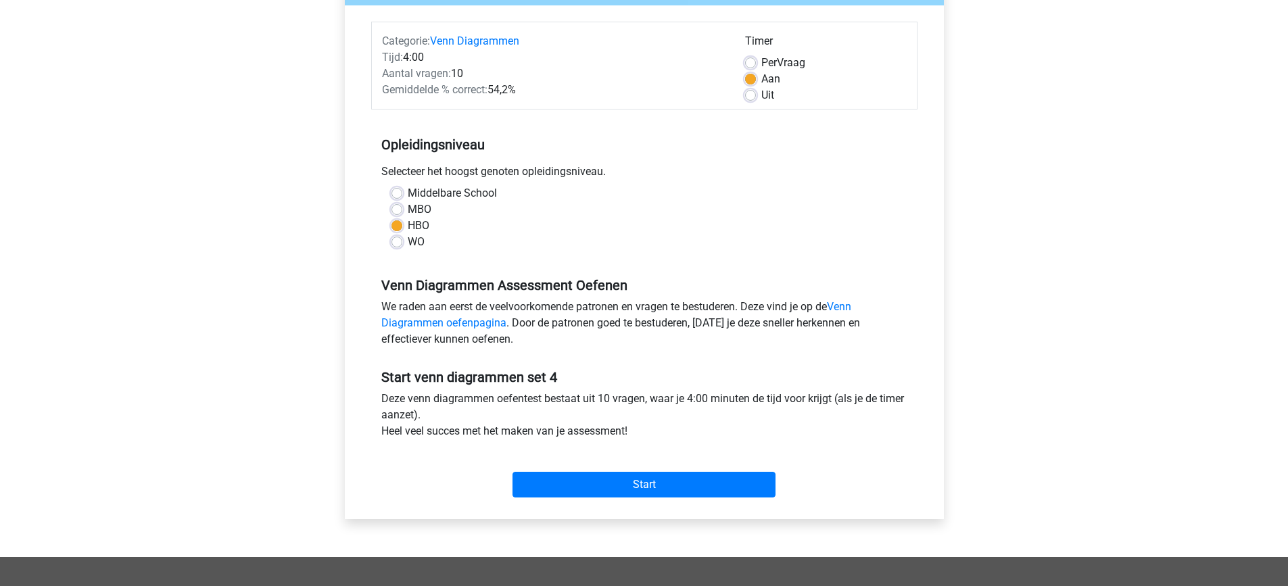
scroll to position [155, 0]
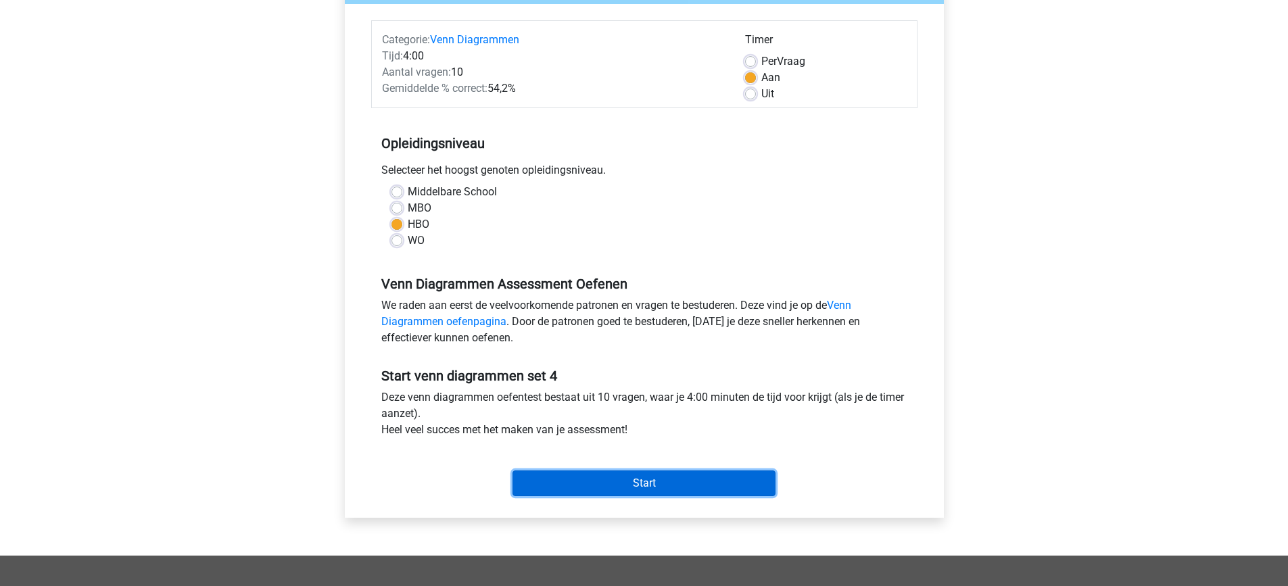
click at [609, 486] on input "Start" at bounding box center [643, 483] width 263 height 26
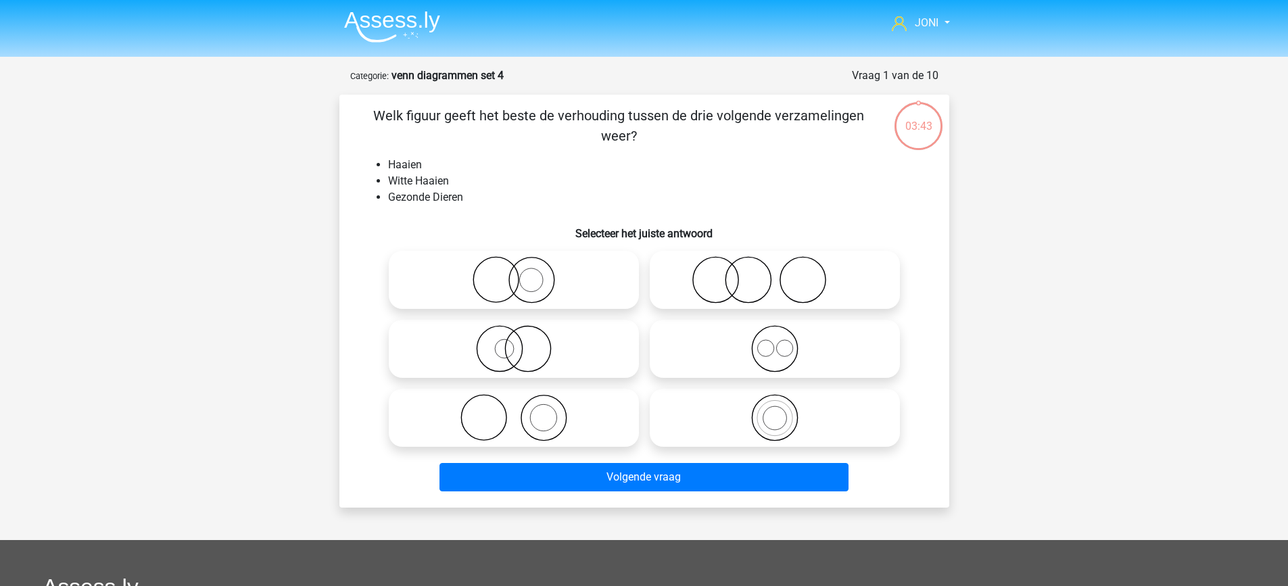
click at [514, 363] on icon at bounding box center [513, 348] width 239 height 47
click at [514, 342] on input "radio" at bounding box center [518, 337] width 9 height 9
radio input "true"
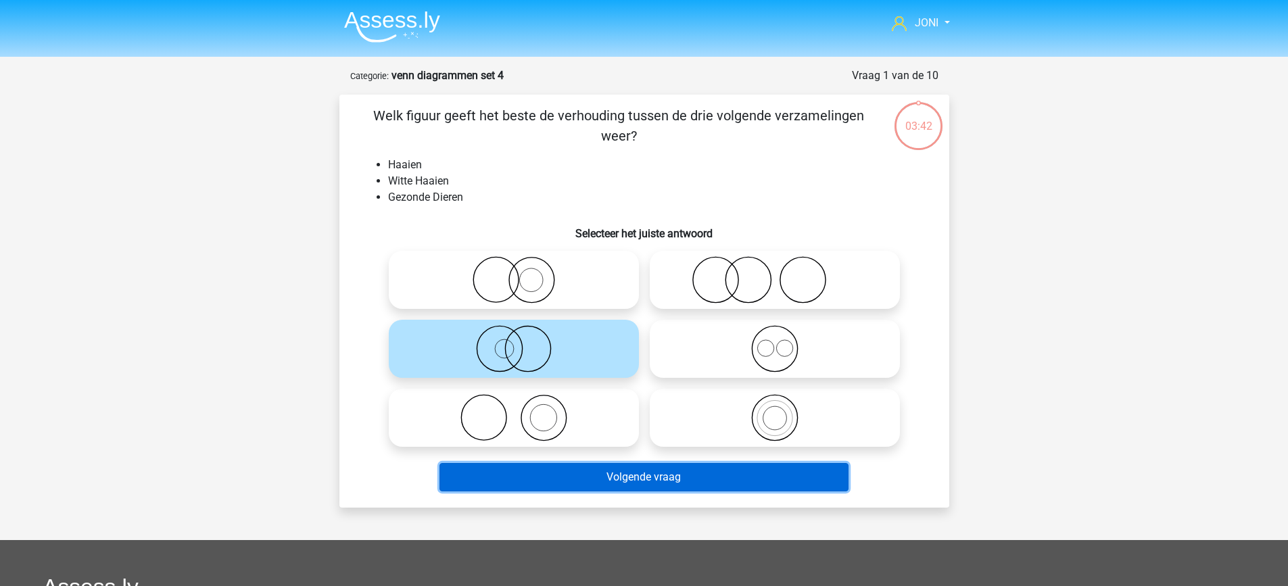
click at [566, 484] on button "Volgende vraag" at bounding box center [643, 477] width 409 height 28
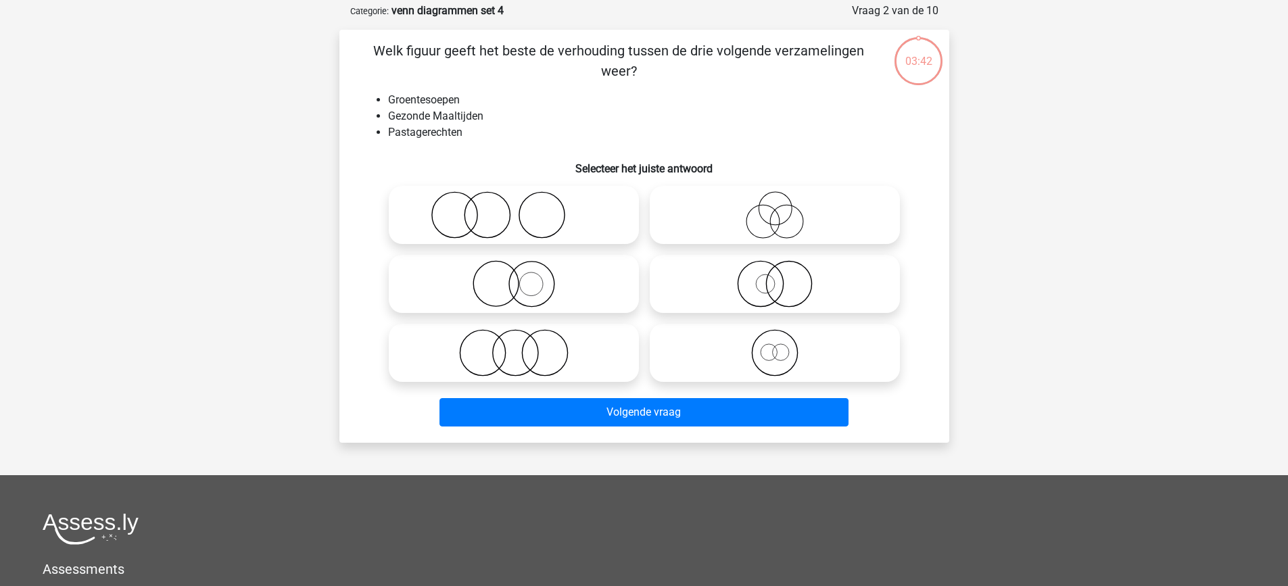
scroll to position [68, 0]
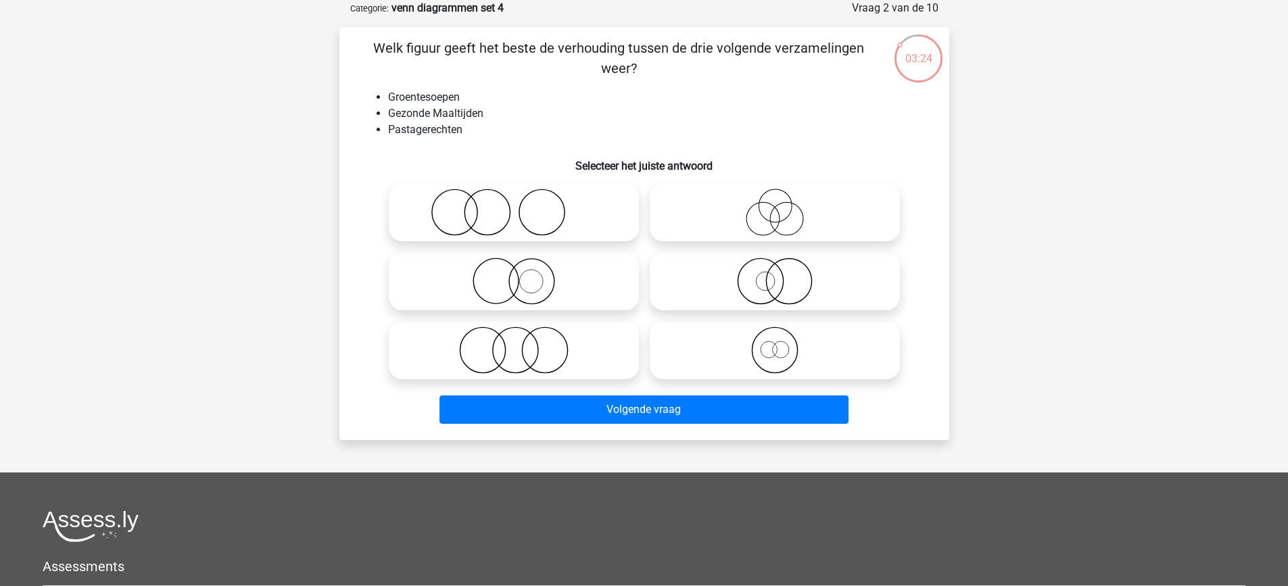
click at [537, 355] on circle at bounding box center [514, 350] width 45 height 45
click at [523, 343] on input "radio" at bounding box center [518, 339] width 9 height 9
radio input "true"
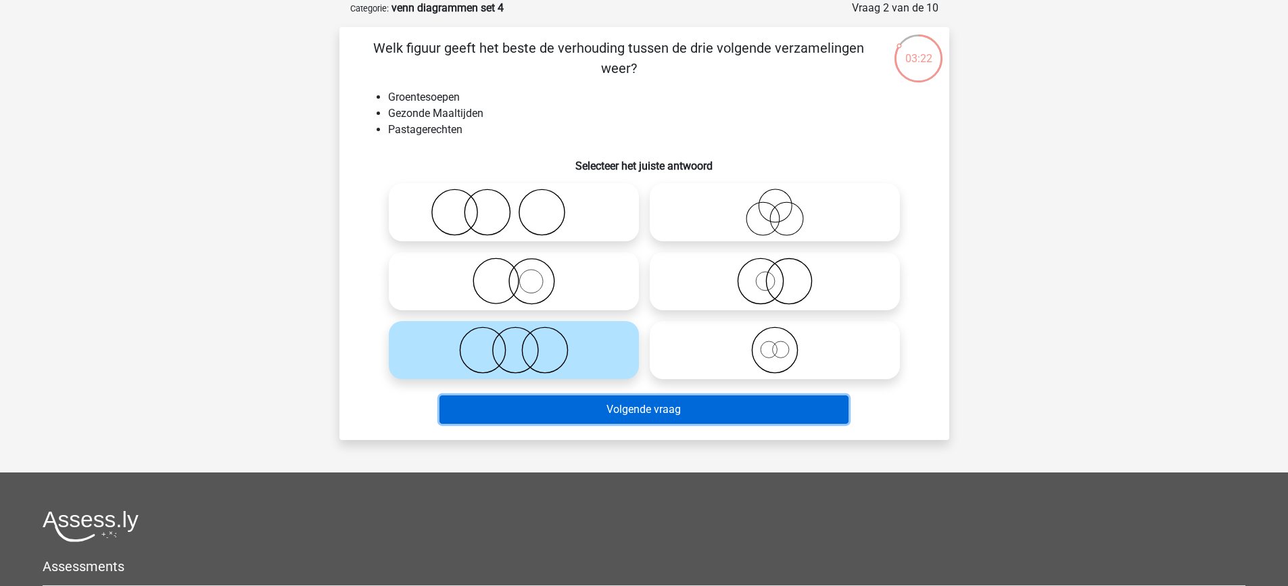
click at [627, 420] on button "Volgende vraag" at bounding box center [643, 409] width 409 height 28
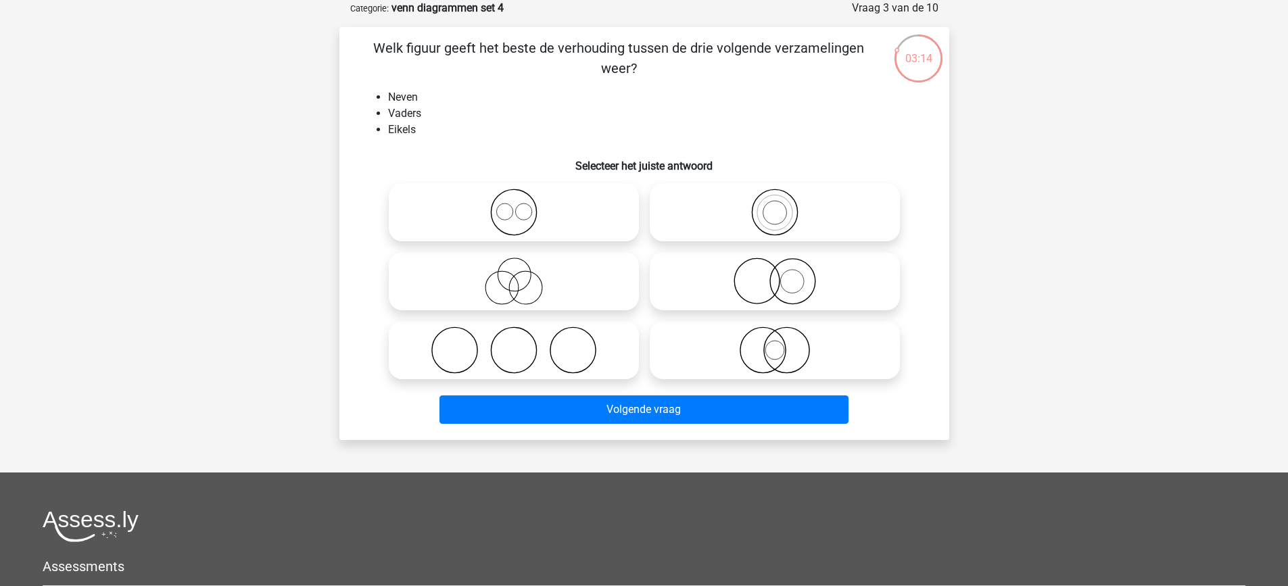
click at [570, 366] on icon at bounding box center [513, 350] width 239 height 47
click at [523, 343] on input "radio" at bounding box center [518, 339] width 9 height 9
radio input "true"
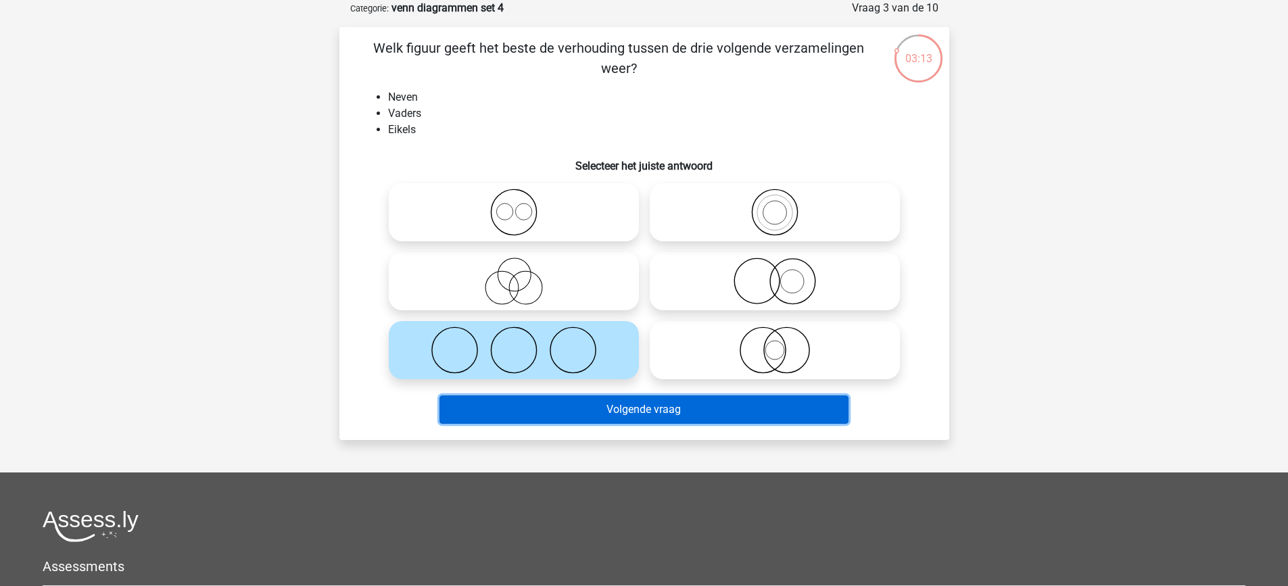
click at [591, 409] on button "Volgende vraag" at bounding box center [643, 409] width 409 height 28
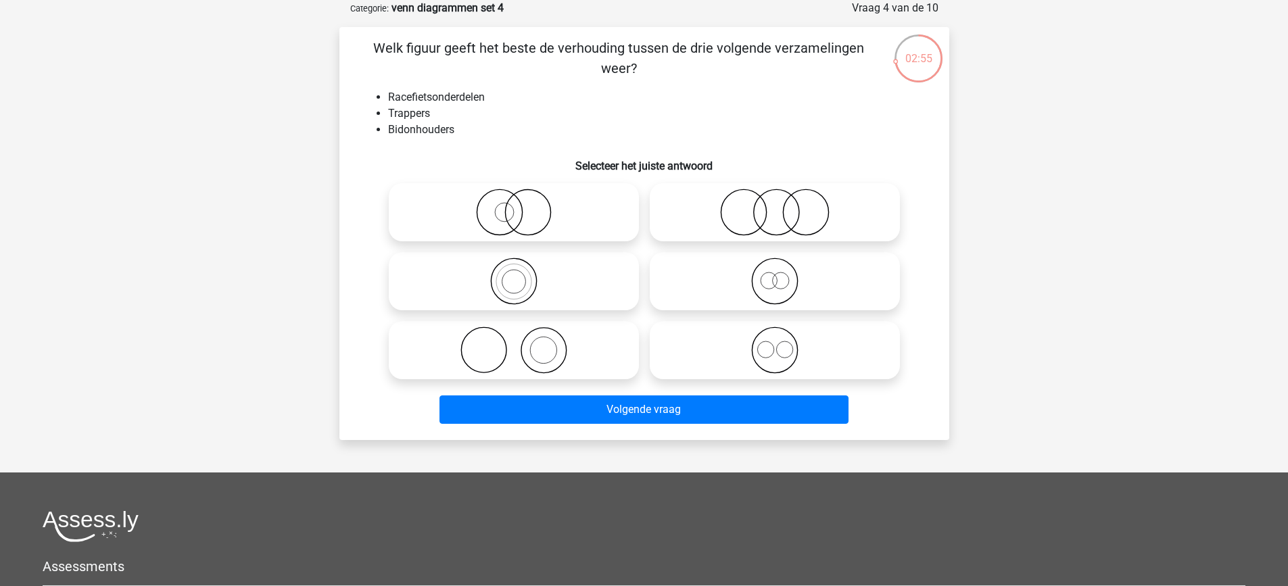
click at [562, 220] on icon at bounding box center [513, 212] width 239 height 47
click at [523, 206] on input "radio" at bounding box center [518, 201] width 9 height 9
radio input "true"
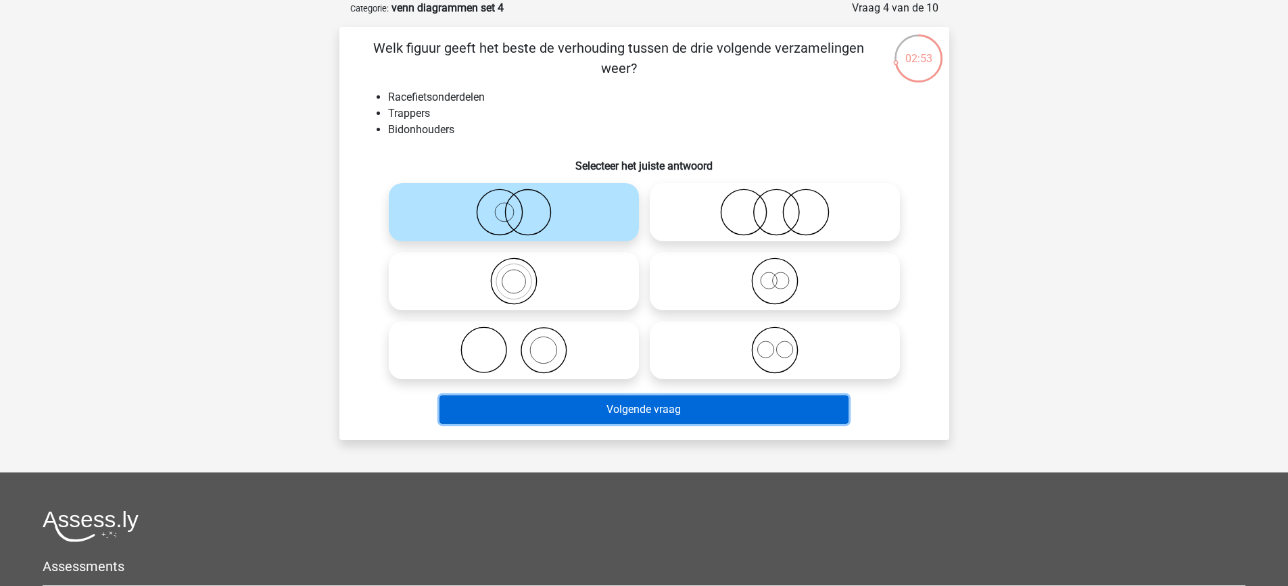
click at [604, 408] on button "Volgende vraag" at bounding box center [643, 409] width 409 height 28
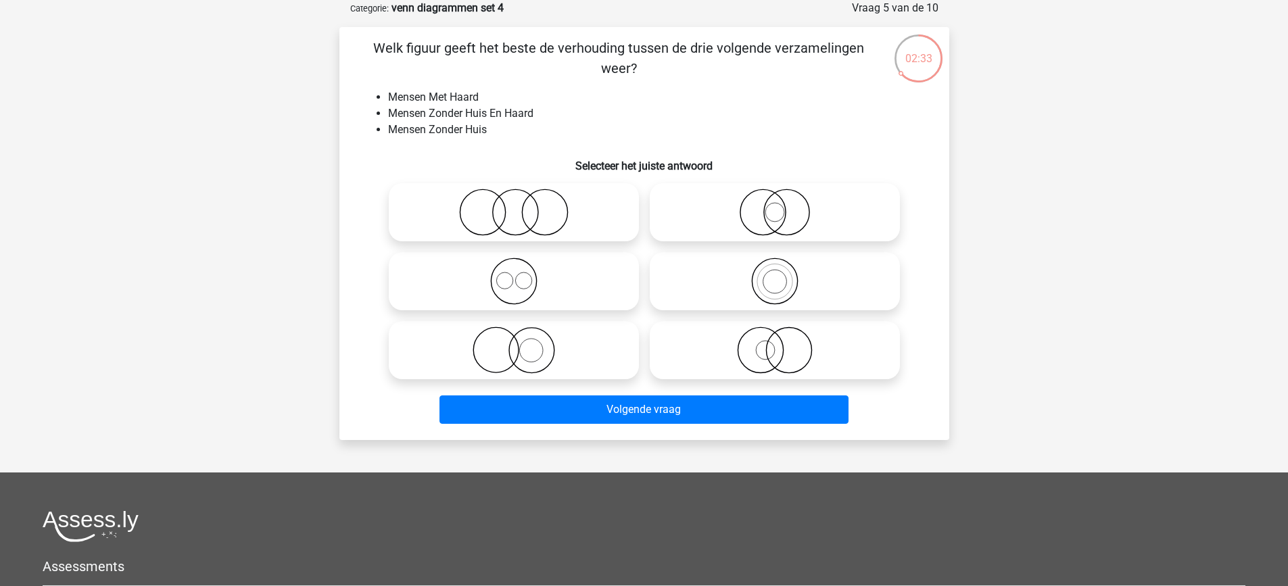
click at [517, 216] on icon at bounding box center [513, 212] width 239 height 47
click at [517, 206] on input "radio" at bounding box center [518, 201] width 9 height 9
radio input "true"
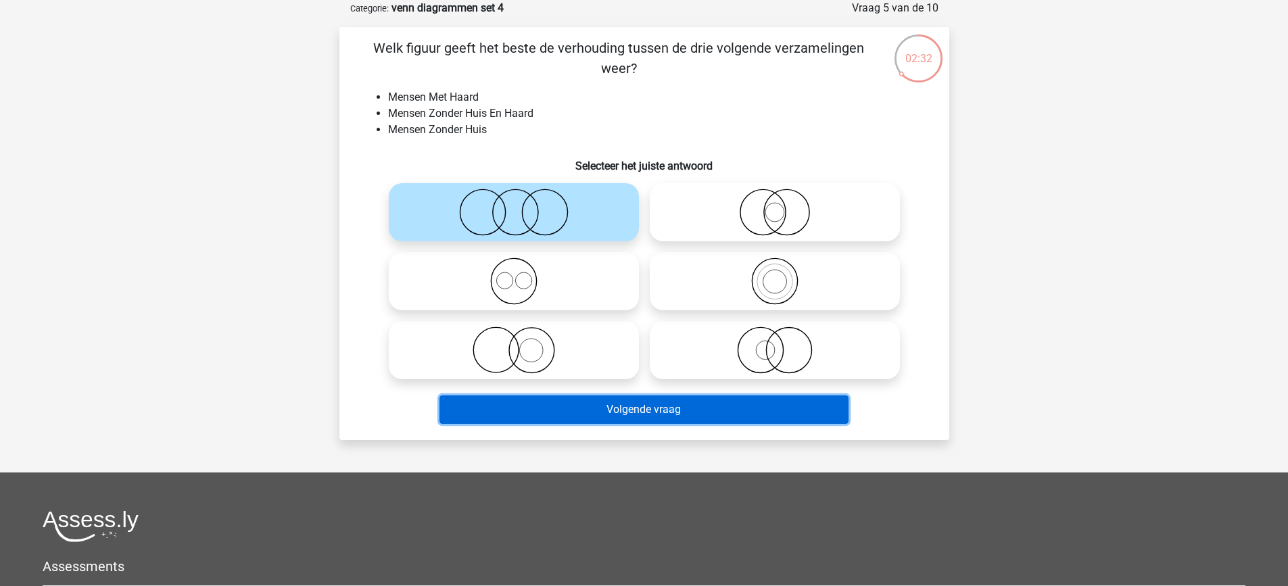
click at [596, 408] on button "Volgende vraag" at bounding box center [643, 409] width 409 height 28
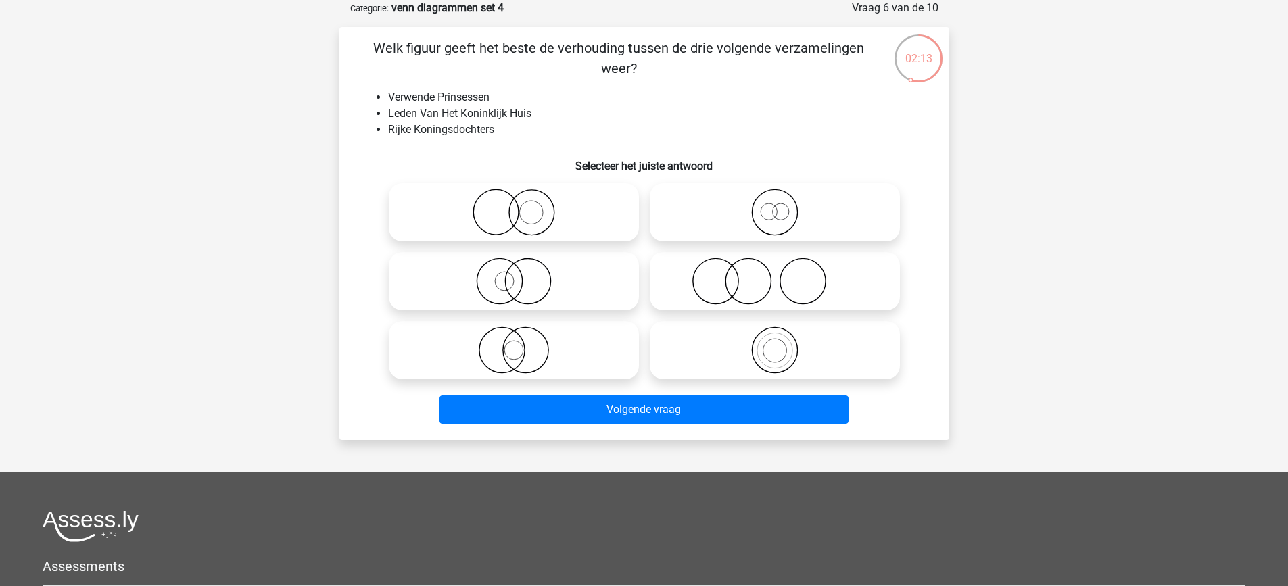
click at [804, 206] on icon at bounding box center [774, 212] width 239 height 47
click at [783, 206] on input "radio" at bounding box center [779, 201] width 9 height 9
radio input "true"
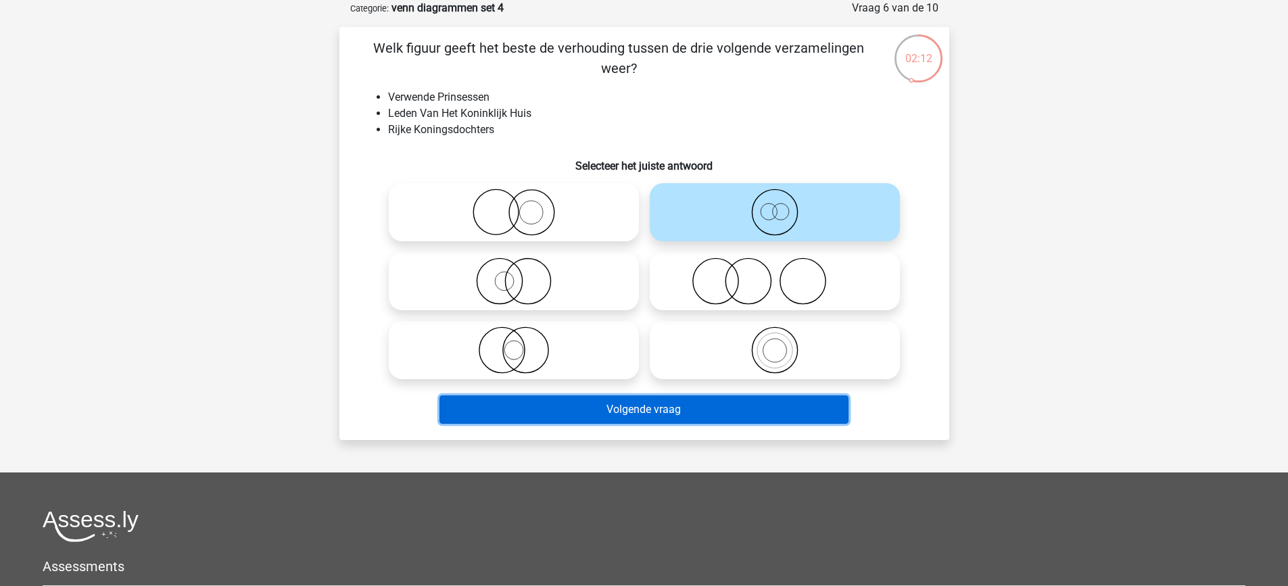
click at [721, 411] on button "Volgende vraag" at bounding box center [643, 409] width 409 height 28
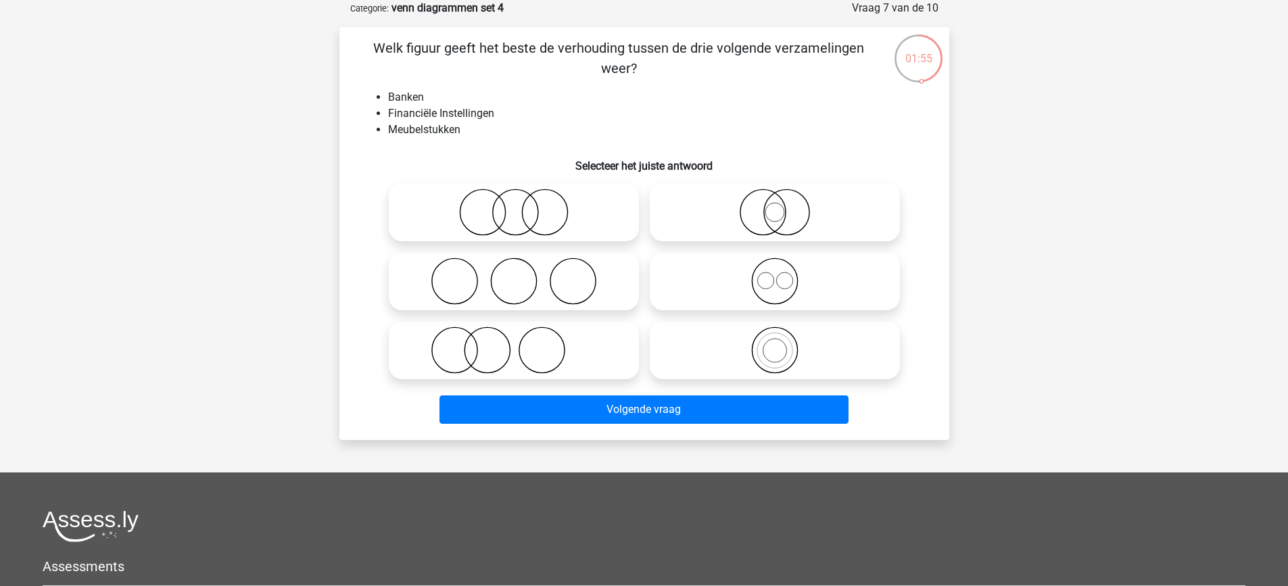
click at [551, 356] on icon at bounding box center [513, 350] width 239 height 47
click at [523, 343] on input "radio" at bounding box center [518, 339] width 9 height 9
radio input "true"
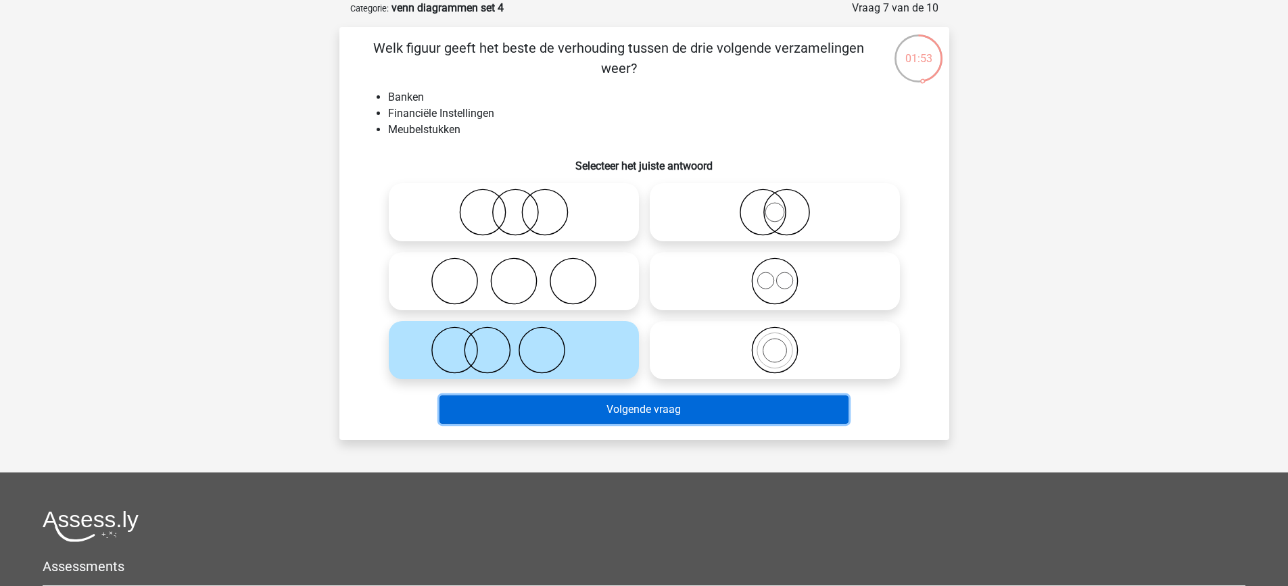
click at [592, 412] on button "Volgende vraag" at bounding box center [643, 409] width 409 height 28
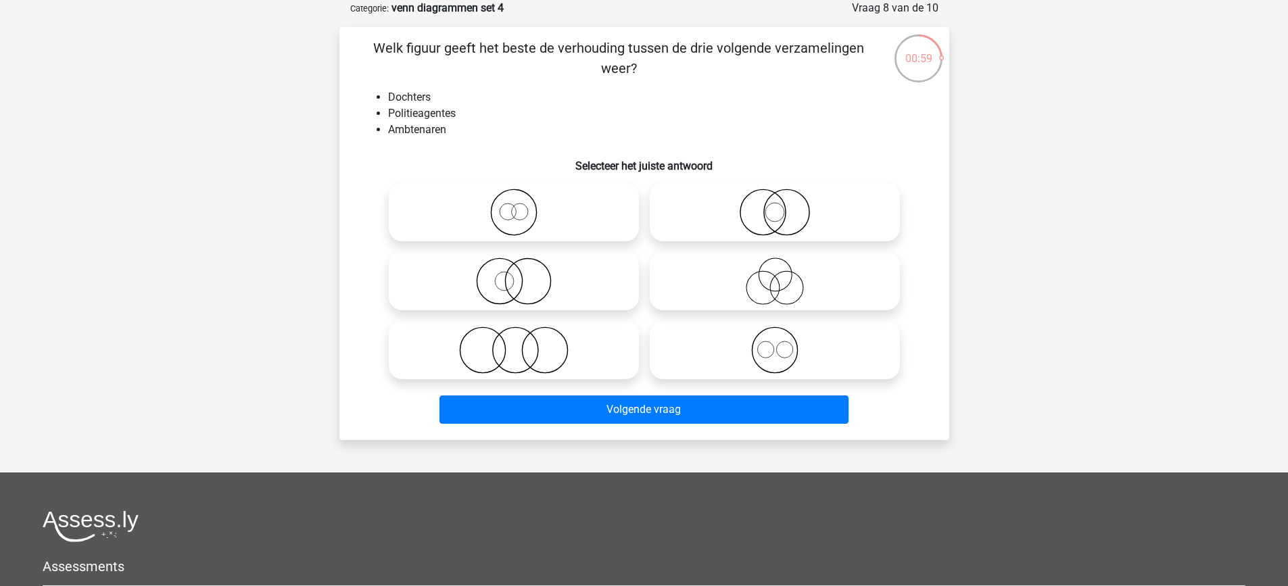
click at [516, 287] on icon at bounding box center [513, 281] width 239 height 47
click at [516, 274] on input "radio" at bounding box center [518, 270] width 9 height 9
radio input "true"
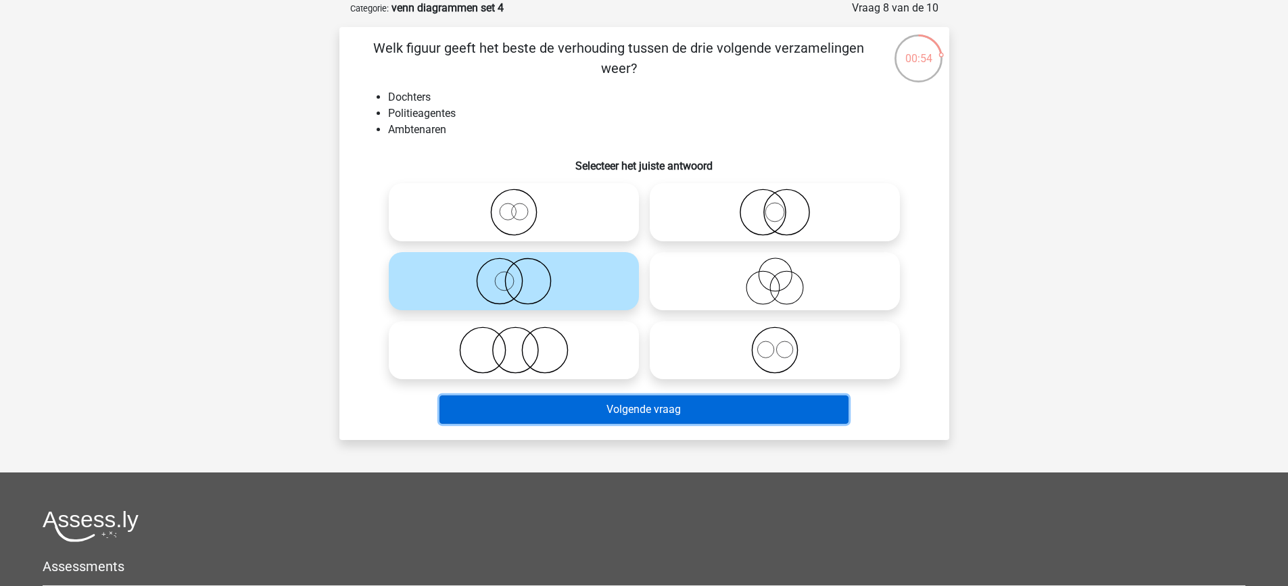
click at [579, 418] on button "Volgende vraag" at bounding box center [643, 409] width 409 height 28
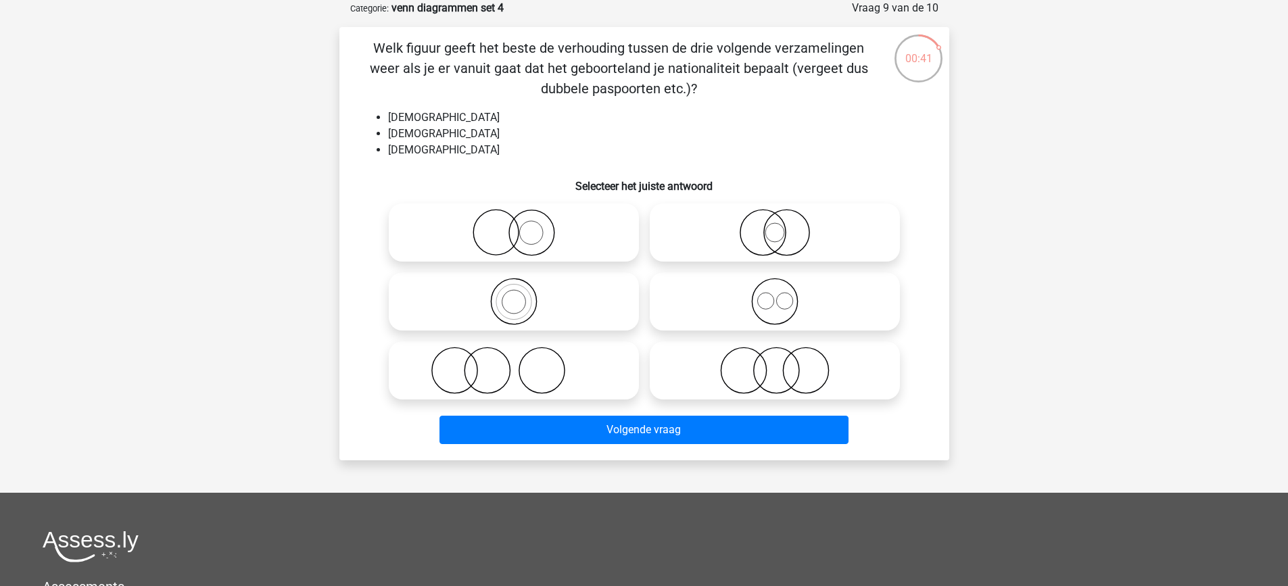
click at [734, 351] on icon at bounding box center [774, 370] width 239 height 47
click at [775, 355] on input "radio" at bounding box center [779, 359] width 9 height 9
radio input "true"
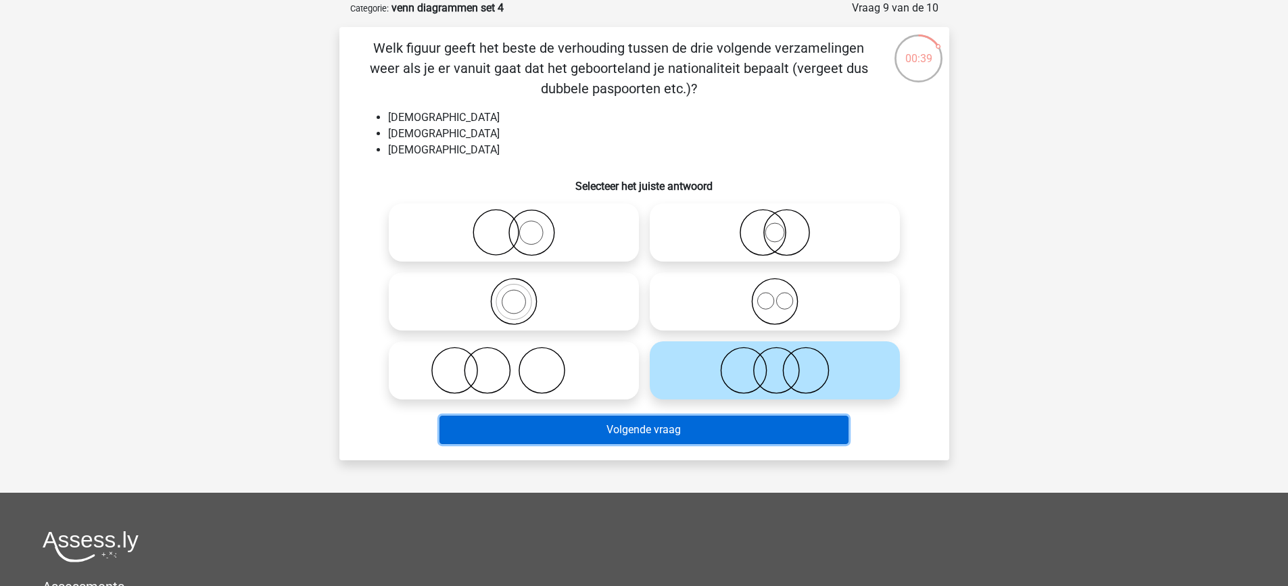
click at [703, 431] on button "Volgende vraag" at bounding box center [643, 430] width 409 height 28
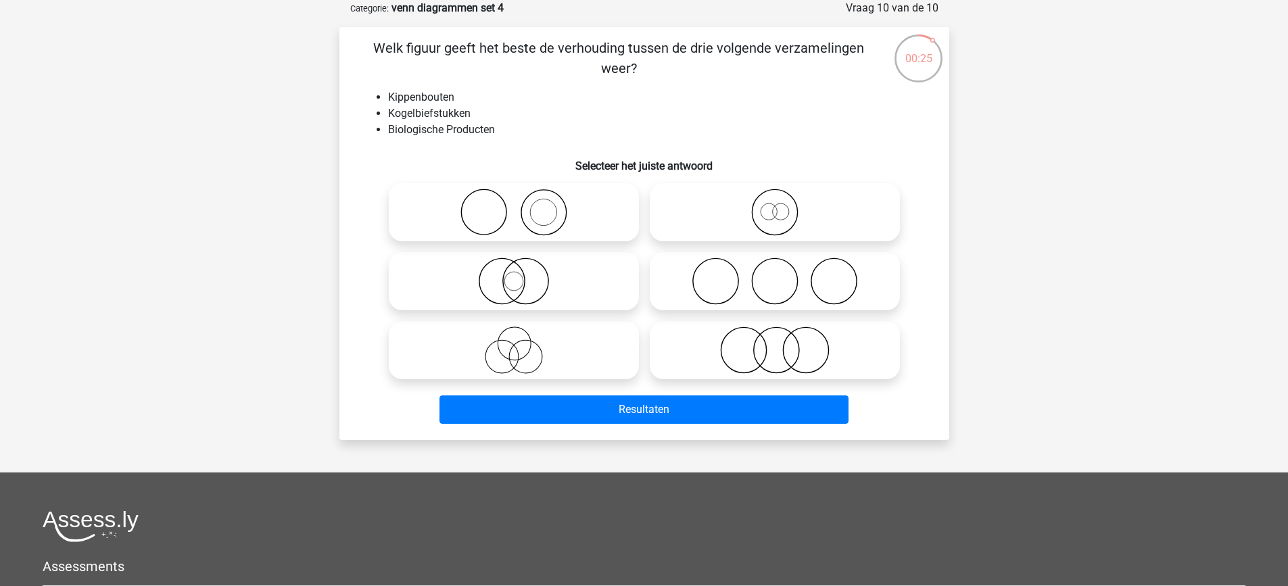
click at [742, 270] on icon at bounding box center [774, 281] width 239 height 47
click at [775, 270] on input "radio" at bounding box center [779, 270] width 9 height 9
radio input "true"
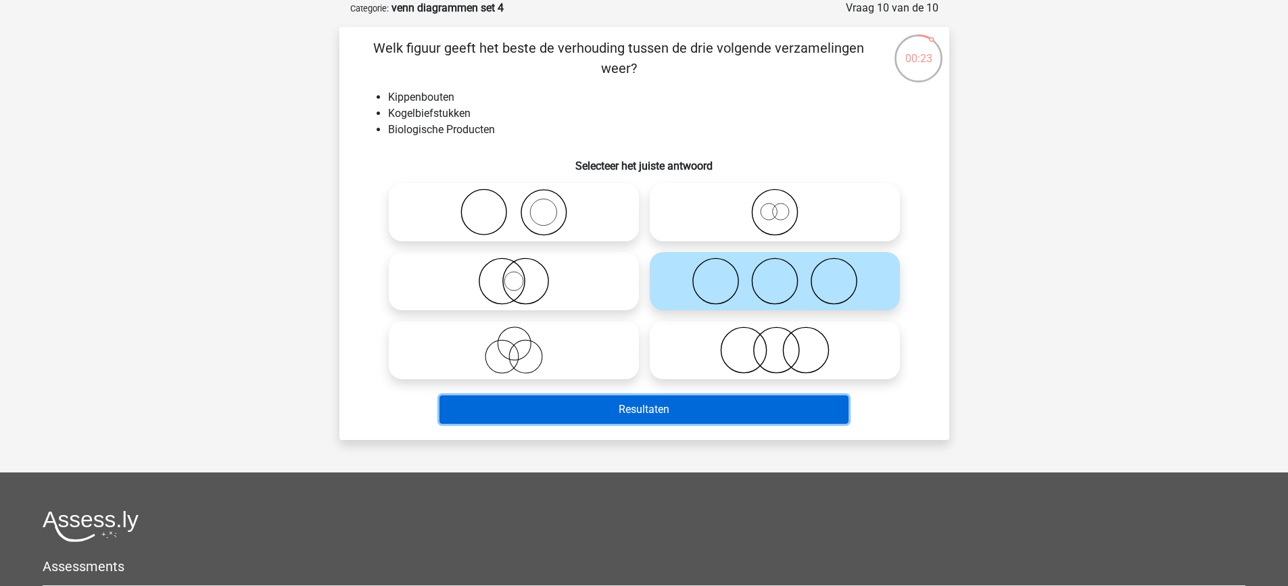
click at [667, 421] on button "Resultaten" at bounding box center [643, 409] width 409 height 28
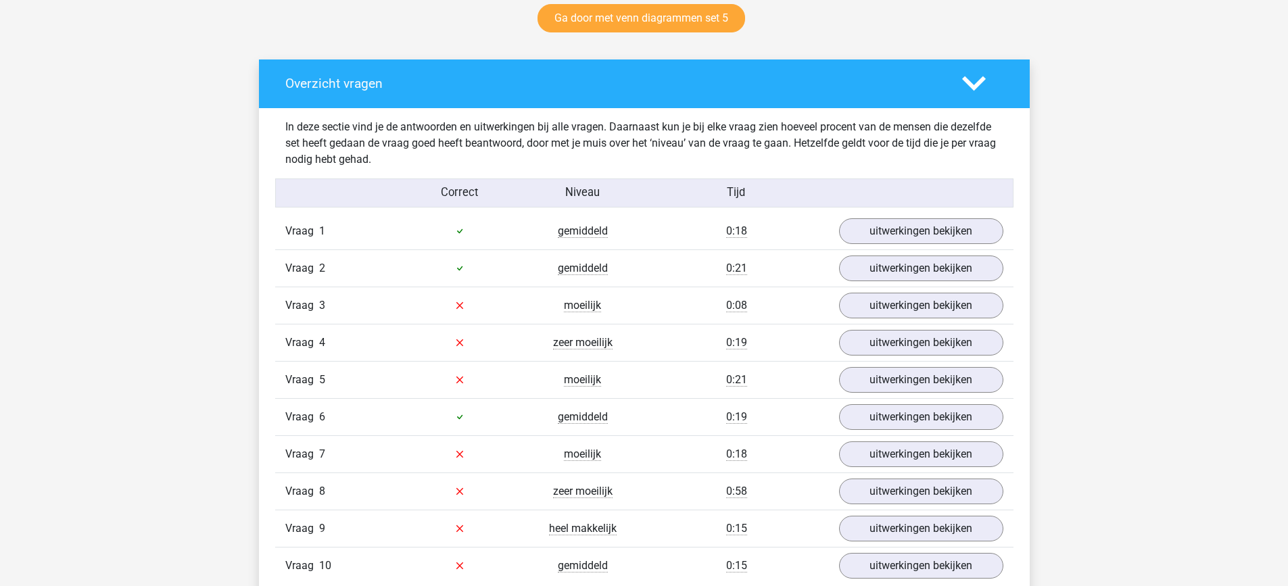
scroll to position [721, 0]
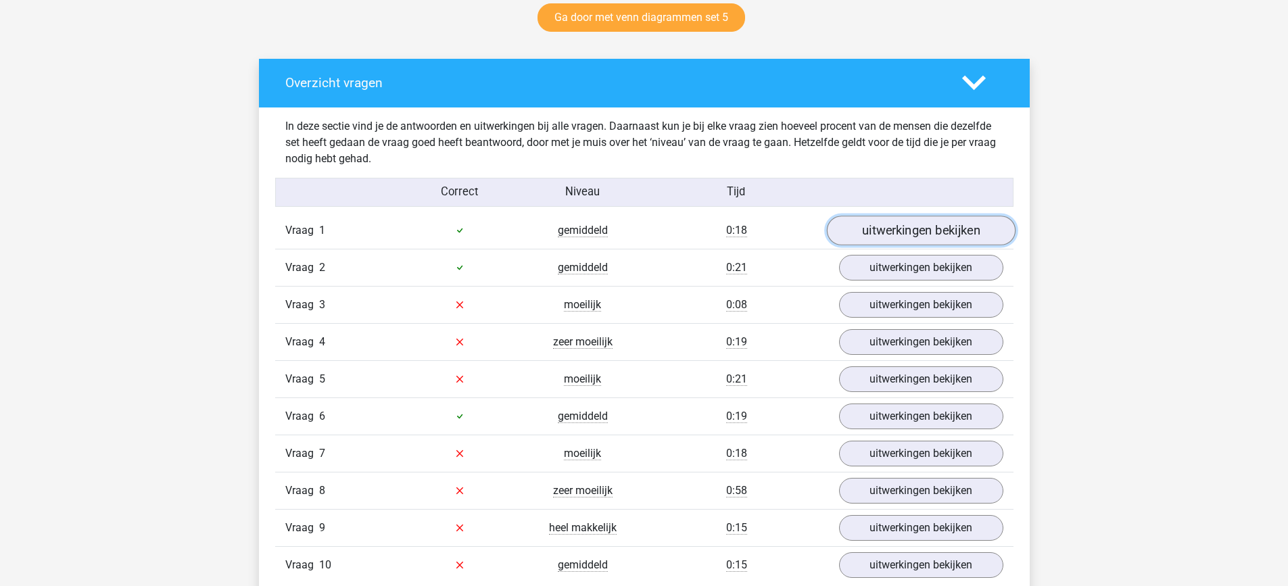
click at [896, 228] on link "uitwerkingen bekijken" at bounding box center [920, 231] width 189 height 30
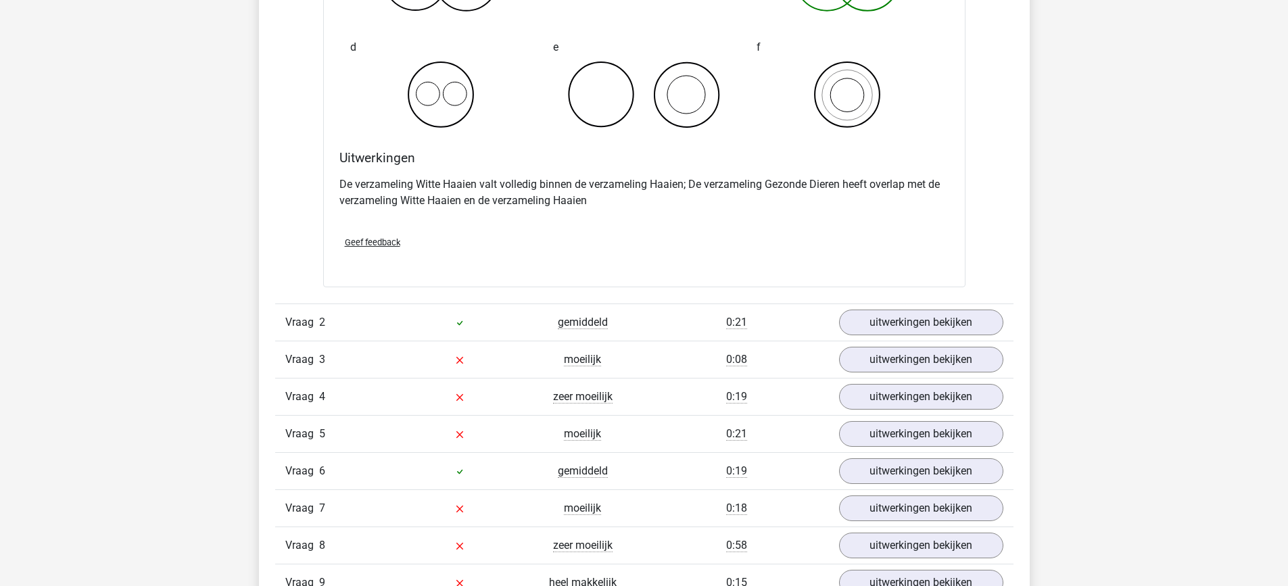
scroll to position [1184, 0]
click at [898, 320] on link "uitwerkingen bekijken" at bounding box center [920, 321] width 189 height 30
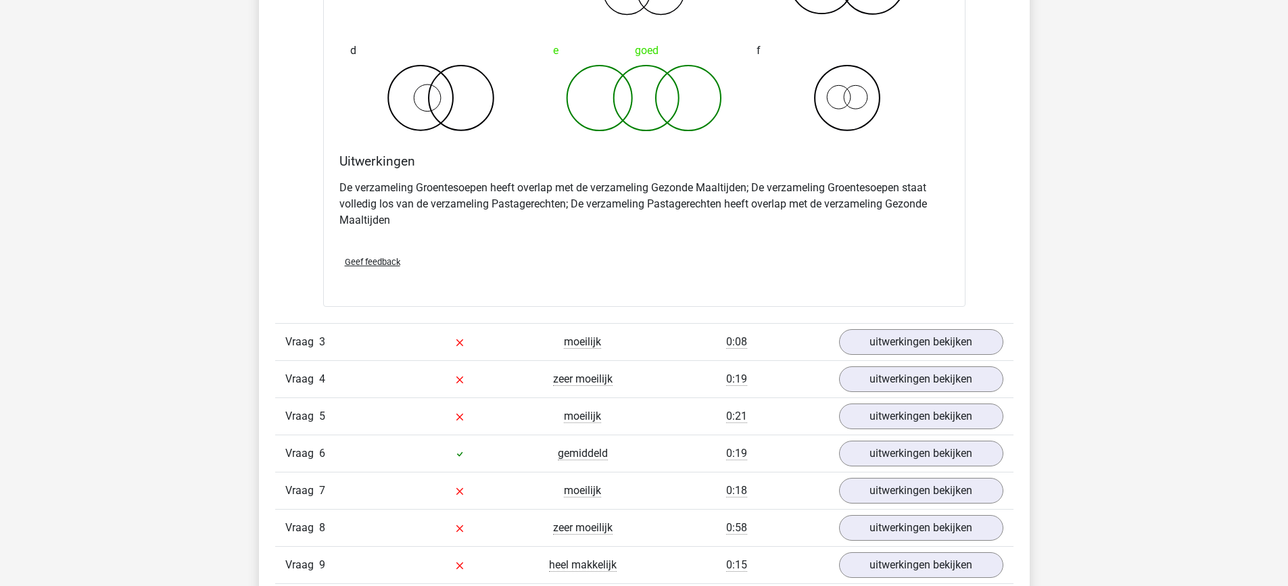
scroll to position [1737, 0]
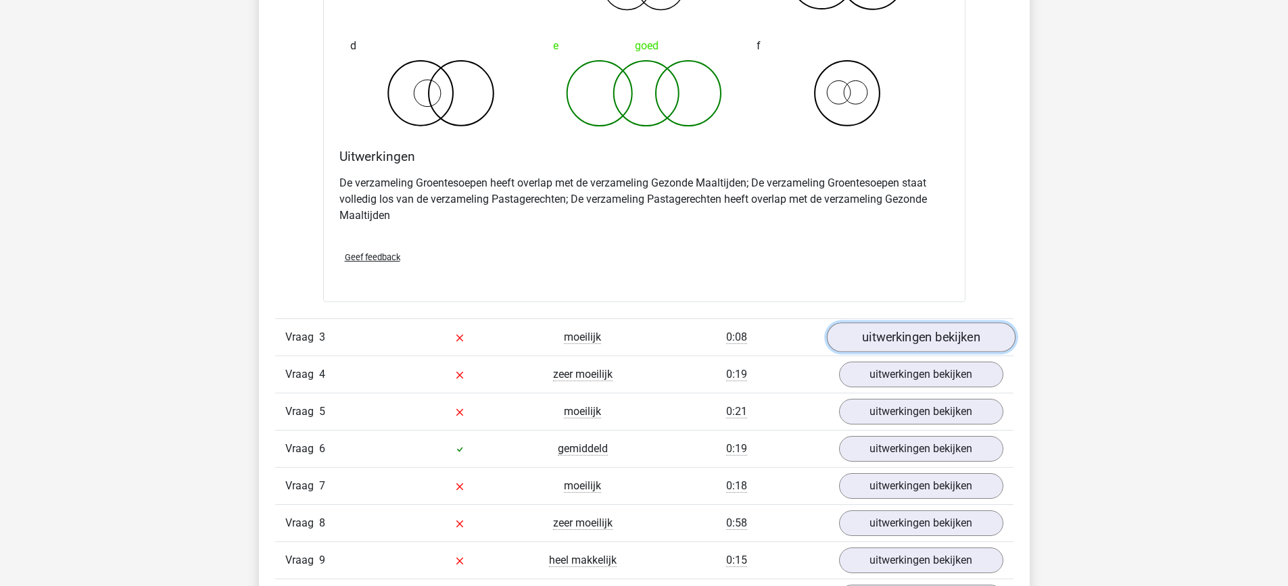
click at [898, 329] on link "uitwerkingen bekijken" at bounding box center [920, 337] width 189 height 30
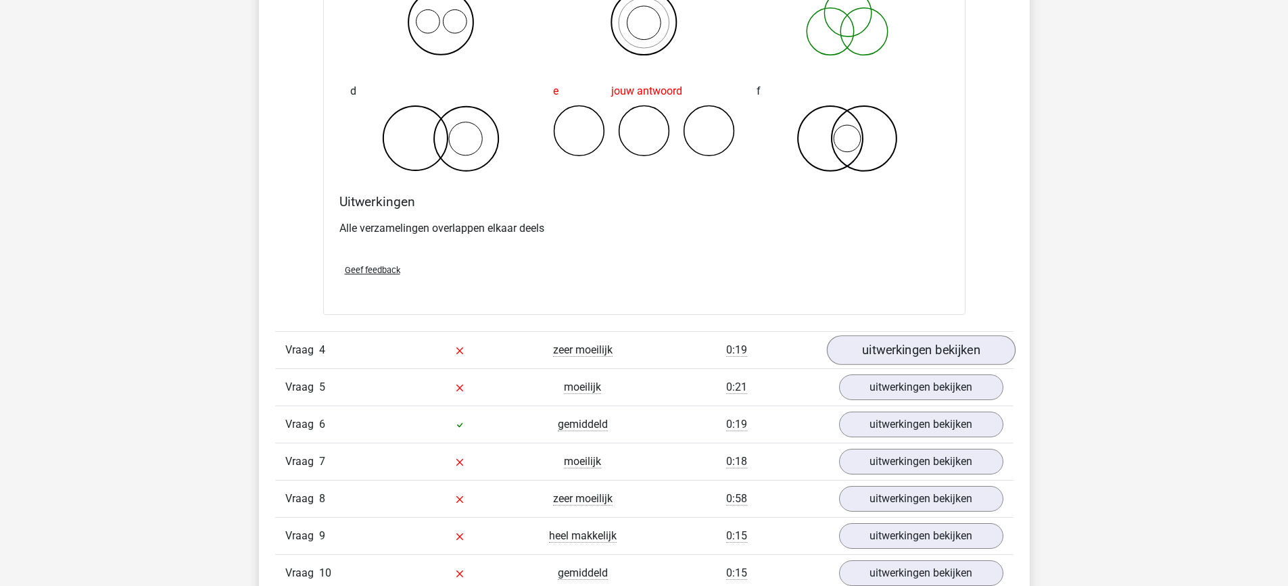
scroll to position [2263, 0]
click at [898, 339] on link "uitwerkingen bekijken" at bounding box center [920, 350] width 189 height 30
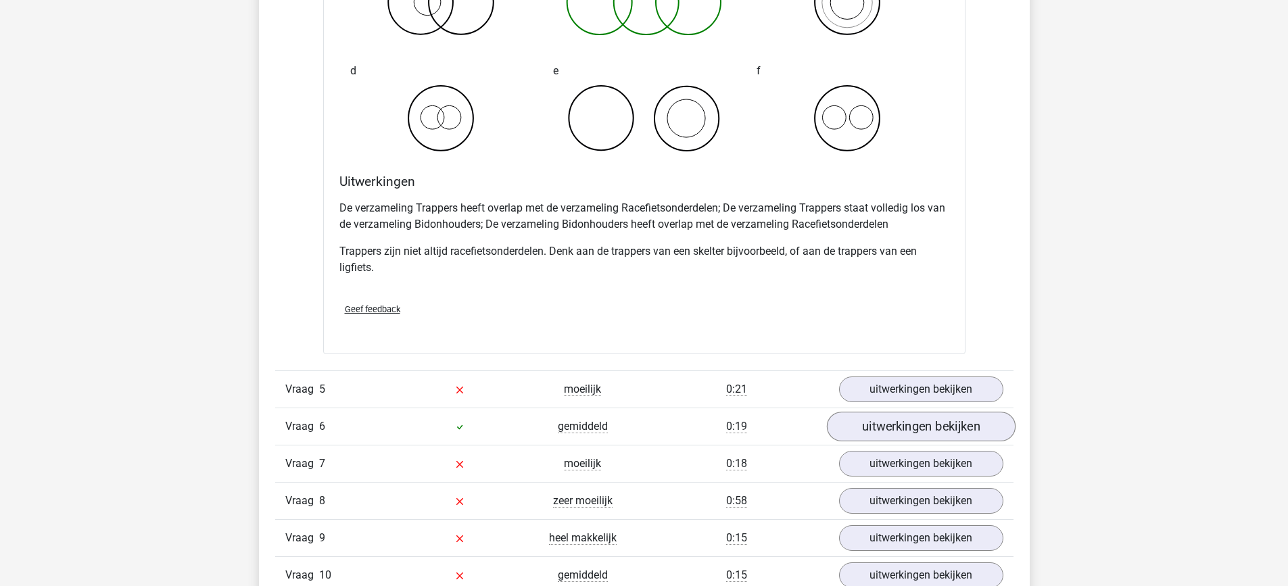
scroll to position [2836, 0]
click at [969, 381] on link "uitwerkingen bekijken" at bounding box center [920, 390] width 189 height 30
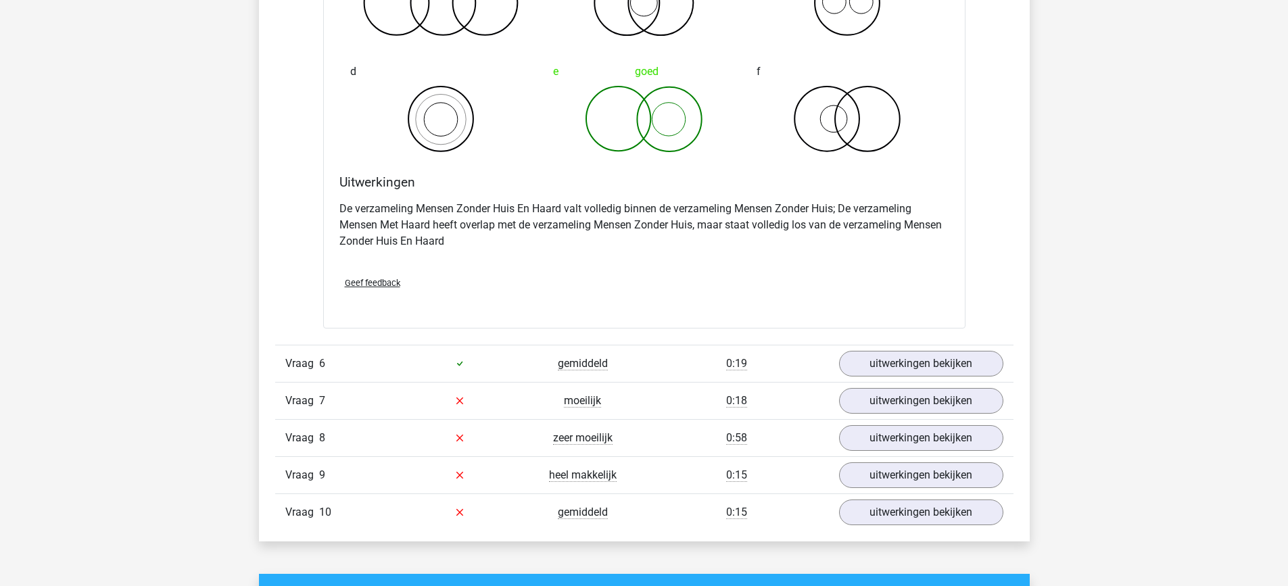
scroll to position [3437, 0]
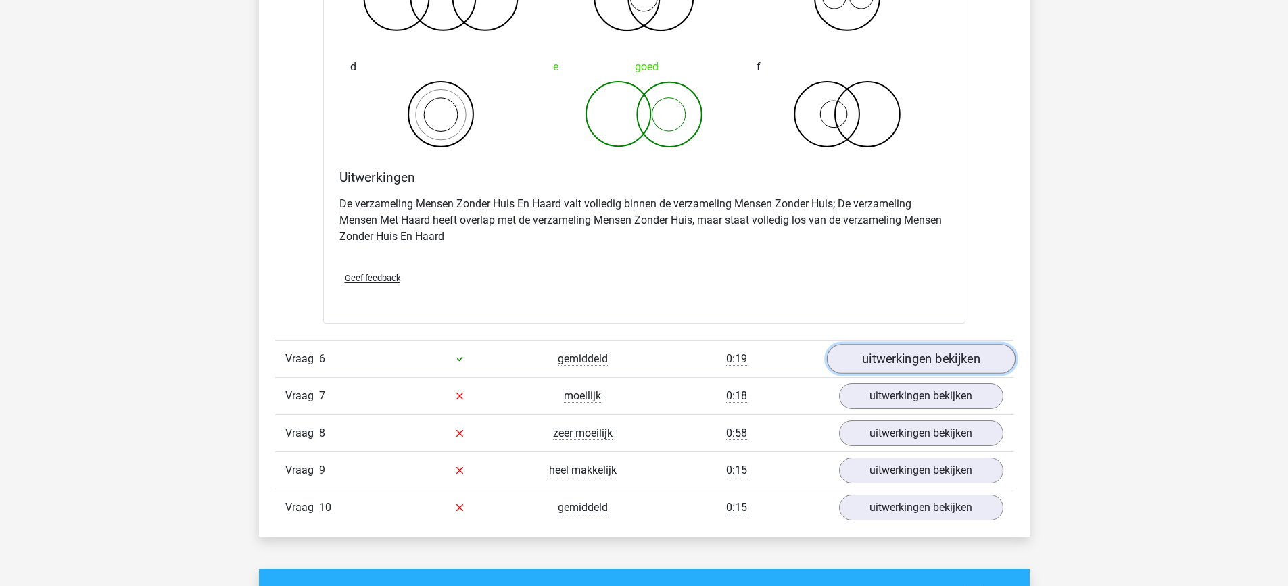
click at [957, 362] on link "uitwerkingen bekijken" at bounding box center [920, 359] width 189 height 30
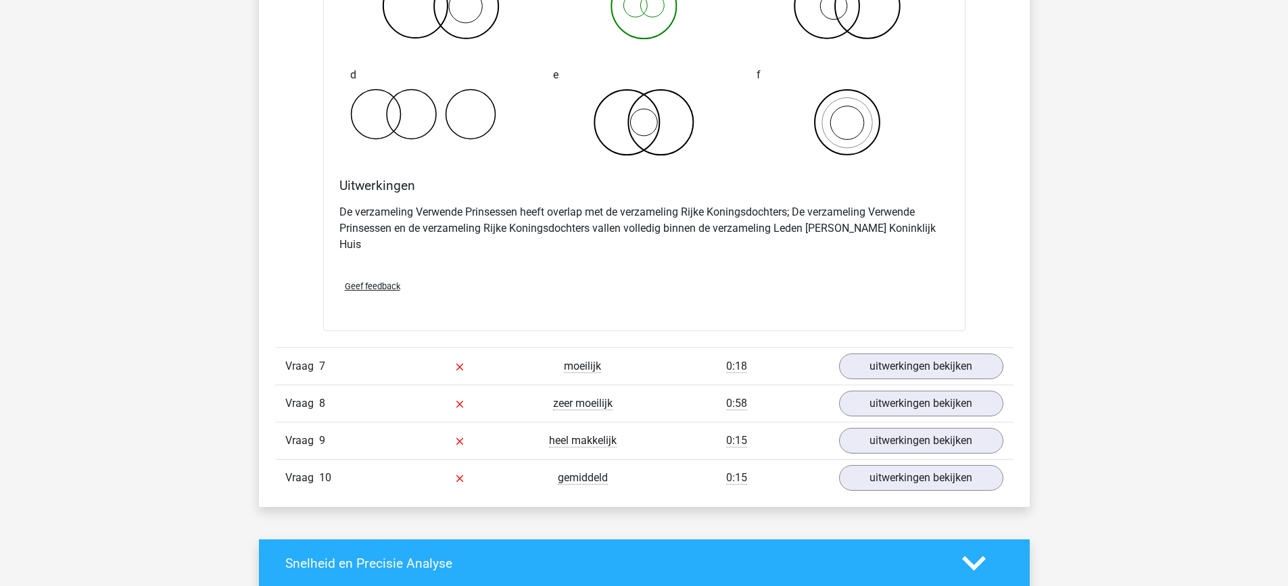
scroll to position [4003, 0]
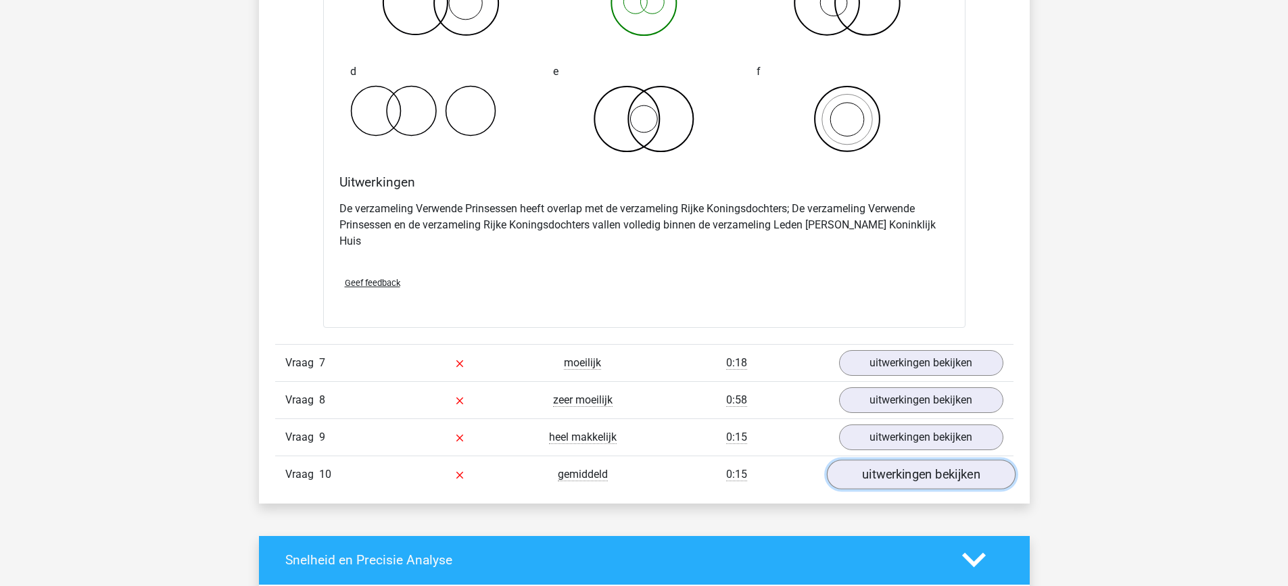
click at [918, 460] on link "uitwerkingen bekijken" at bounding box center [920, 475] width 189 height 30
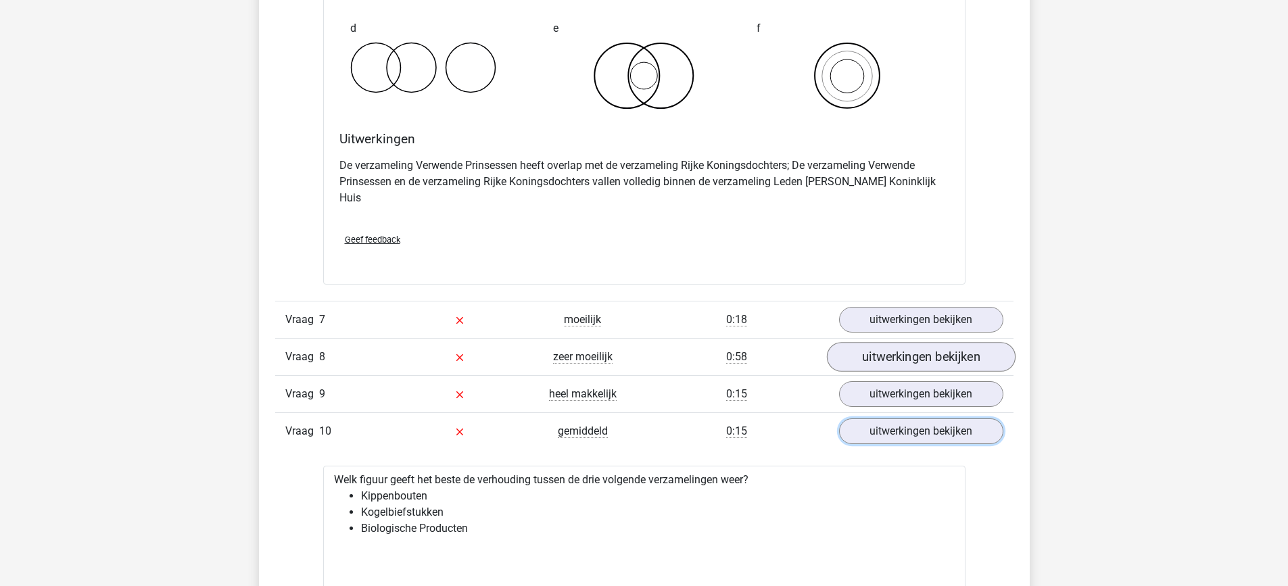
scroll to position [4045, 0]
click at [890, 307] on link "uitwerkingen bekijken" at bounding box center [920, 321] width 189 height 30
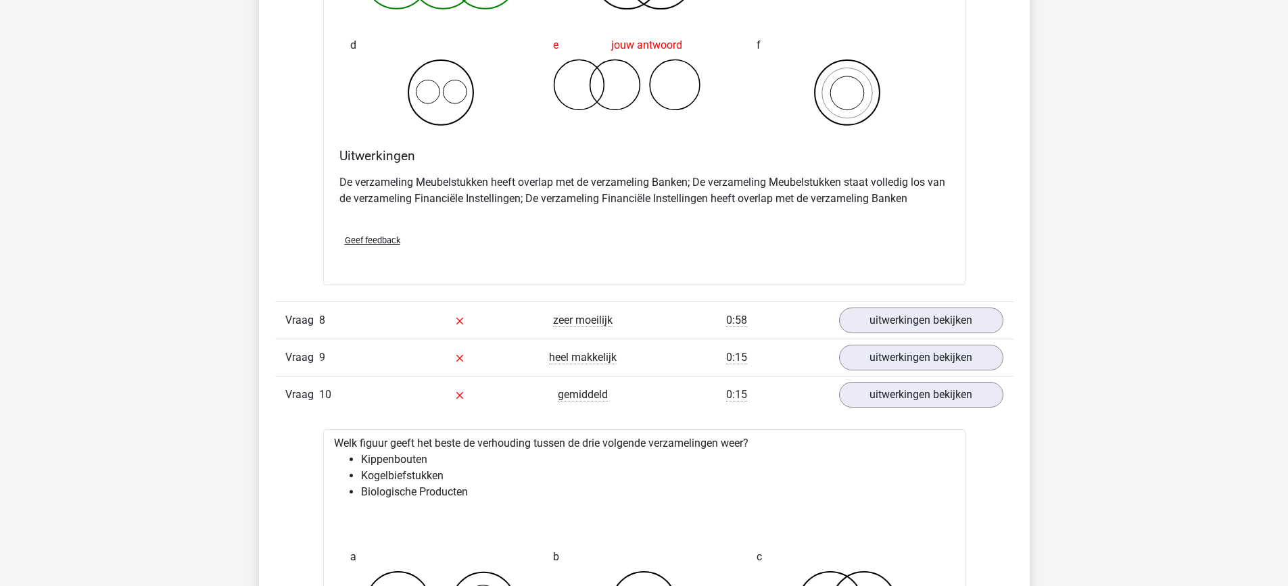
scroll to position [4599, 0]
click at [890, 307] on link "uitwerkingen bekijken" at bounding box center [921, 320] width 164 height 26
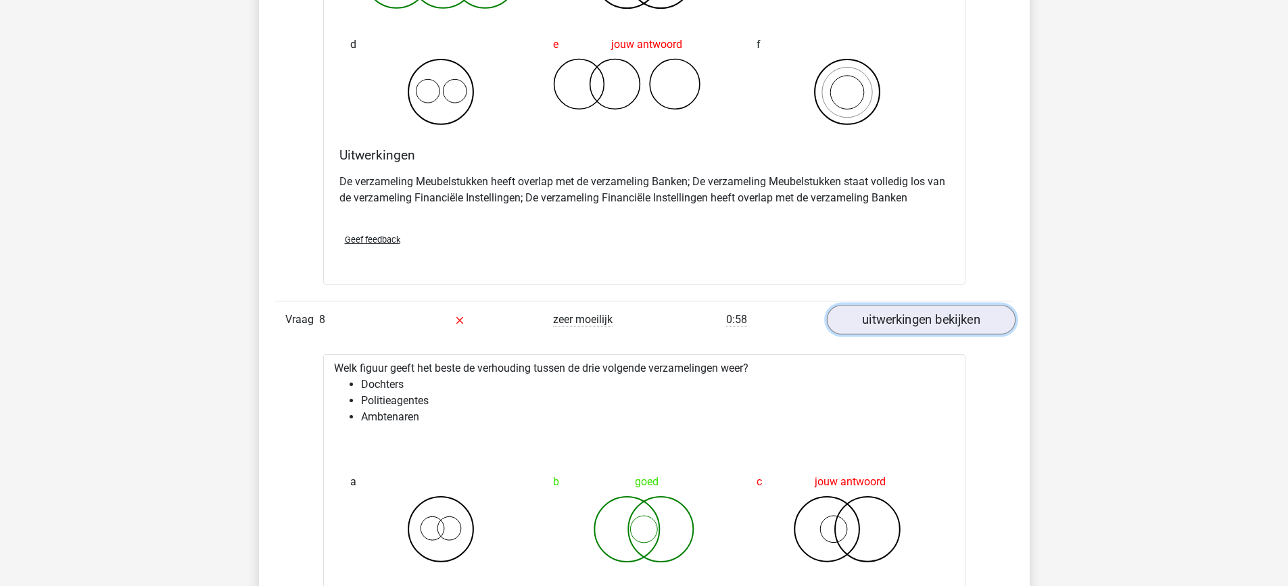
click at [890, 307] on link "uitwerkingen bekijken" at bounding box center [920, 320] width 189 height 30
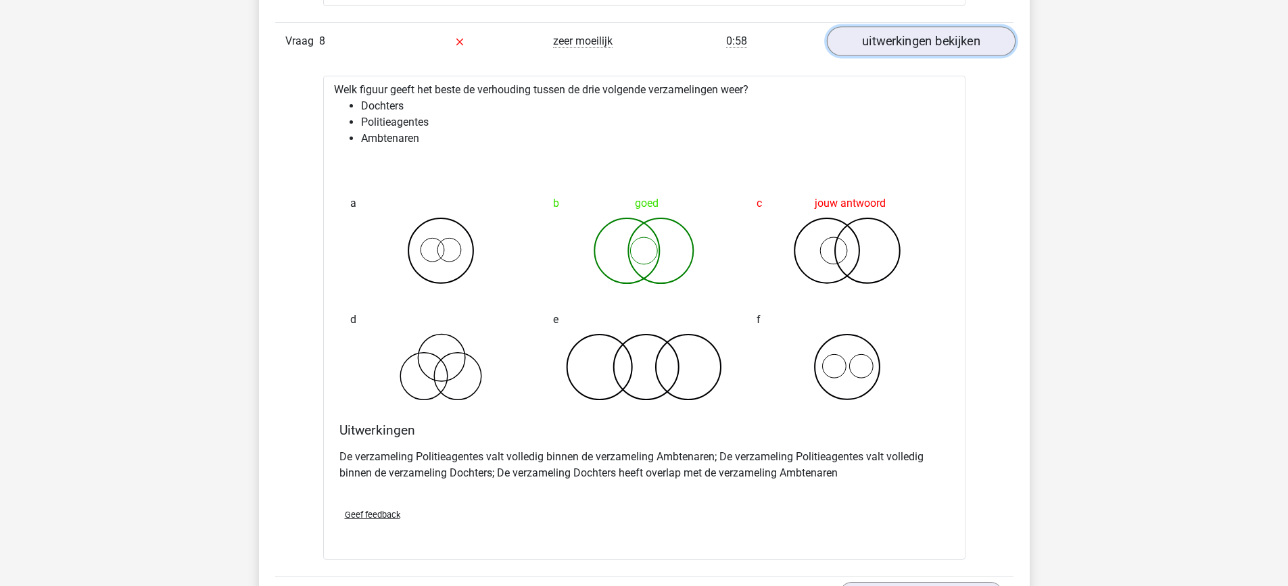
scroll to position [4890, 0]
